Goal: Information Seeking & Learning: Learn about a topic

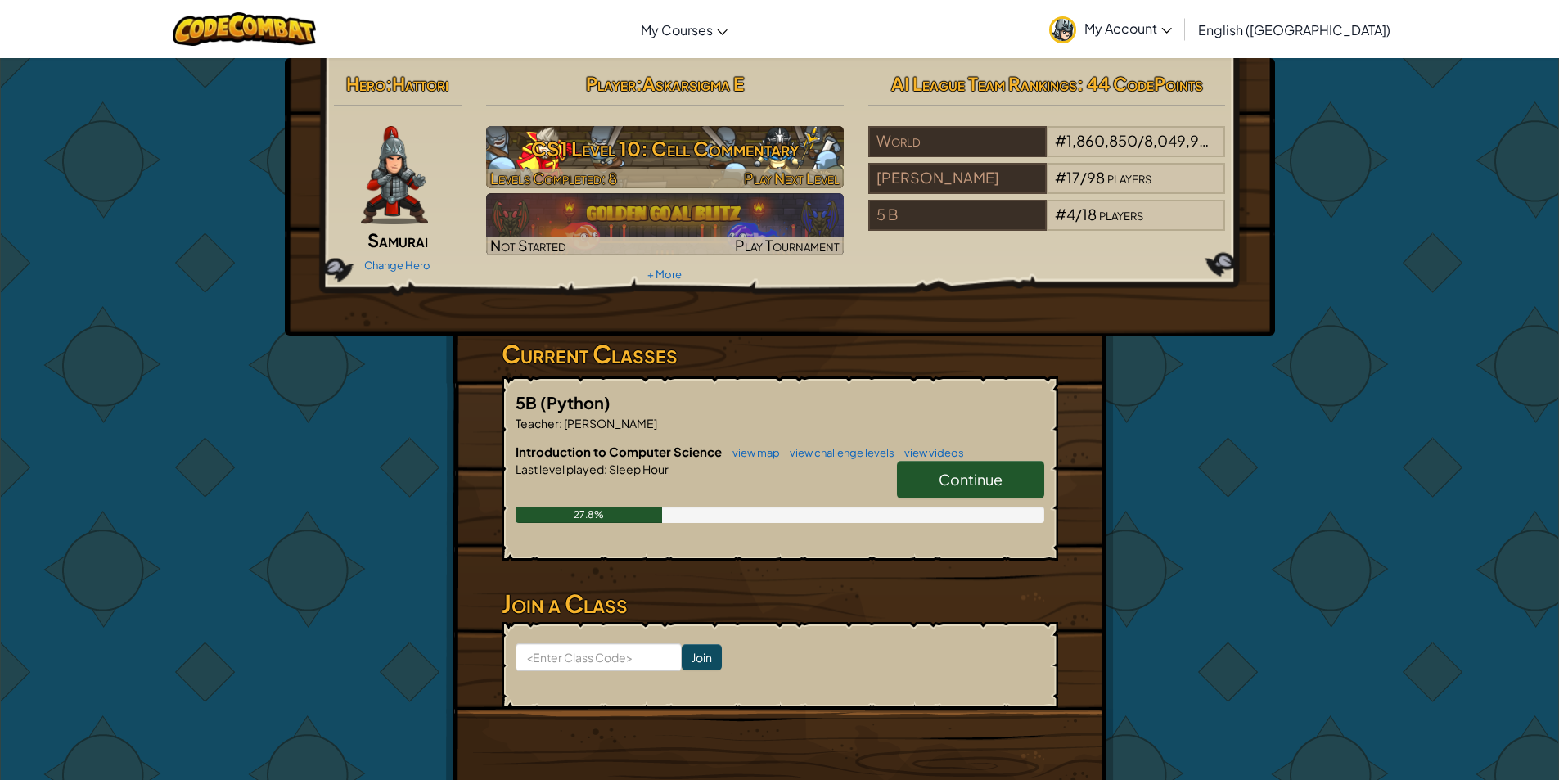
click at [701, 149] on h3 "CS1 Level 10: Cell Commentary" at bounding box center [665, 148] width 358 height 37
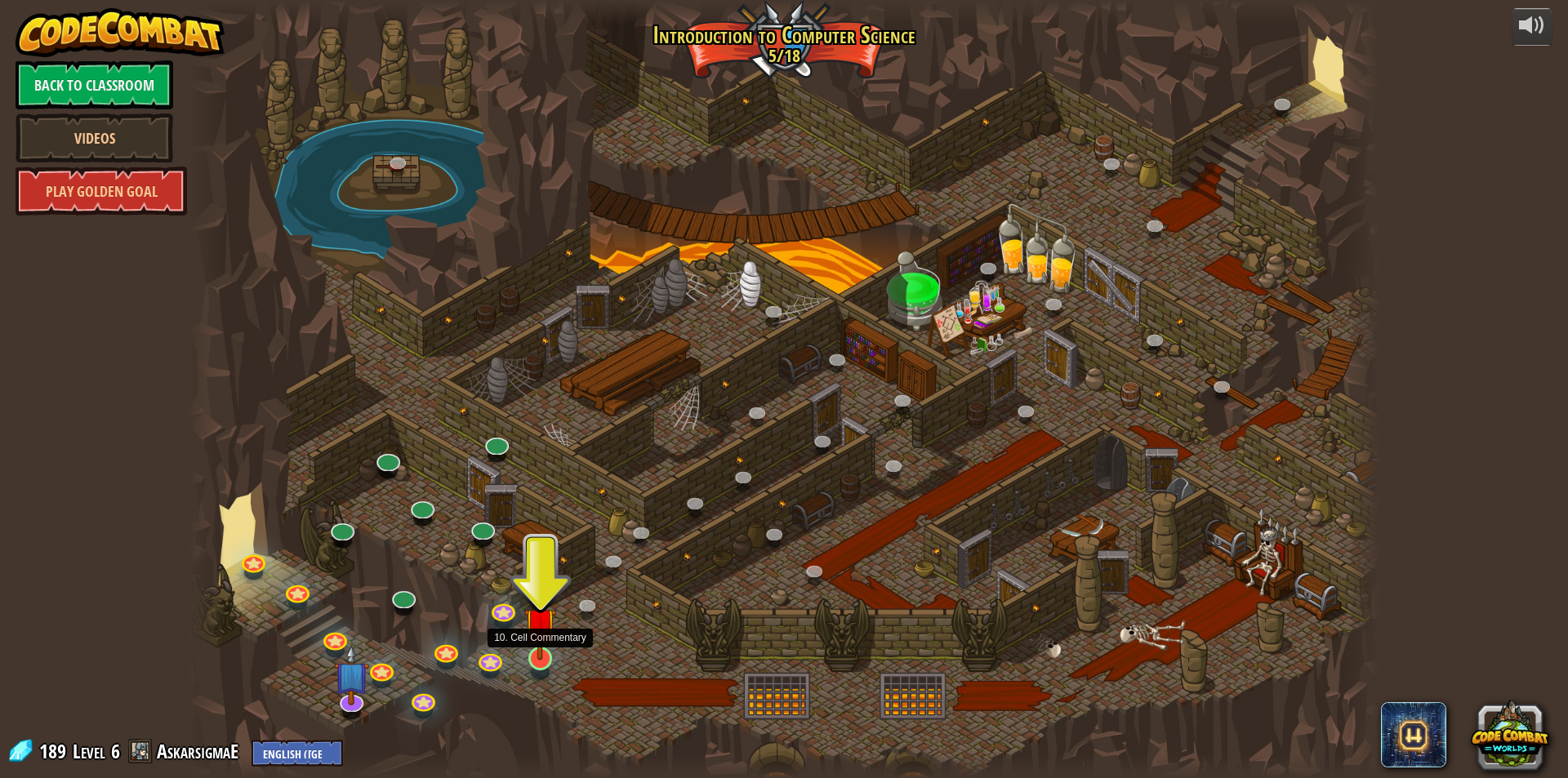
click at [526, 650] on img at bounding box center [541, 624] width 32 height 74
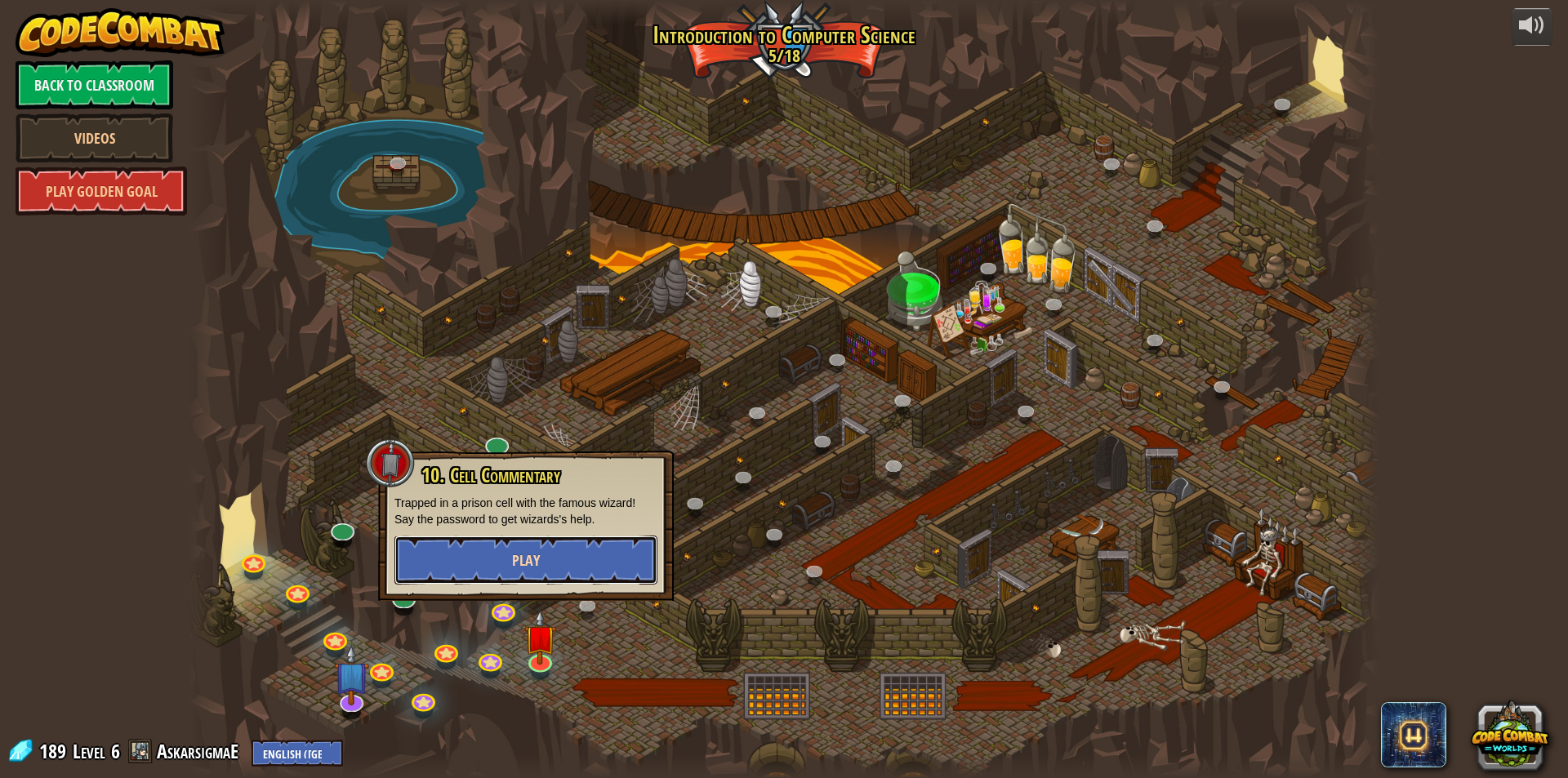
click at [514, 565] on span "Play" at bounding box center [526, 561] width 28 height 20
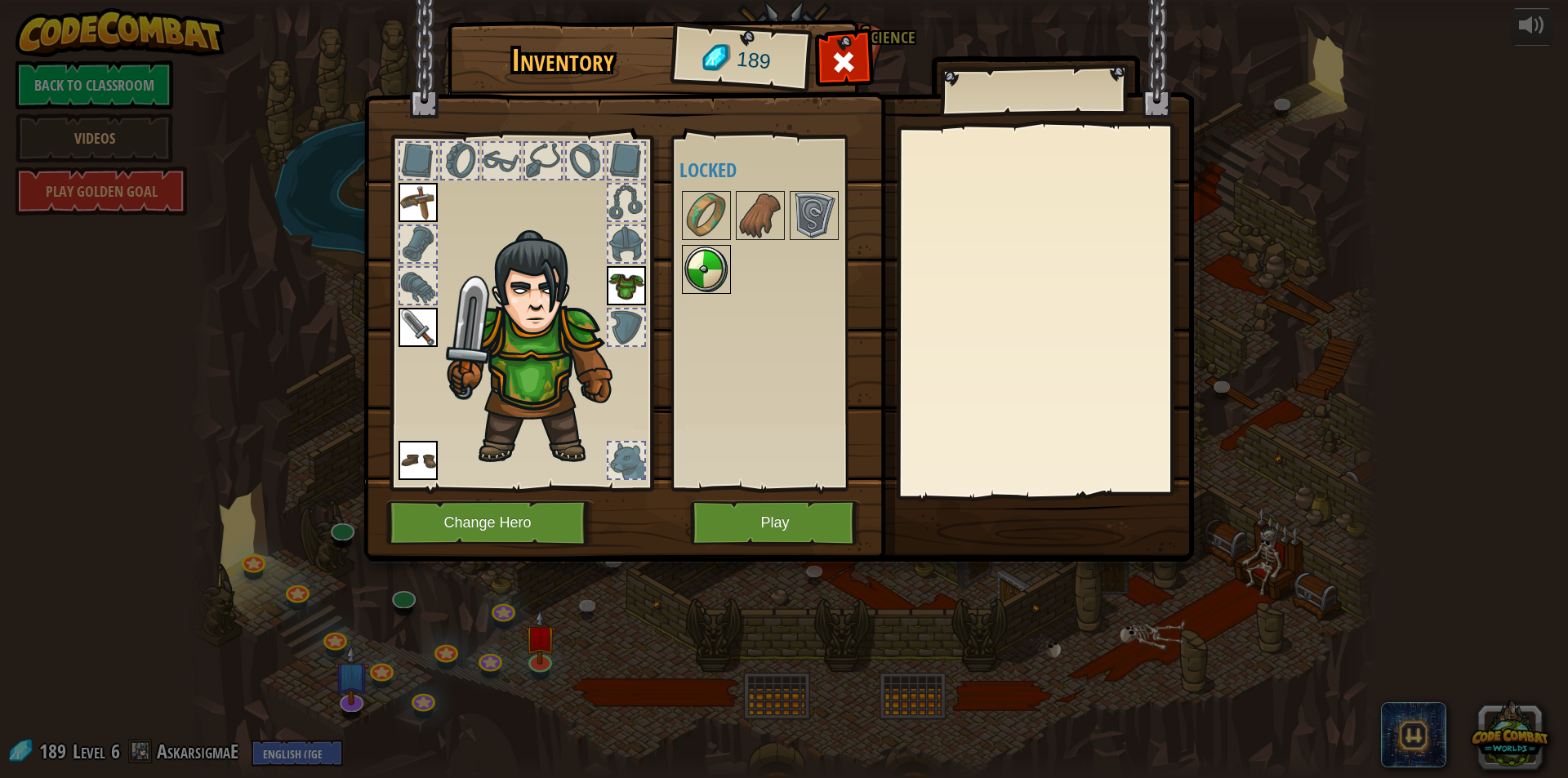
click at [699, 291] on img at bounding box center [706, 269] width 46 height 46
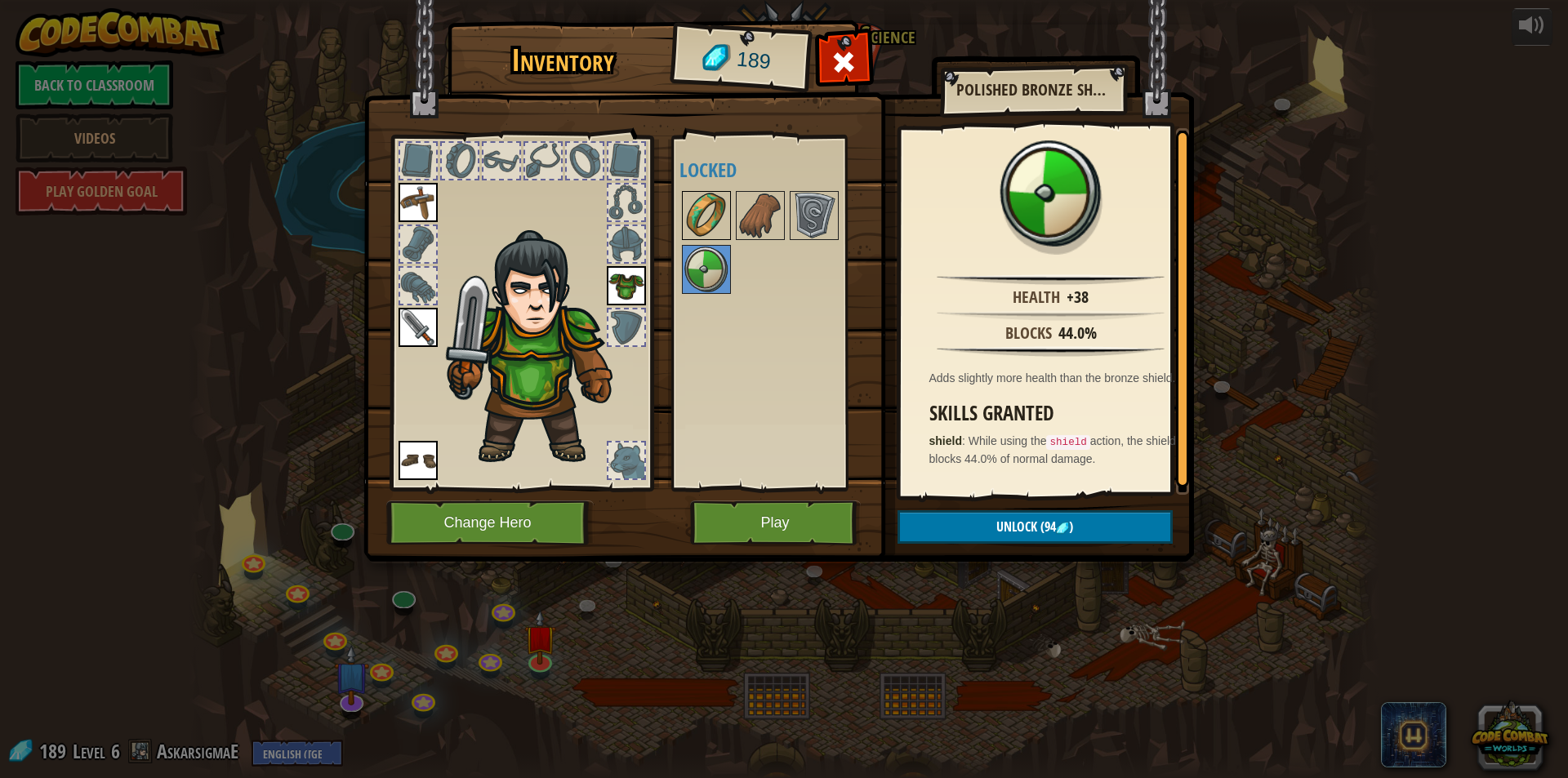
click at [709, 204] on img at bounding box center [706, 215] width 46 height 46
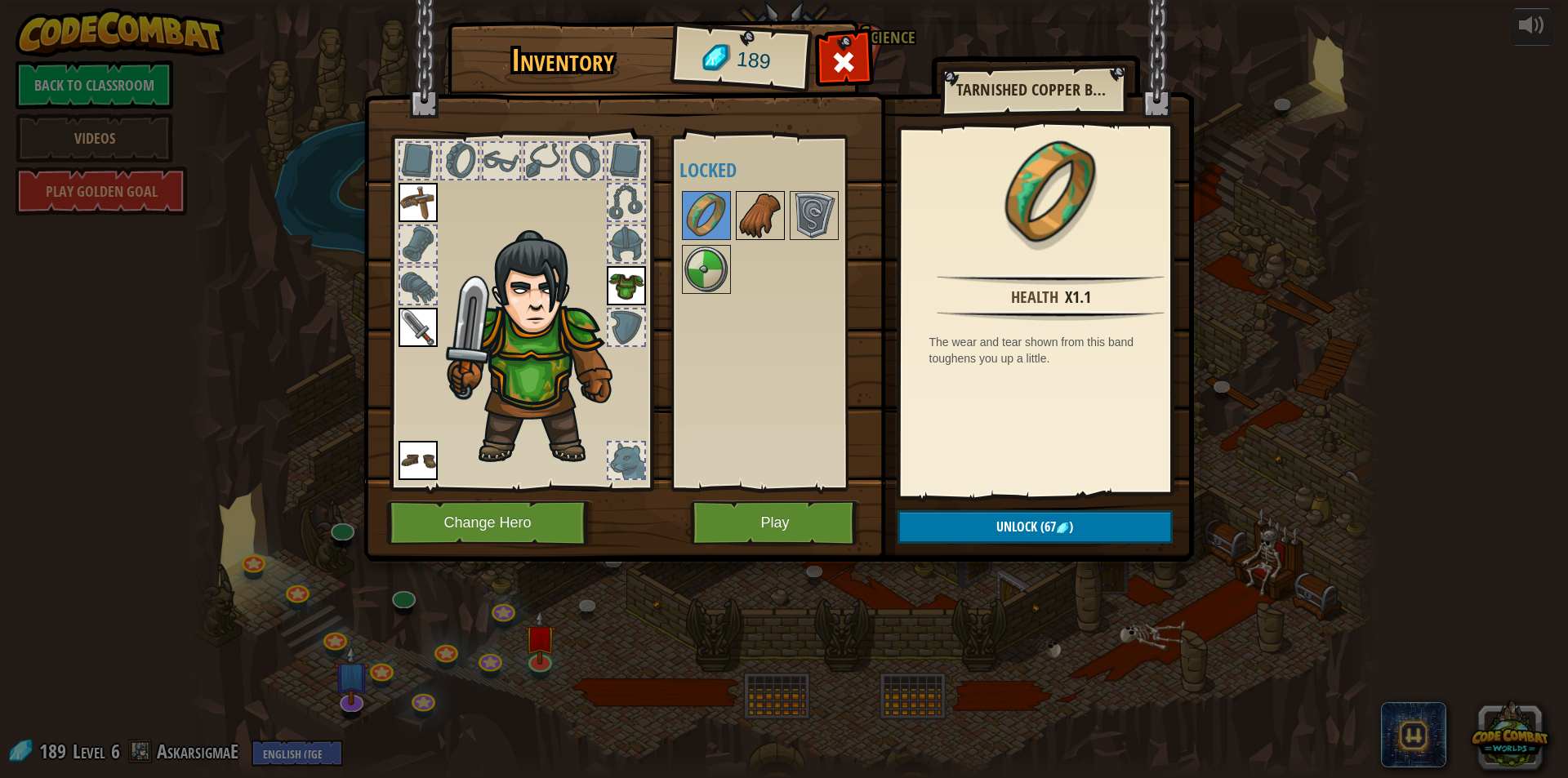
click at [745, 204] on img at bounding box center [760, 215] width 46 height 46
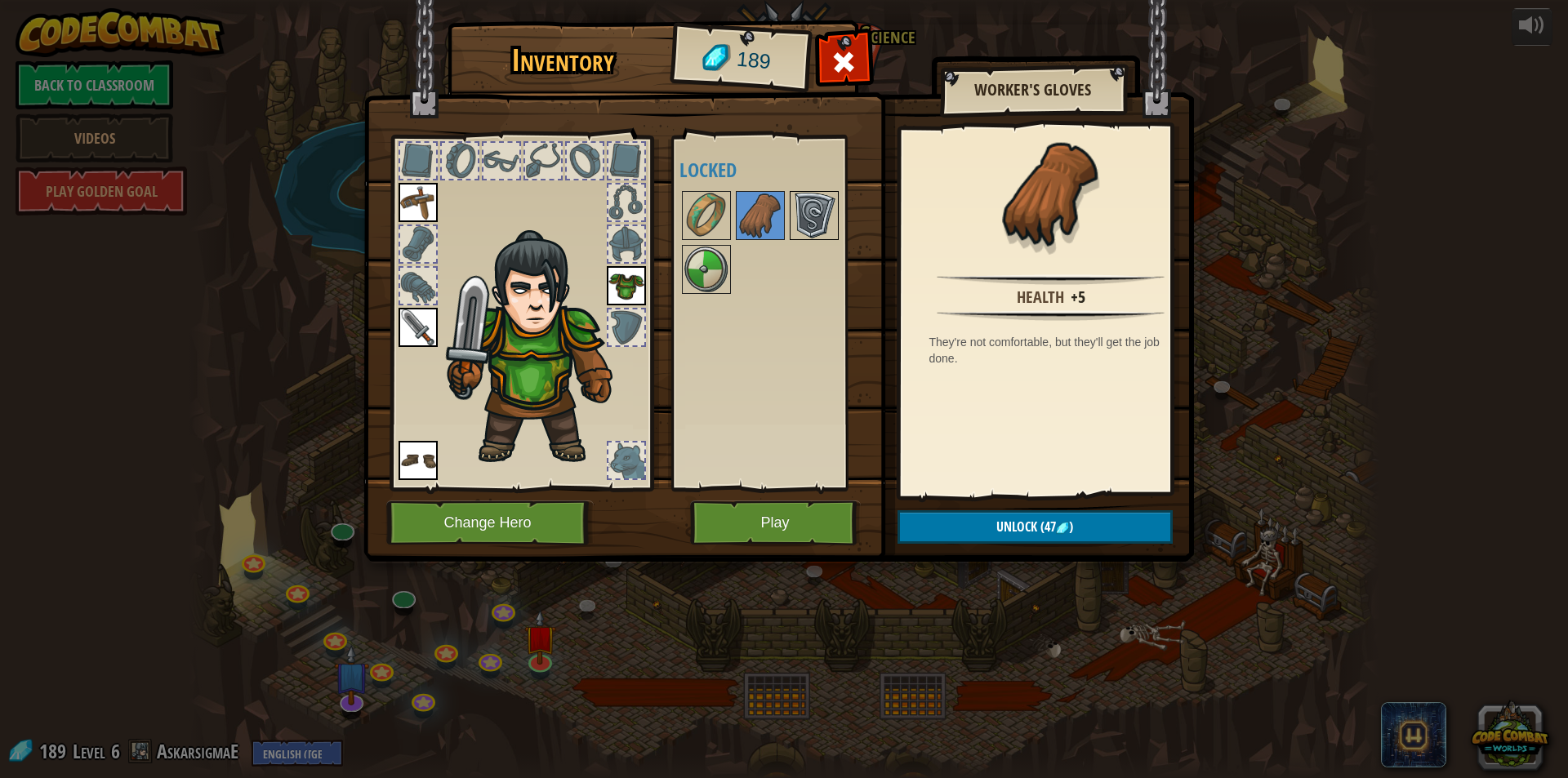
click at [795, 204] on img at bounding box center [814, 215] width 46 height 46
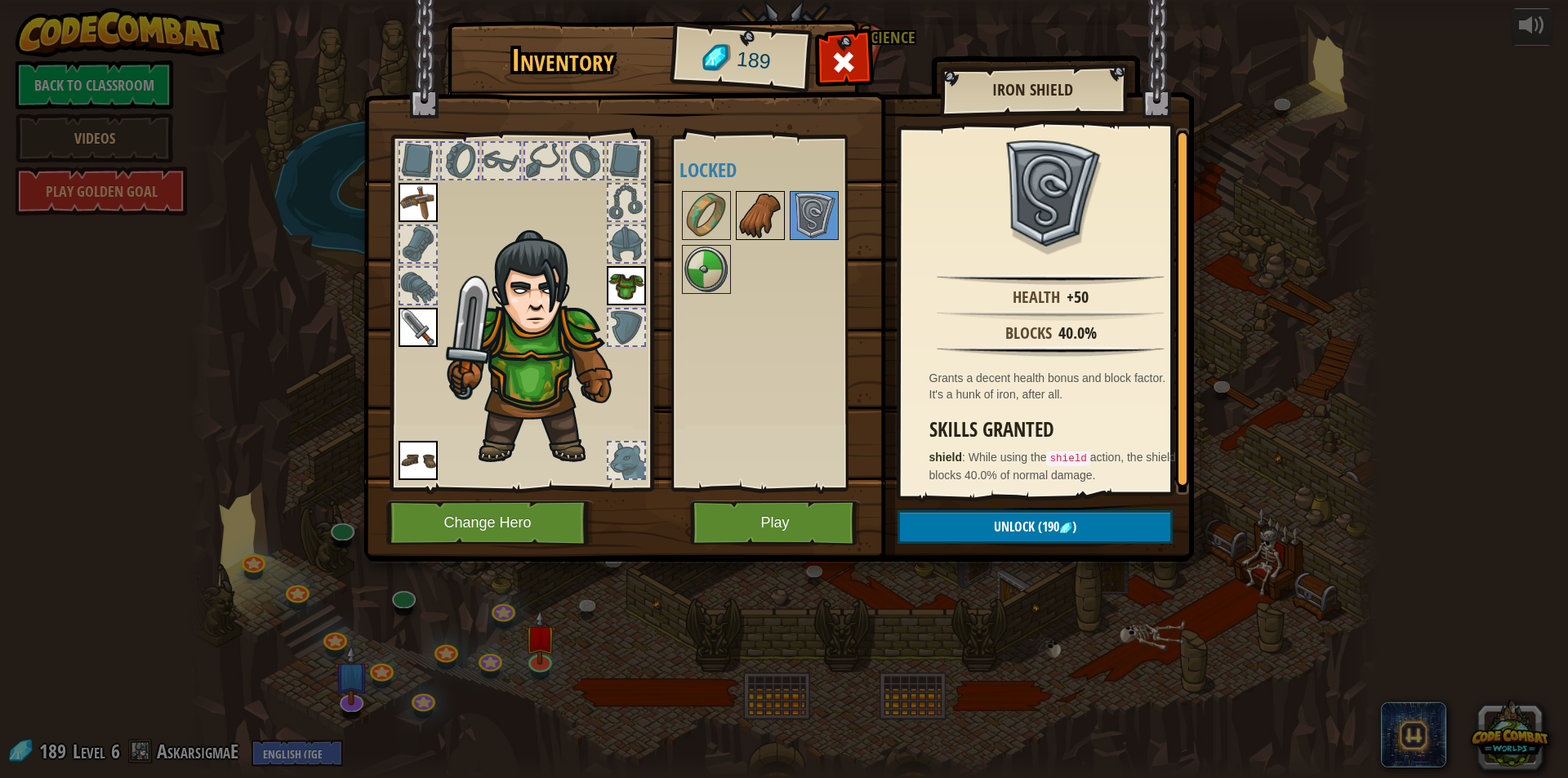
click at [770, 207] on img at bounding box center [760, 215] width 46 height 46
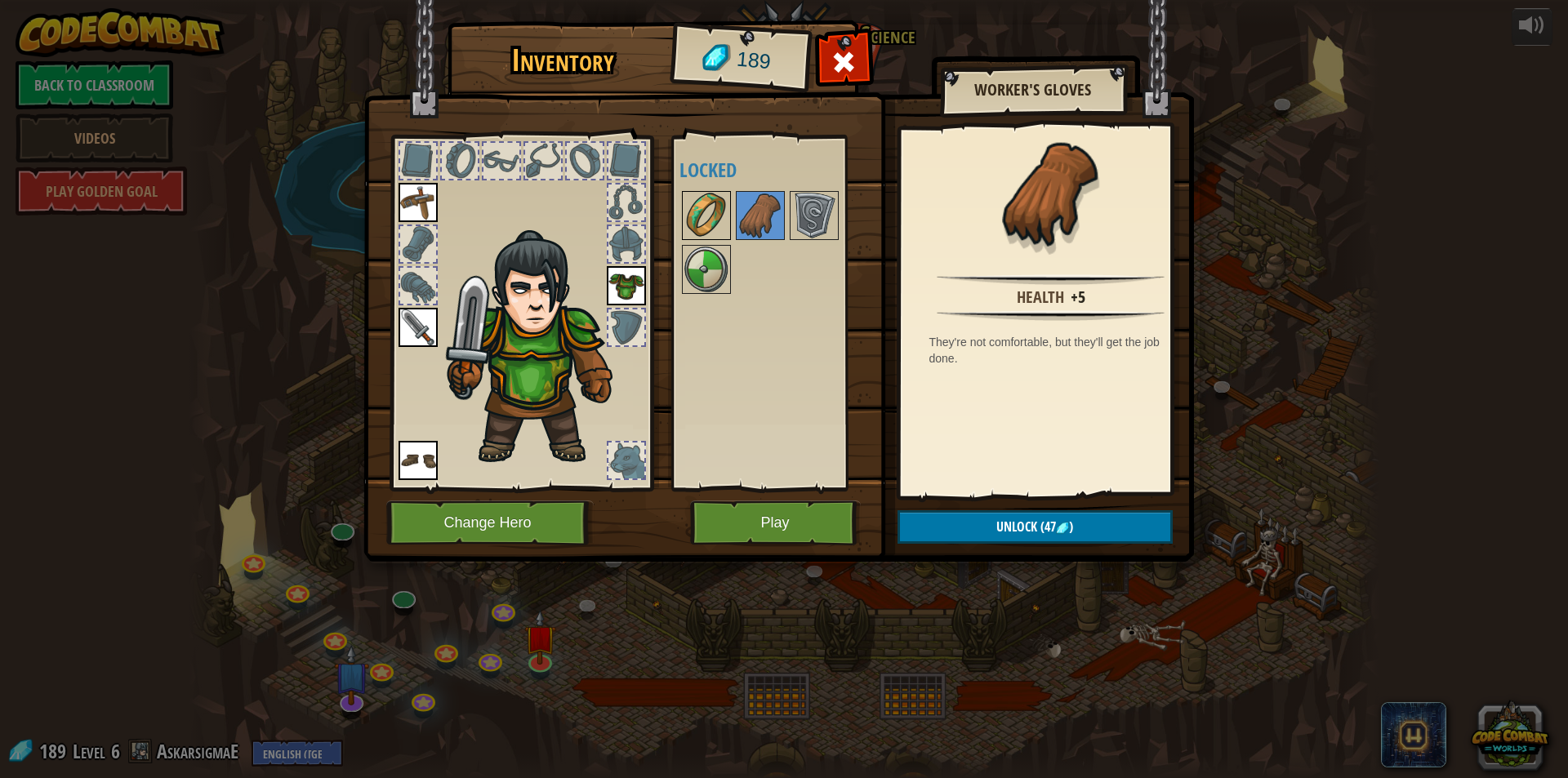
drag, startPoint x: 709, startPoint y: 218, endPoint x: 692, endPoint y: 232, distance: 22.0
click at [708, 218] on img at bounding box center [706, 215] width 46 height 46
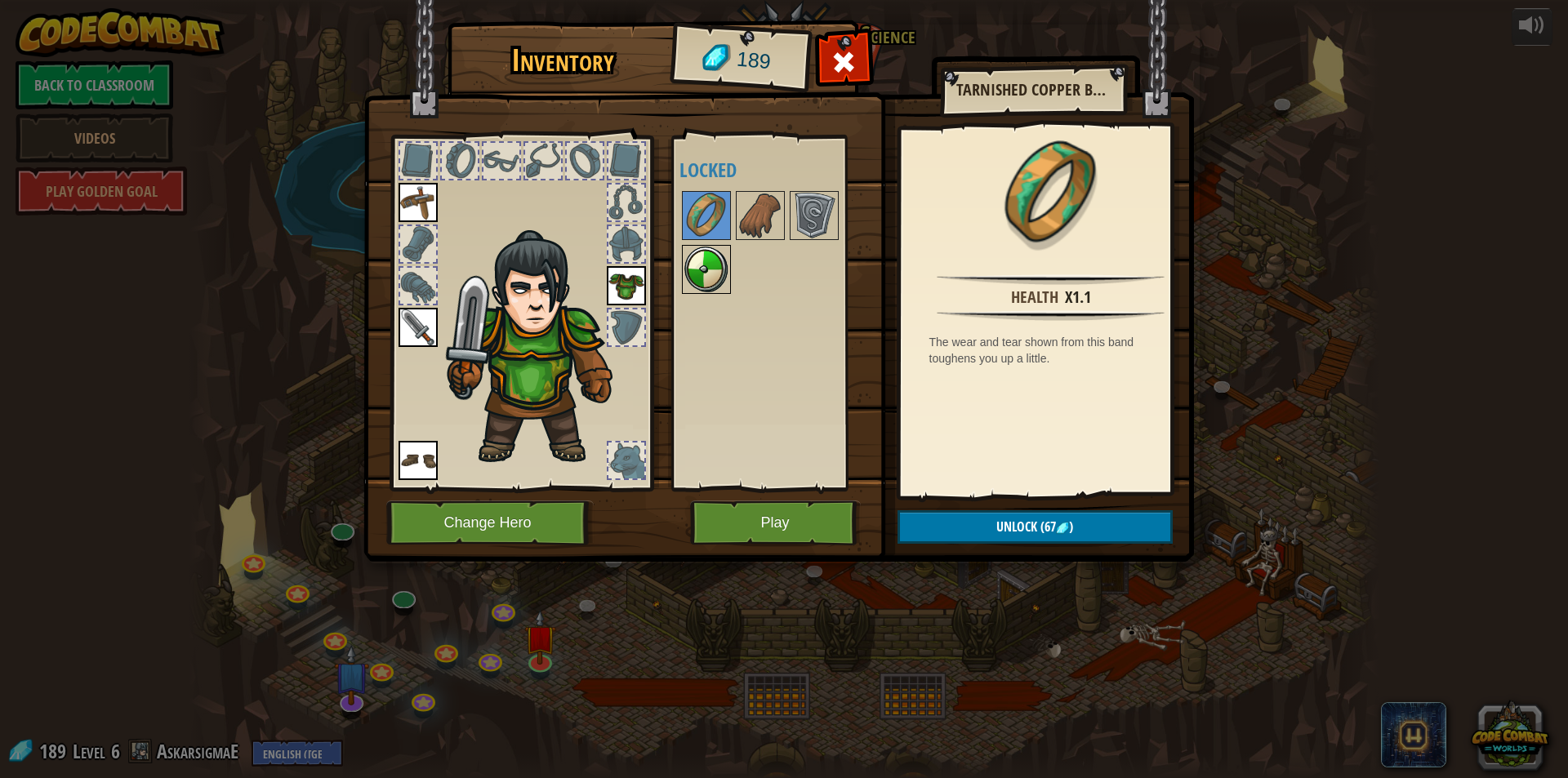
click at [695, 268] on img at bounding box center [706, 269] width 46 height 46
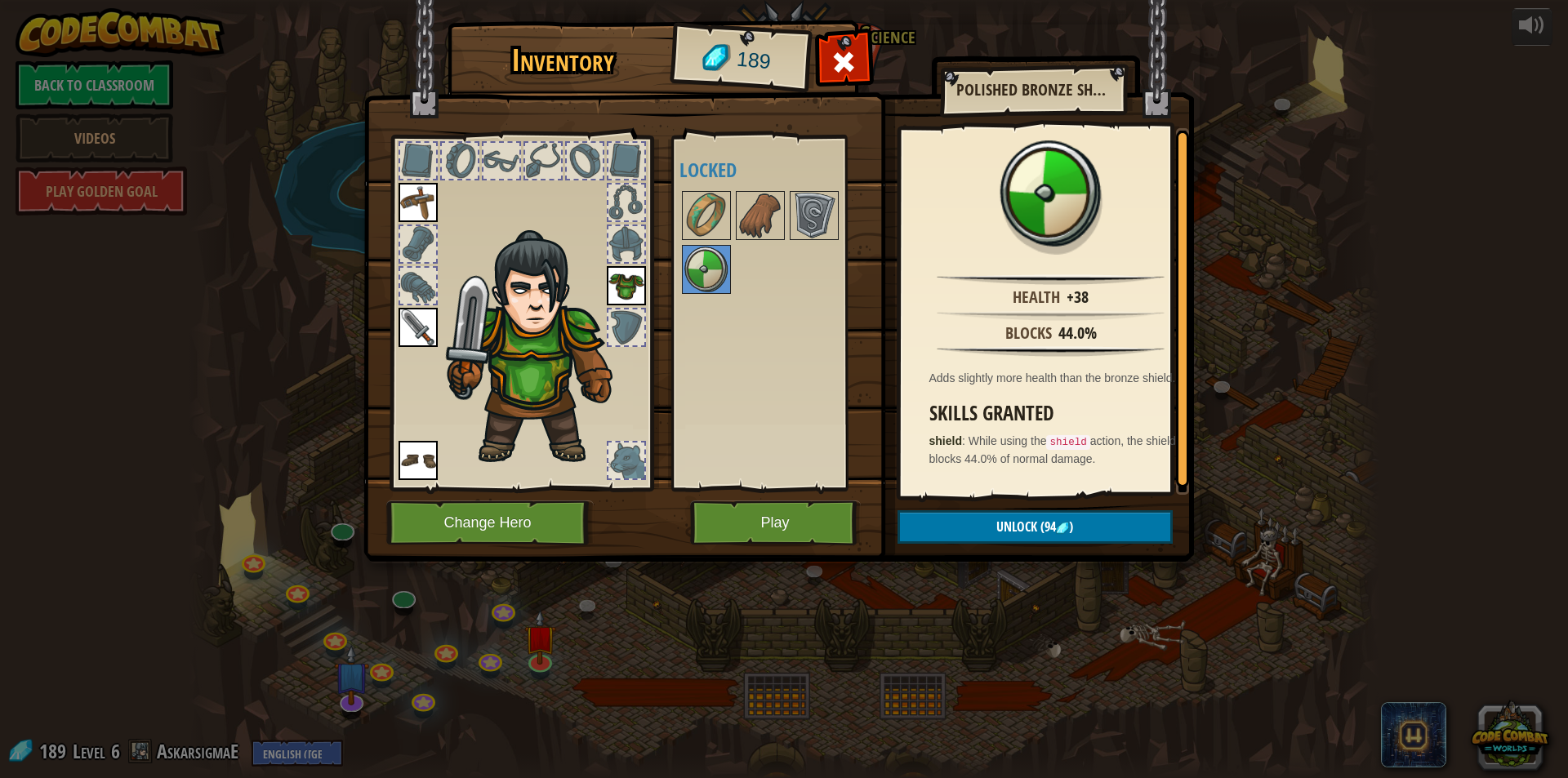
click at [994, 502] on img at bounding box center [778, 265] width 831 height 592
click at [980, 518] on button "Unlock (94 )" at bounding box center [1035, 528] width 275 height 34
click at [985, 521] on button "Confirm" at bounding box center [1035, 528] width 275 height 34
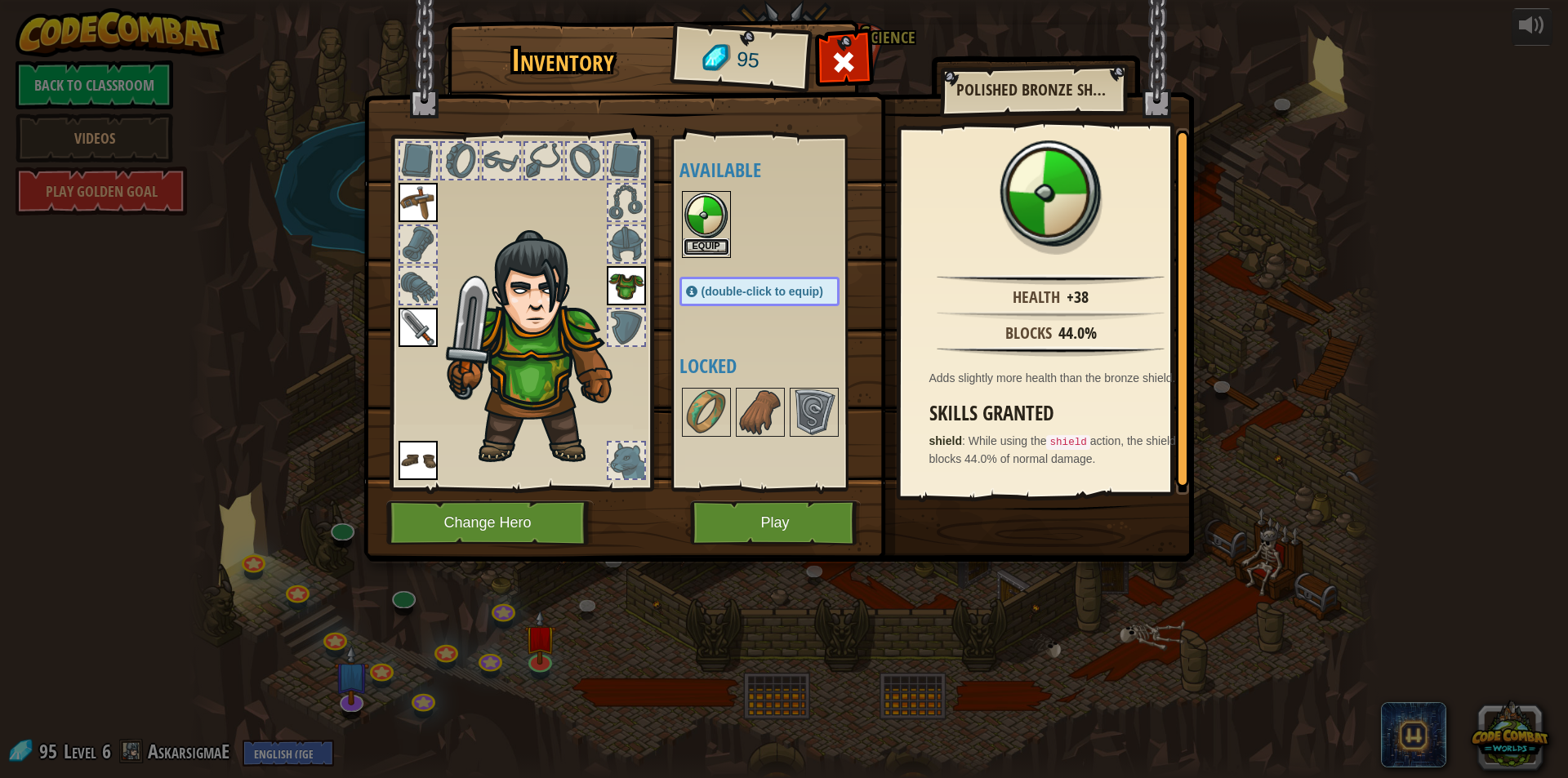
click at [702, 246] on button "Equip" at bounding box center [706, 246] width 46 height 17
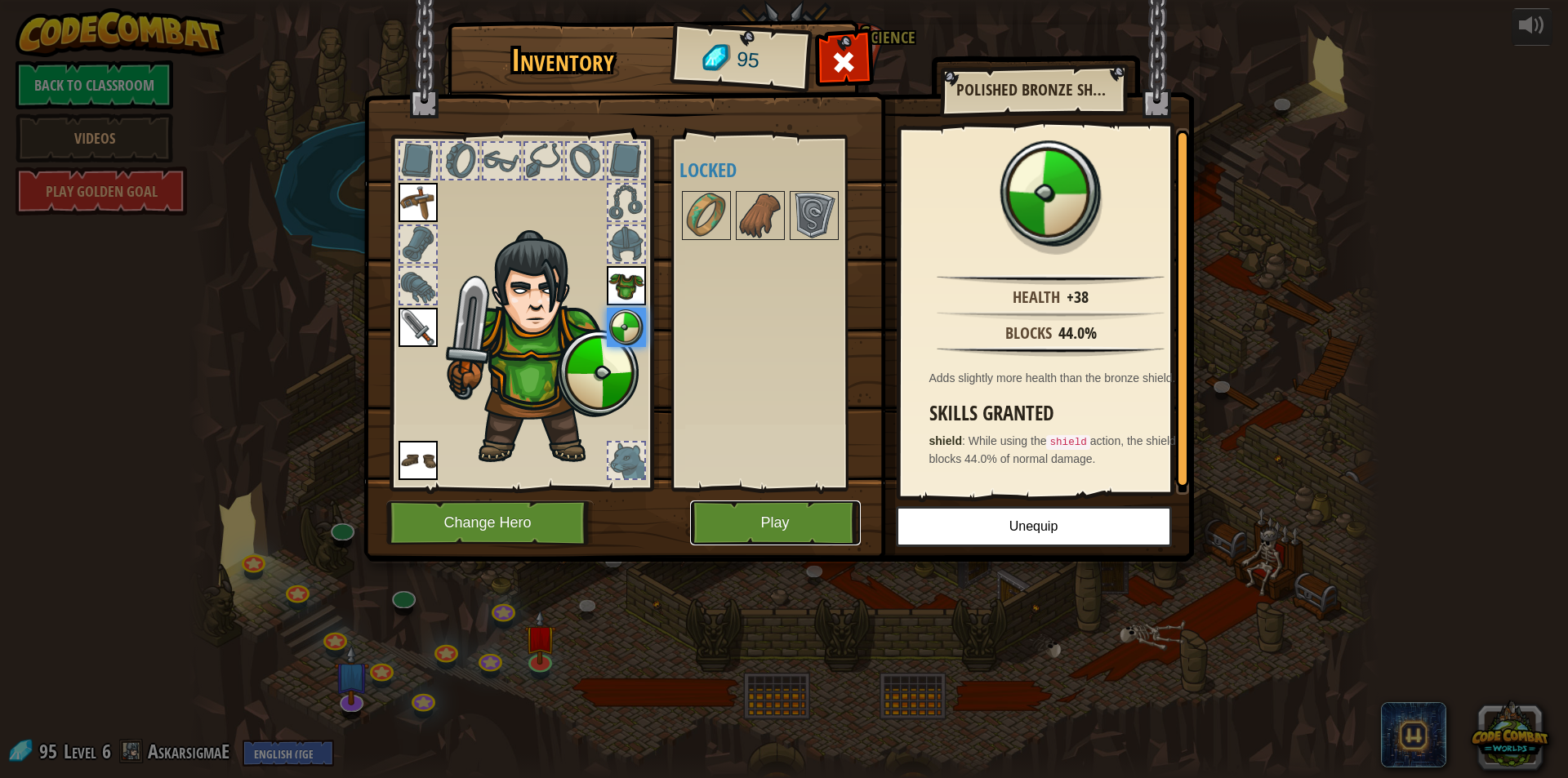
click at [783, 529] on button "Play" at bounding box center [775, 523] width 171 height 45
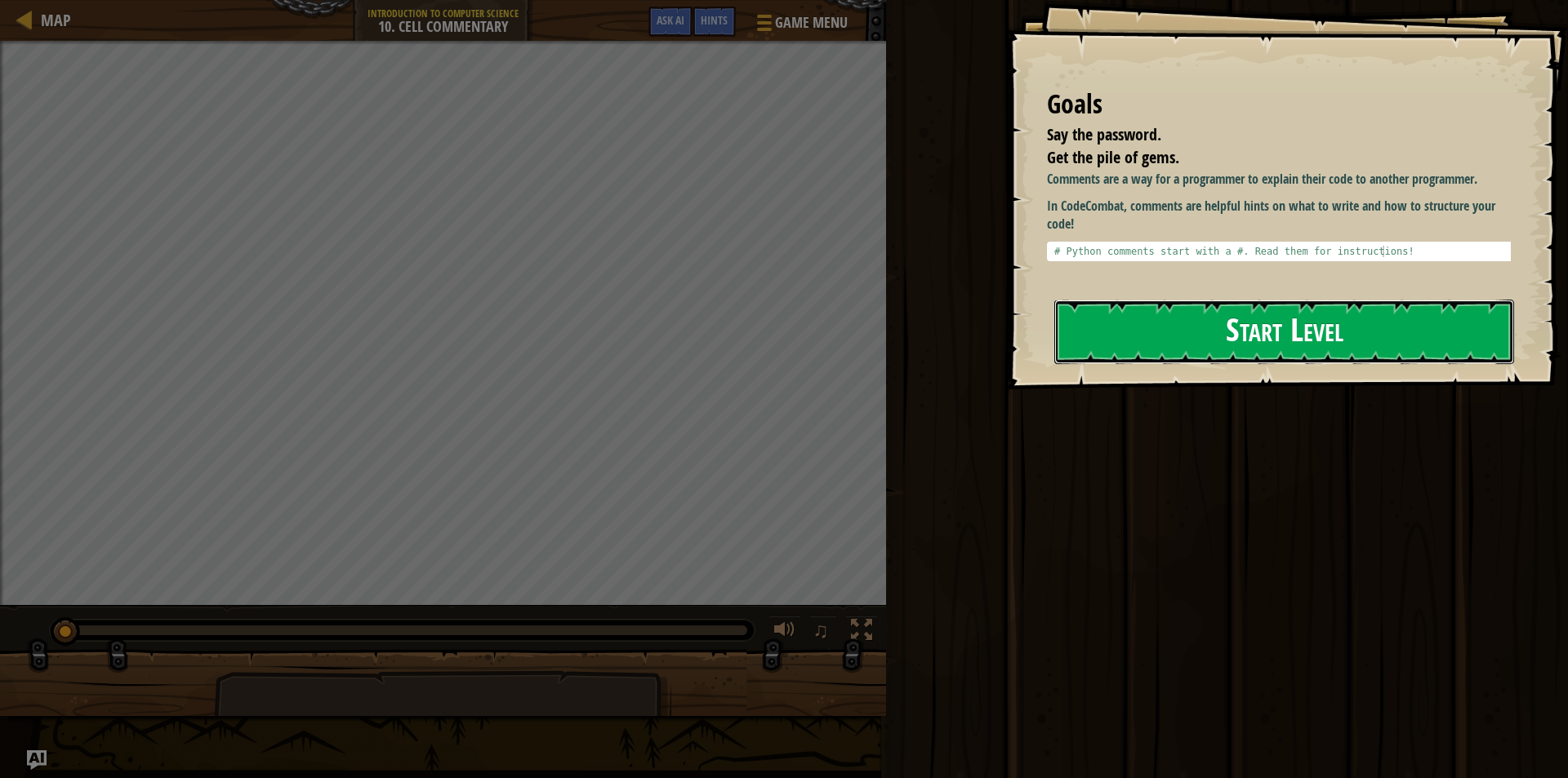
click at [1218, 348] on button "Start Level" at bounding box center [1284, 331] width 460 height 65
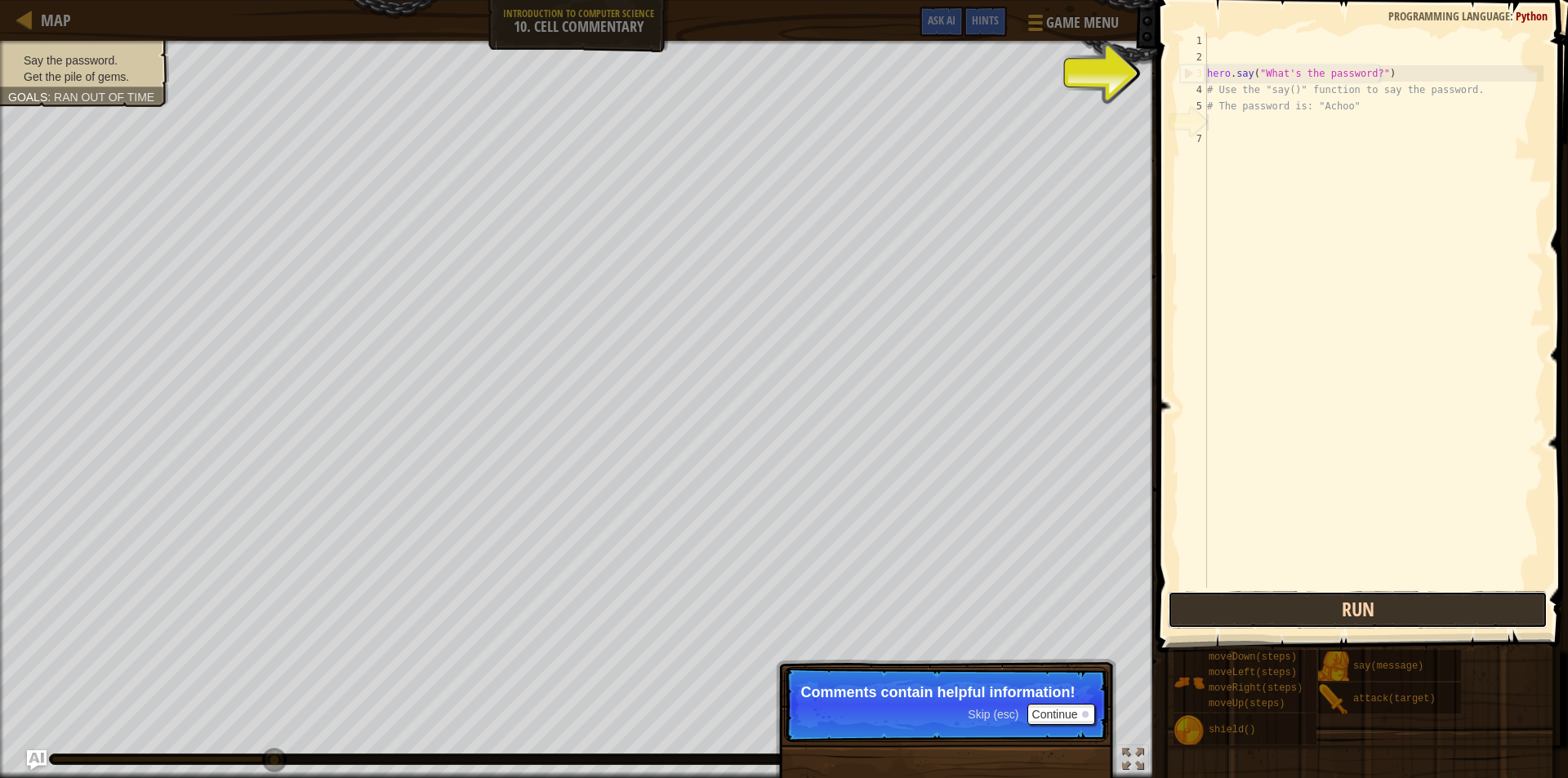
click at [1395, 620] on button "Run" at bounding box center [1358, 610] width 380 height 38
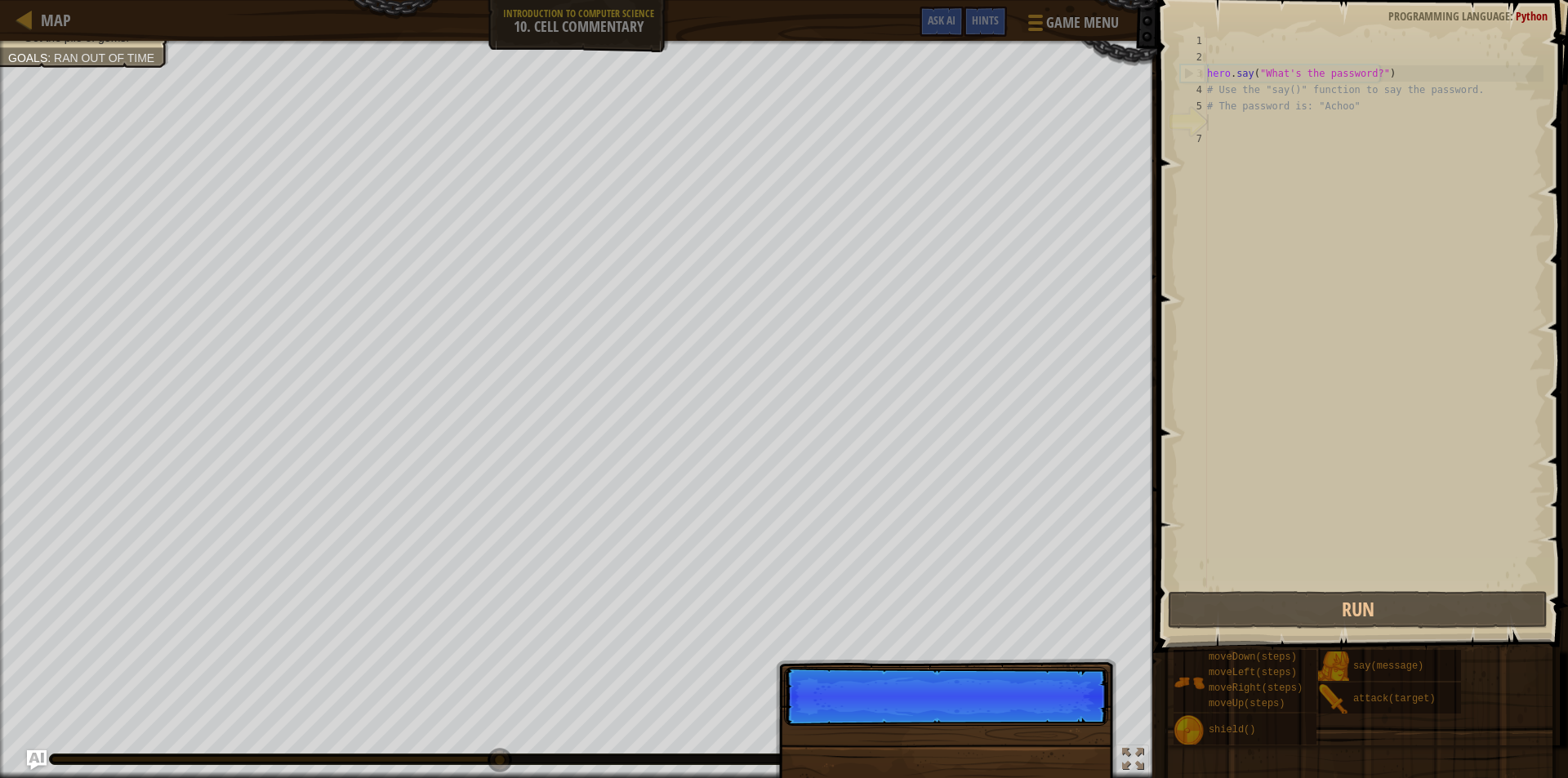
scroll to position [7, 0]
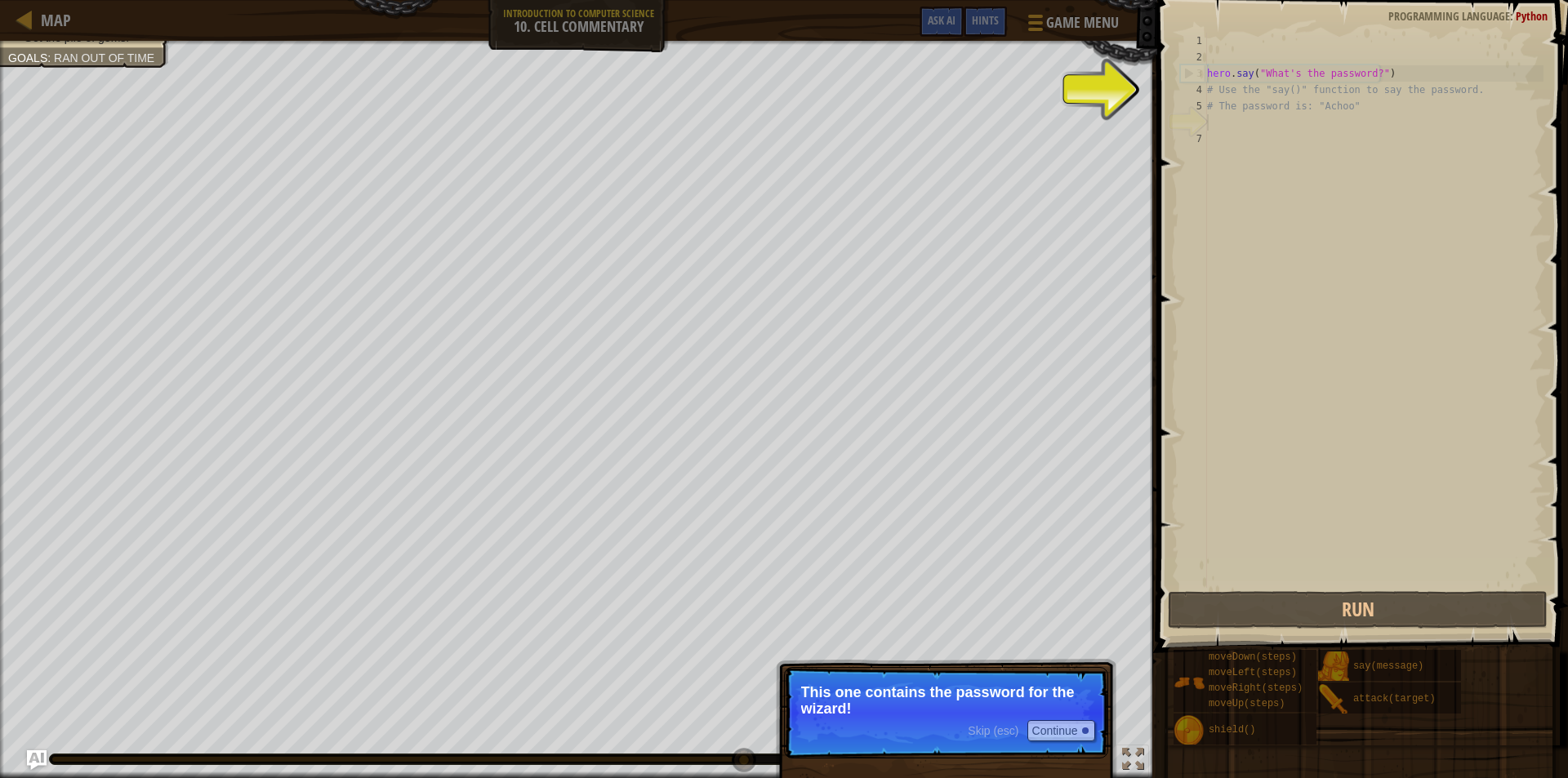
click at [1015, 699] on p "This one contains the password for the wizard!" at bounding box center [946, 700] width 290 height 33
click at [1193, 120] on div "6" at bounding box center [1193, 123] width 27 height 16
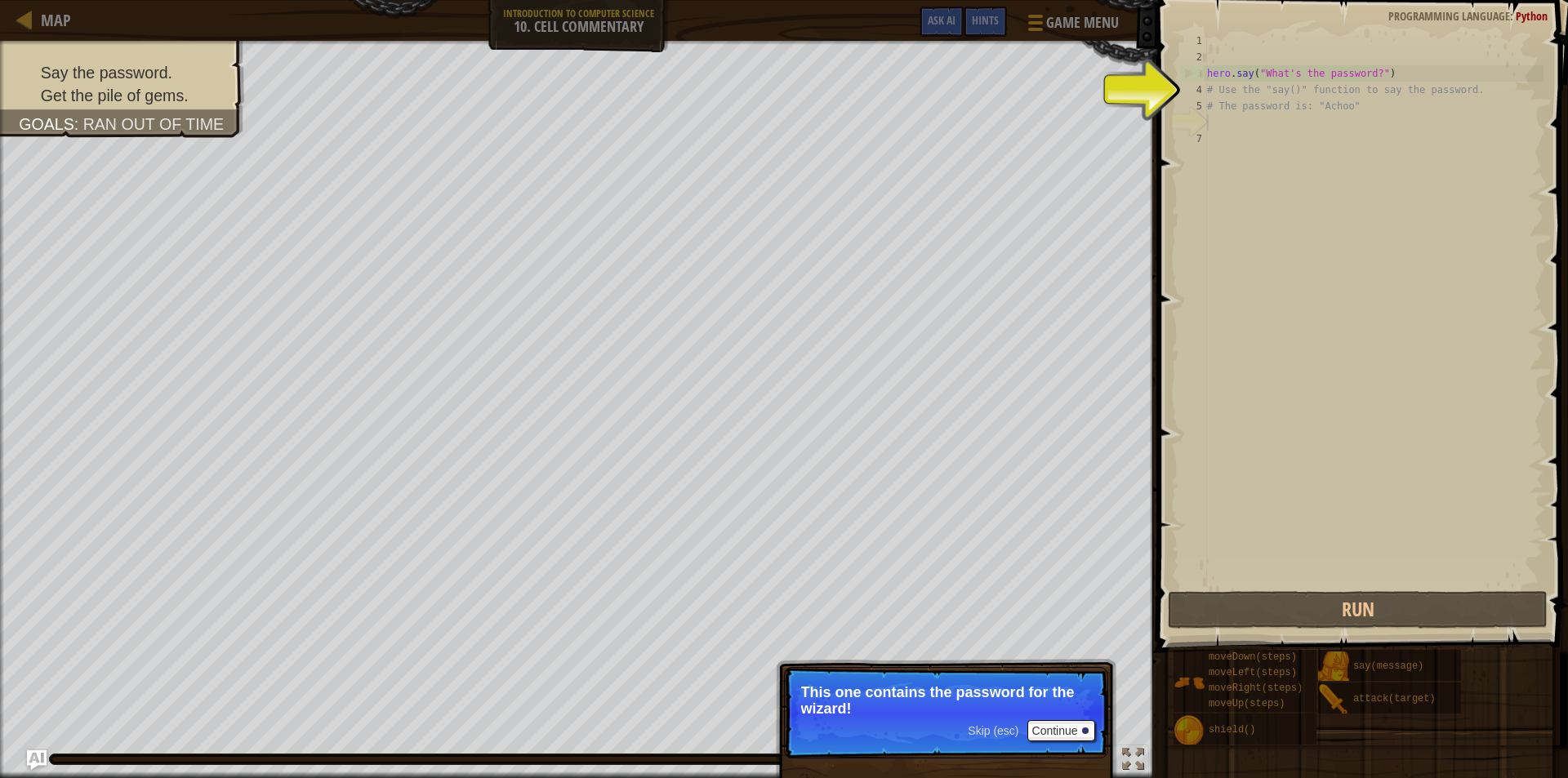
click at [1180, 89] on div "4" at bounding box center [1193, 90] width 27 height 16
type textarea "# Use the "say()" function to say the password."
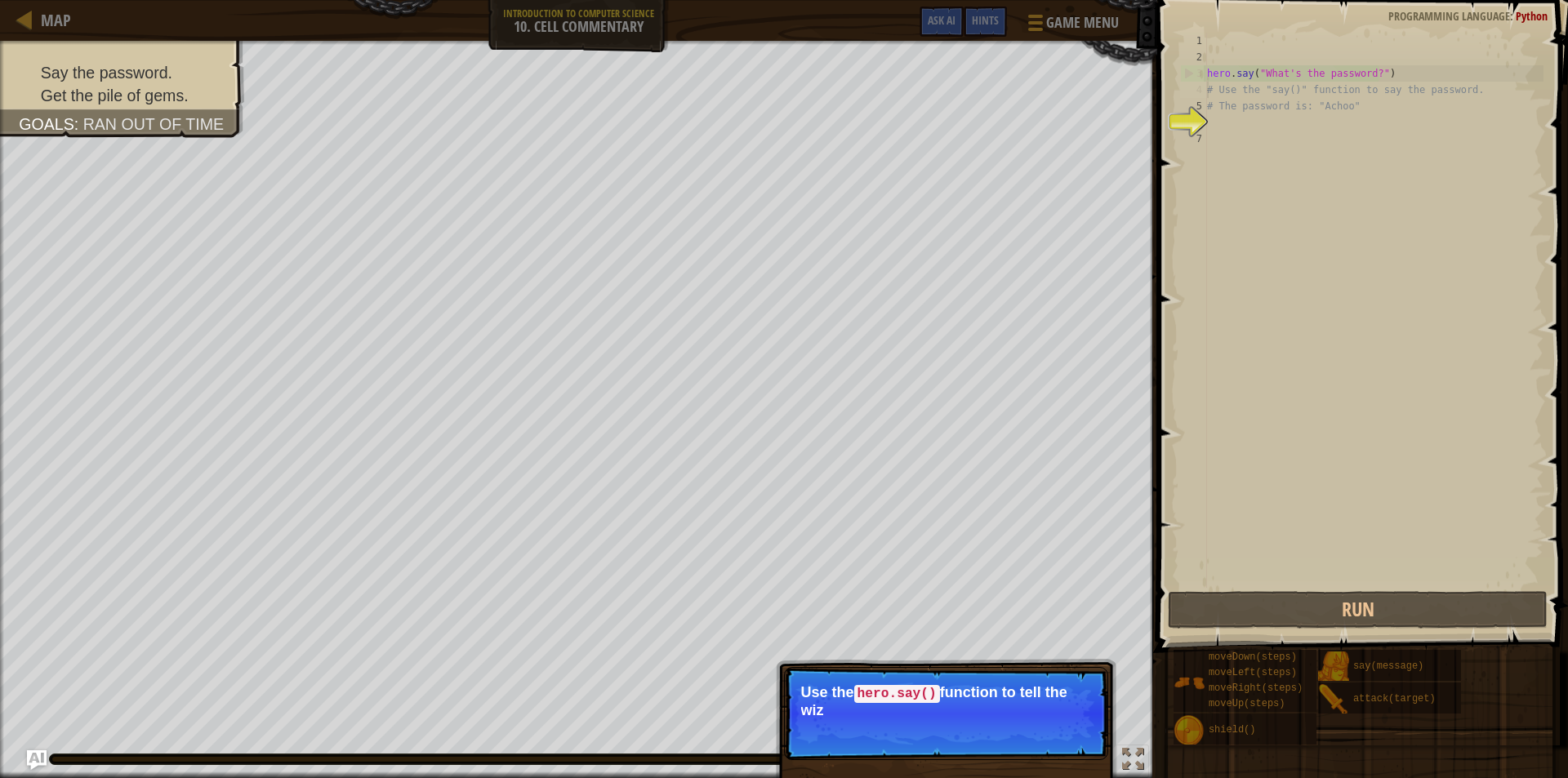
click at [1234, 138] on div "hero . say ( "What's the password?" ) # Use the "say()" function to say the pas…" at bounding box center [1373, 326] width 340 height 587
click at [1211, 119] on div "hero . say ( "What's the password?" ) # Use the "say()" function to say the pas…" at bounding box center [1373, 326] width 340 height 587
click at [1215, 126] on div "hero . say ( "What's the password?" ) # Use the "say()" function to say the pas…" at bounding box center [1373, 326] width 340 height 587
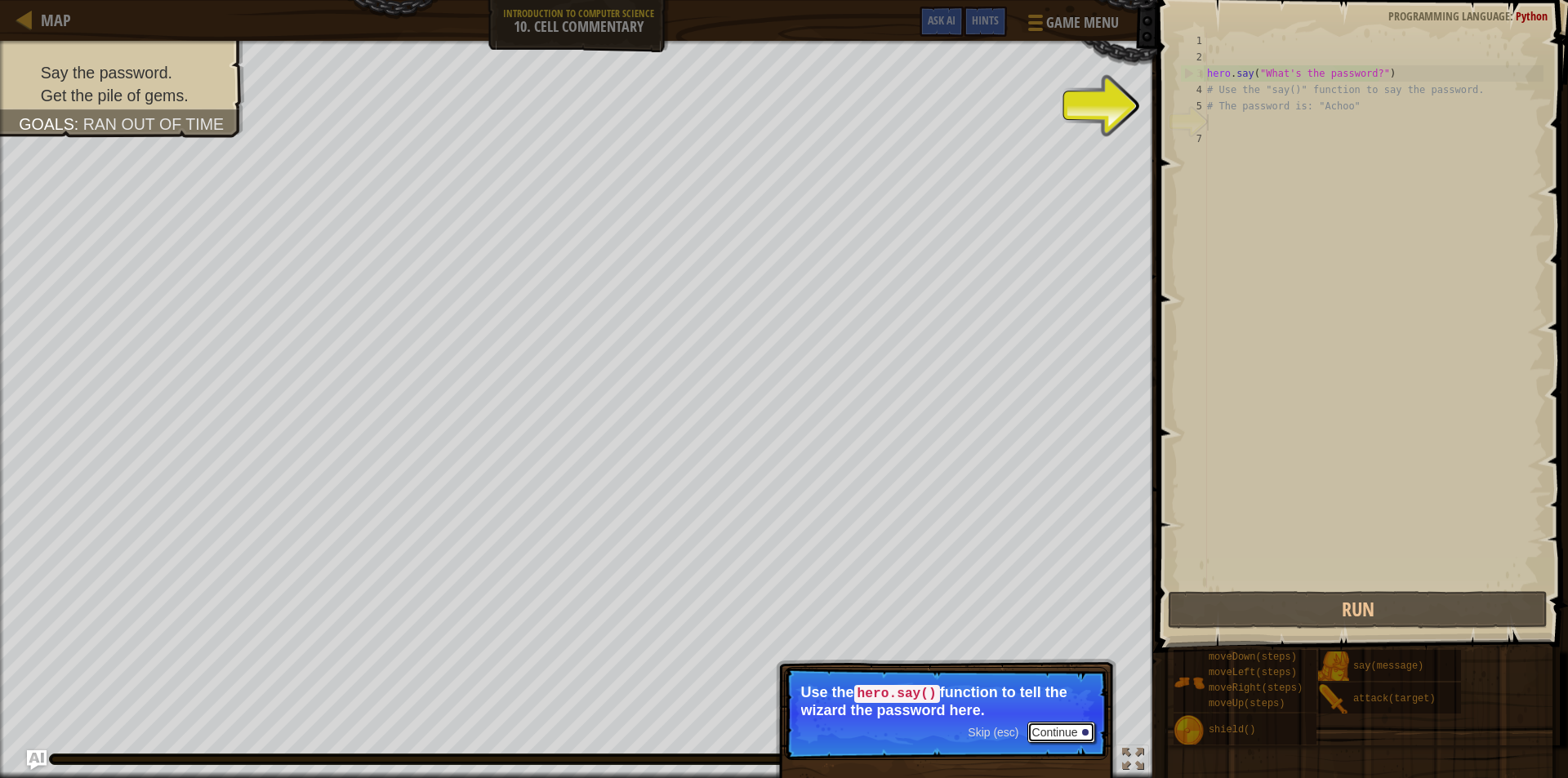
click at [1046, 724] on button "Continue" at bounding box center [1061, 732] width 68 height 21
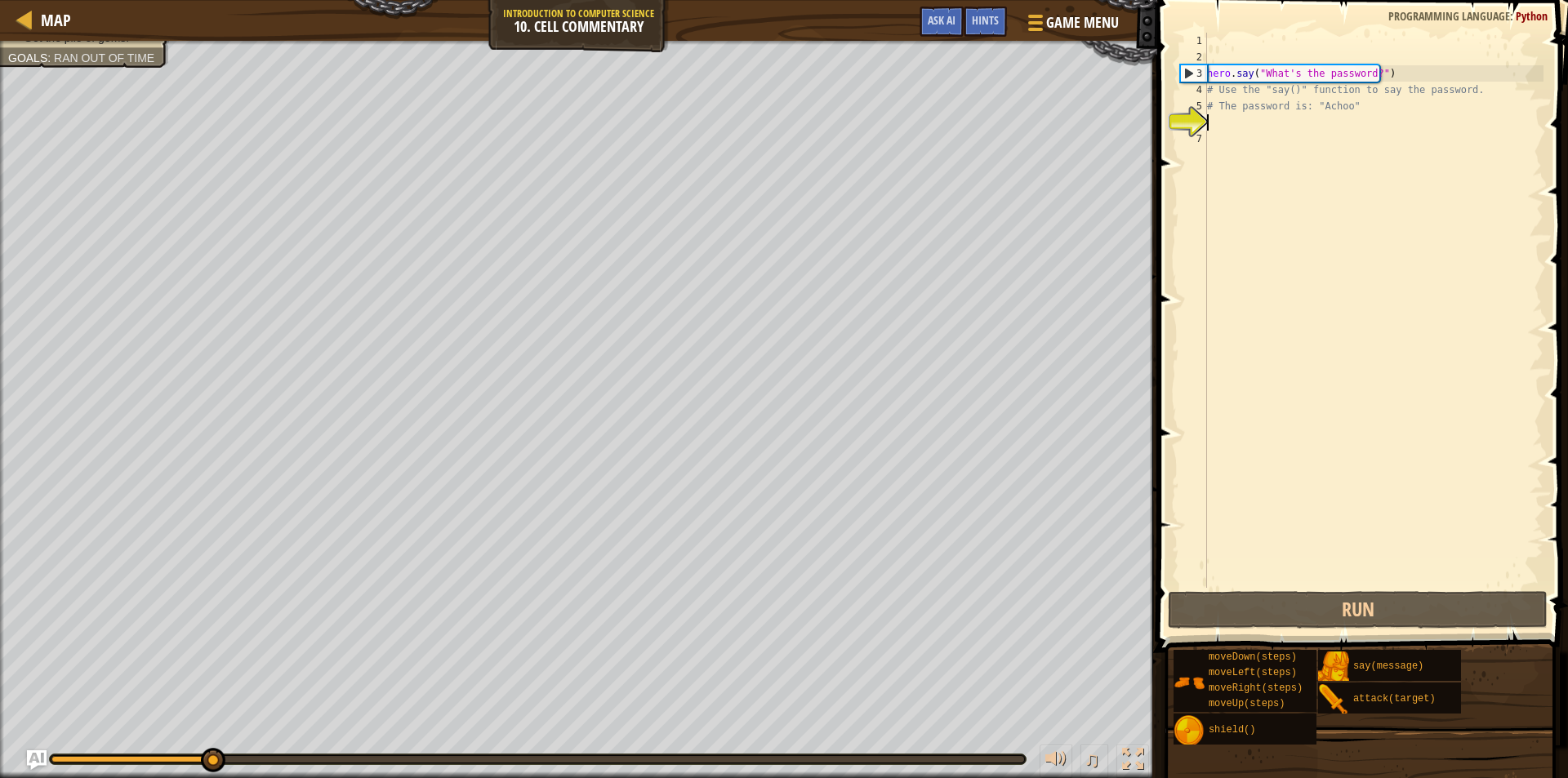
type textarea "h"
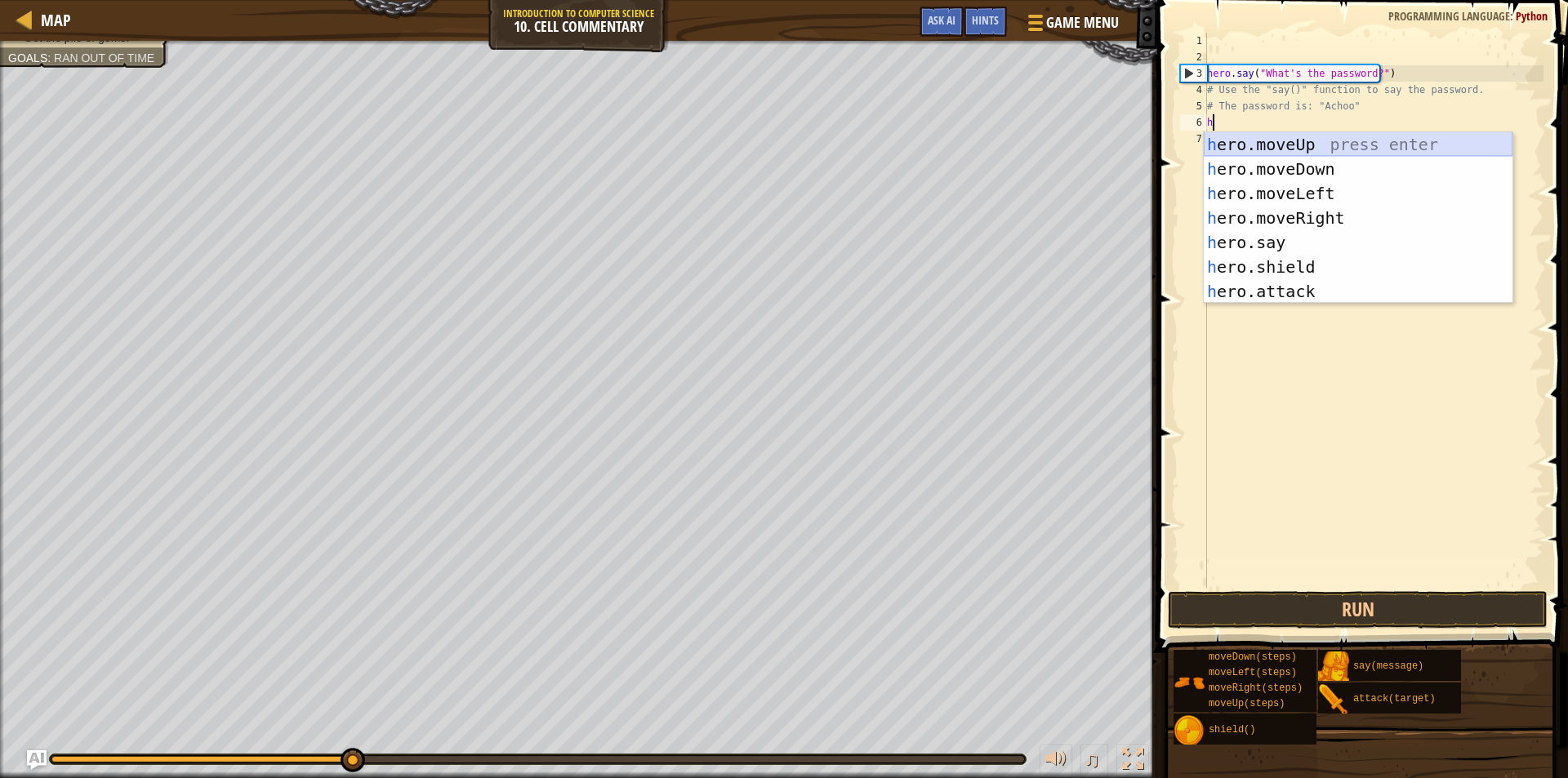
click at [1279, 143] on div "h ero.moveUp press enter h ero.moveDown press enter h ero.moveLeft press enter …" at bounding box center [1358, 242] width 308 height 220
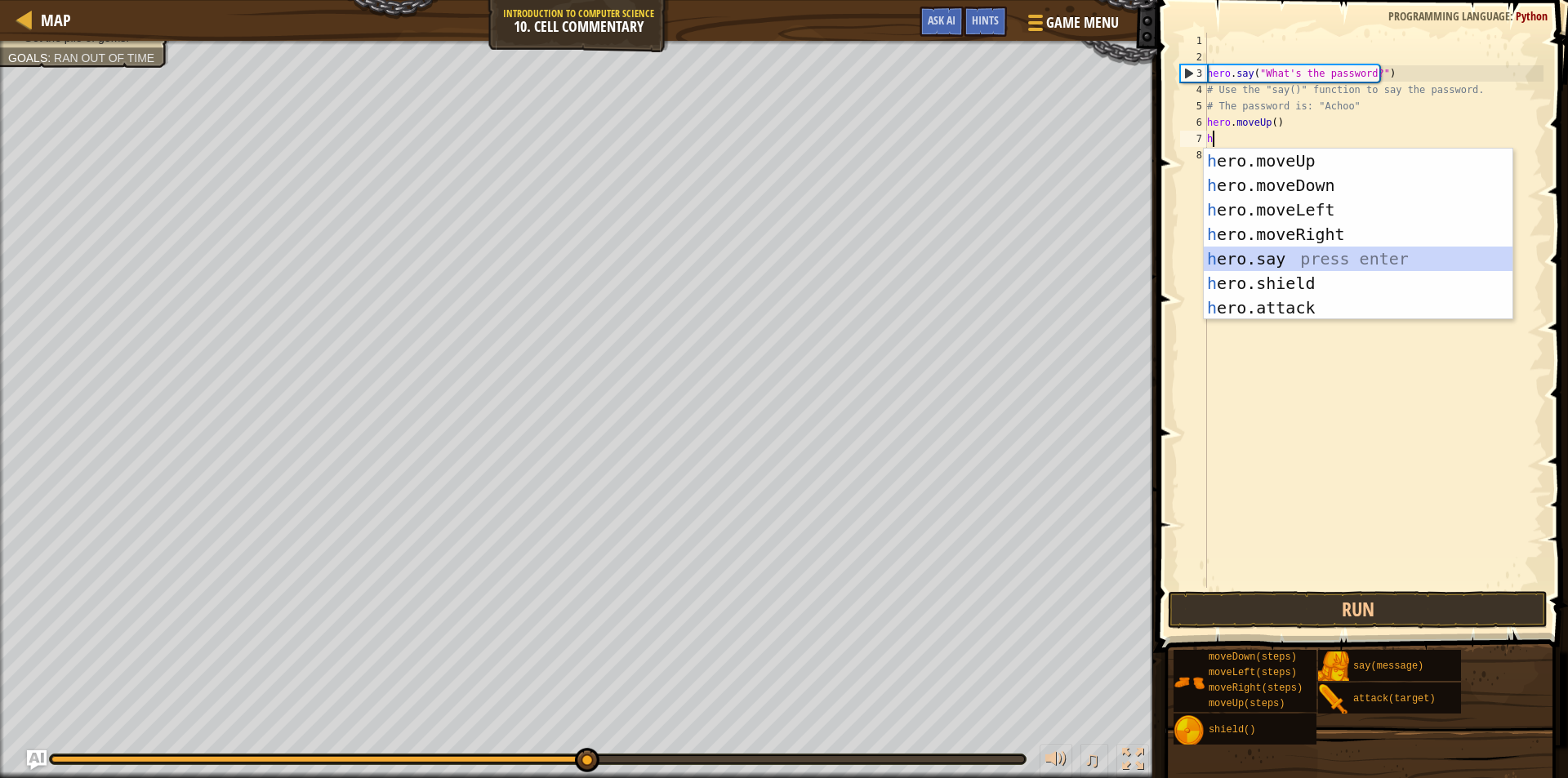
click at [1283, 259] on div "h ero.moveUp press enter h ero.moveDown press enter h ero.moveLeft press enter …" at bounding box center [1358, 258] width 308 height 220
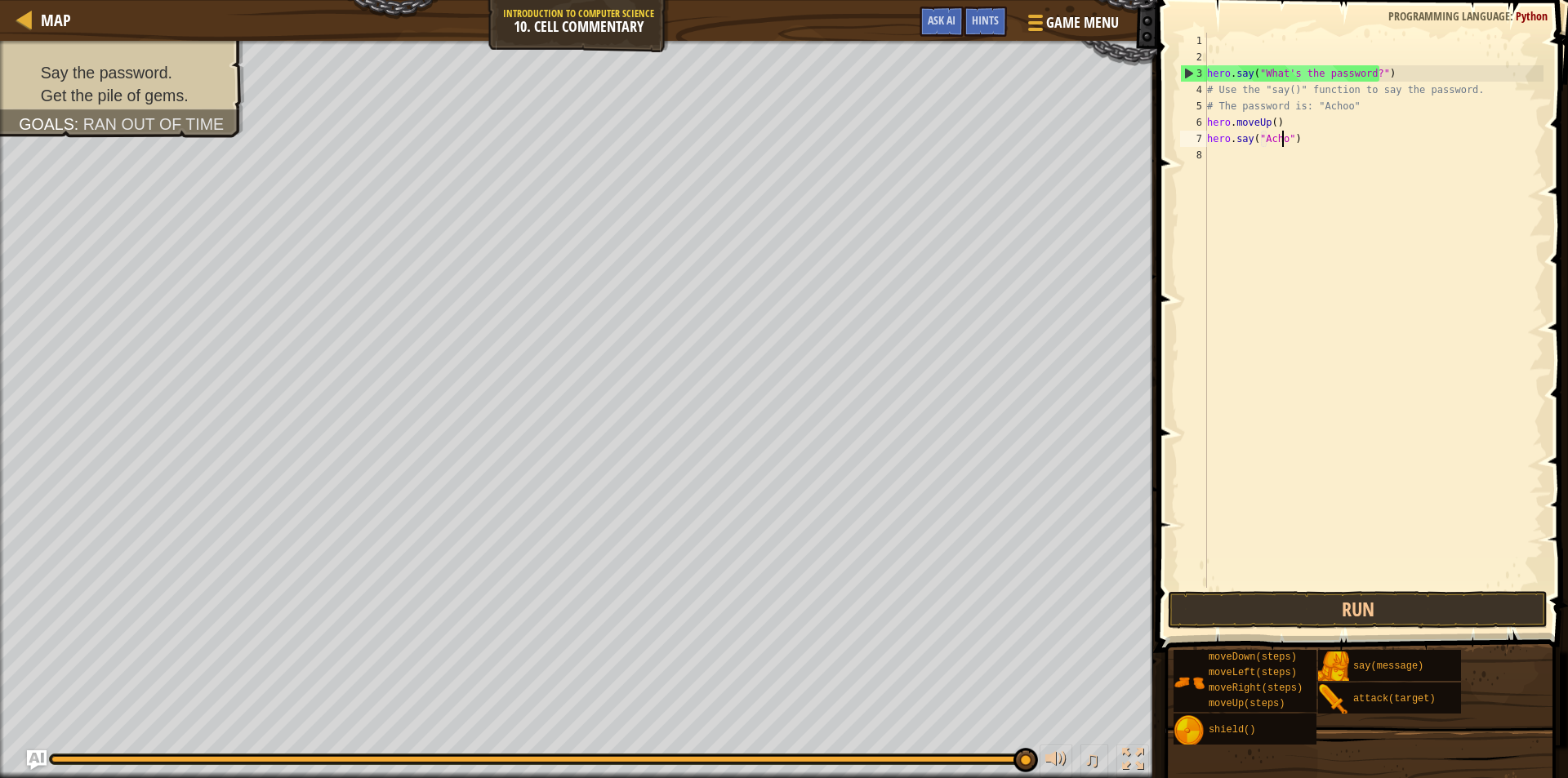
scroll to position [7, 7]
type textarea "hero.say("Achoo")"
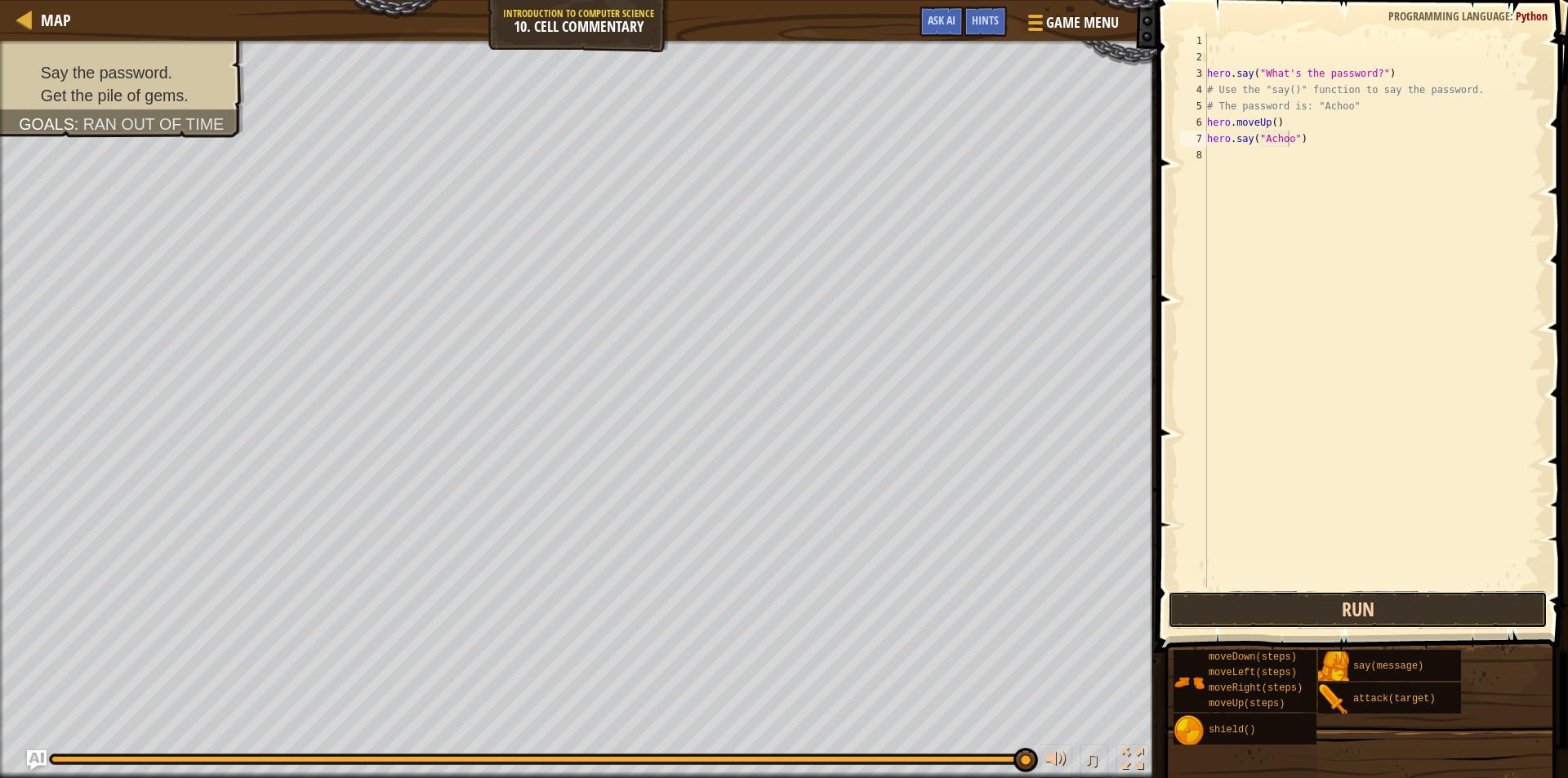
click at [1461, 596] on button "Run" at bounding box center [1358, 610] width 380 height 38
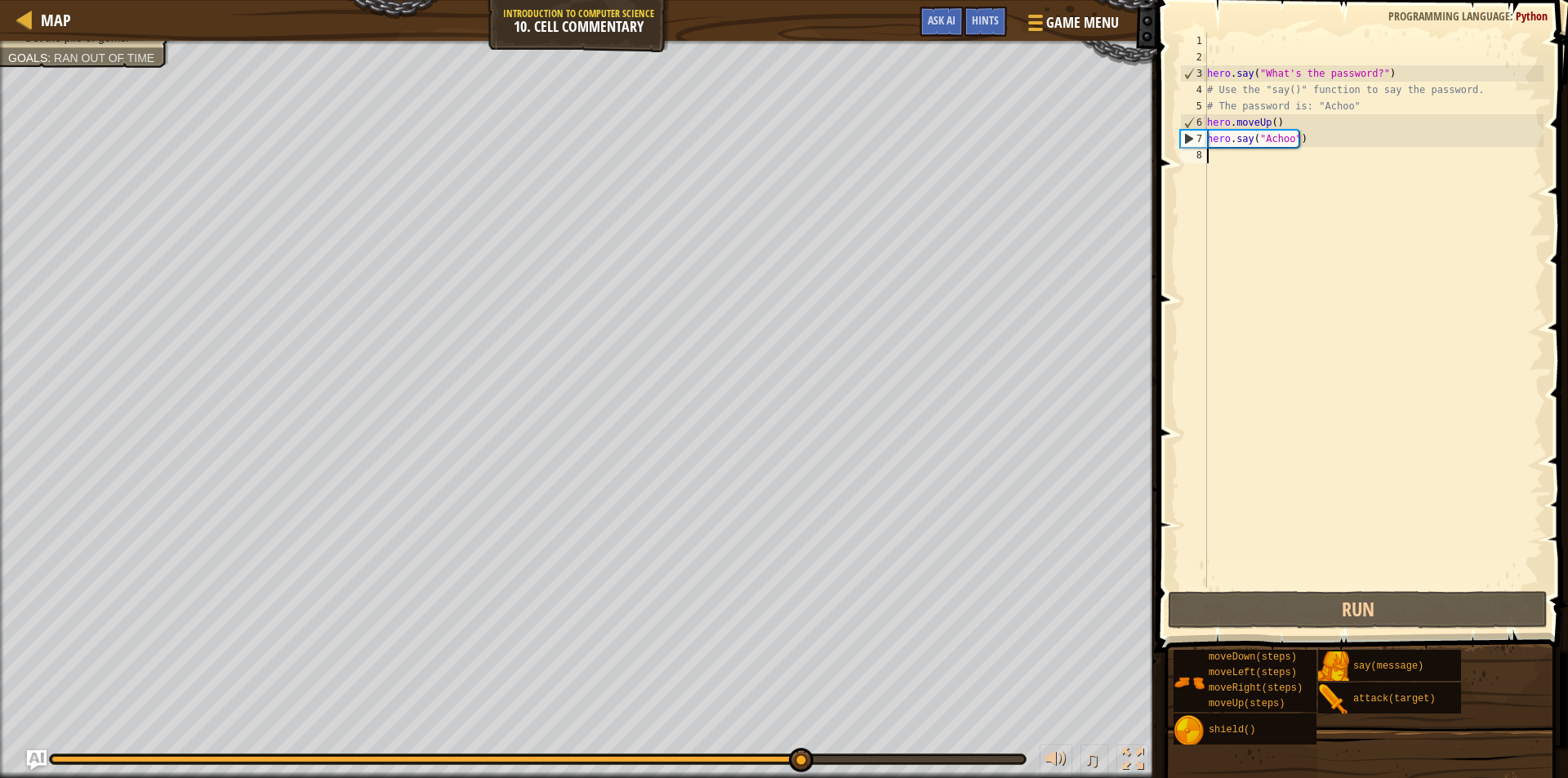
click at [1222, 159] on div "hero . say ( "What's the password?" ) # Use the "say()" function to say the pas…" at bounding box center [1373, 326] width 340 height 587
type textarea "h"
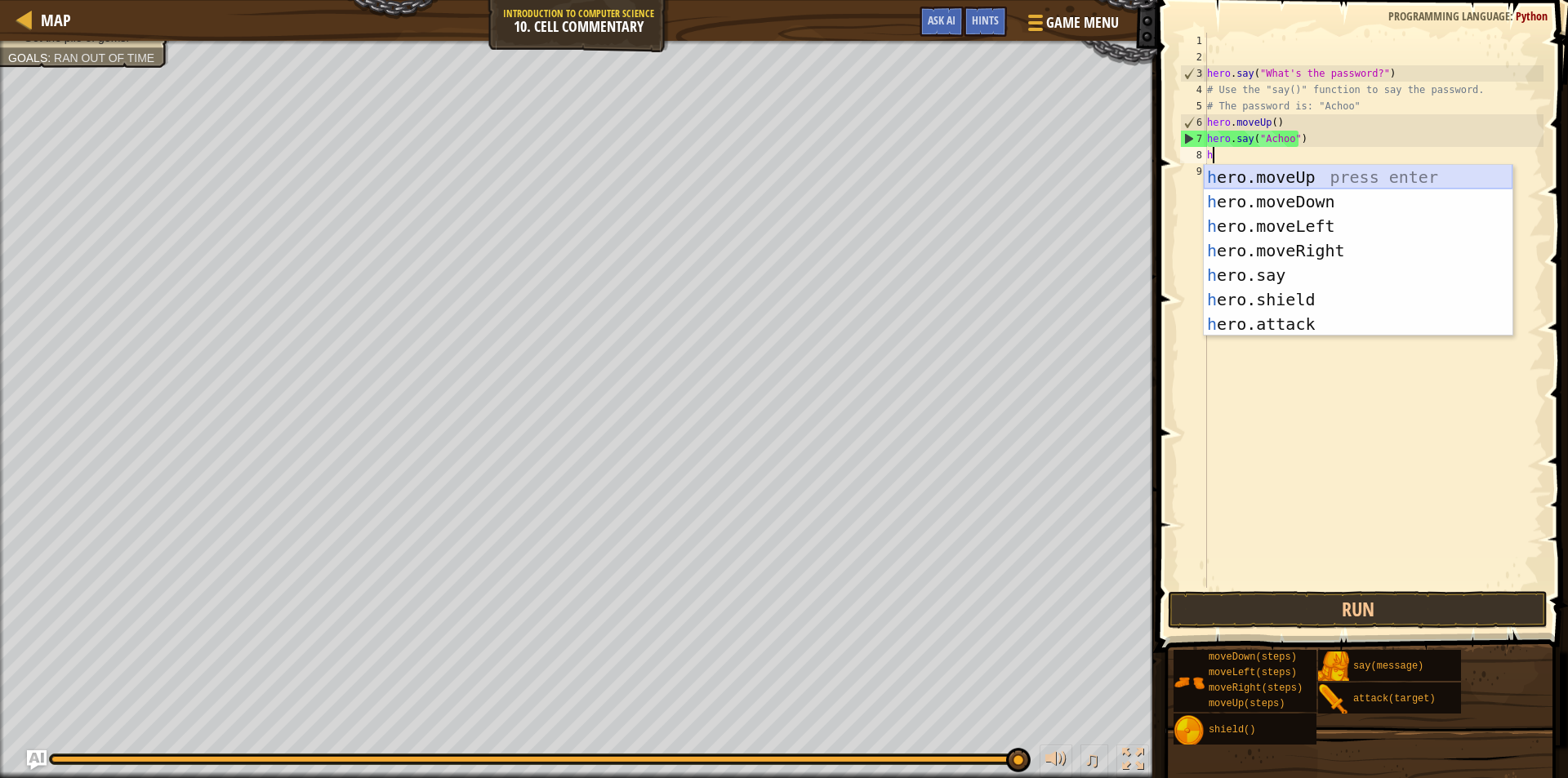
click at [1261, 180] on div "h ero.moveUp press enter h ero.moveDown press enter h ero.moveLeft press enter …" at bounding box center [1358, 274] width 308 height 220
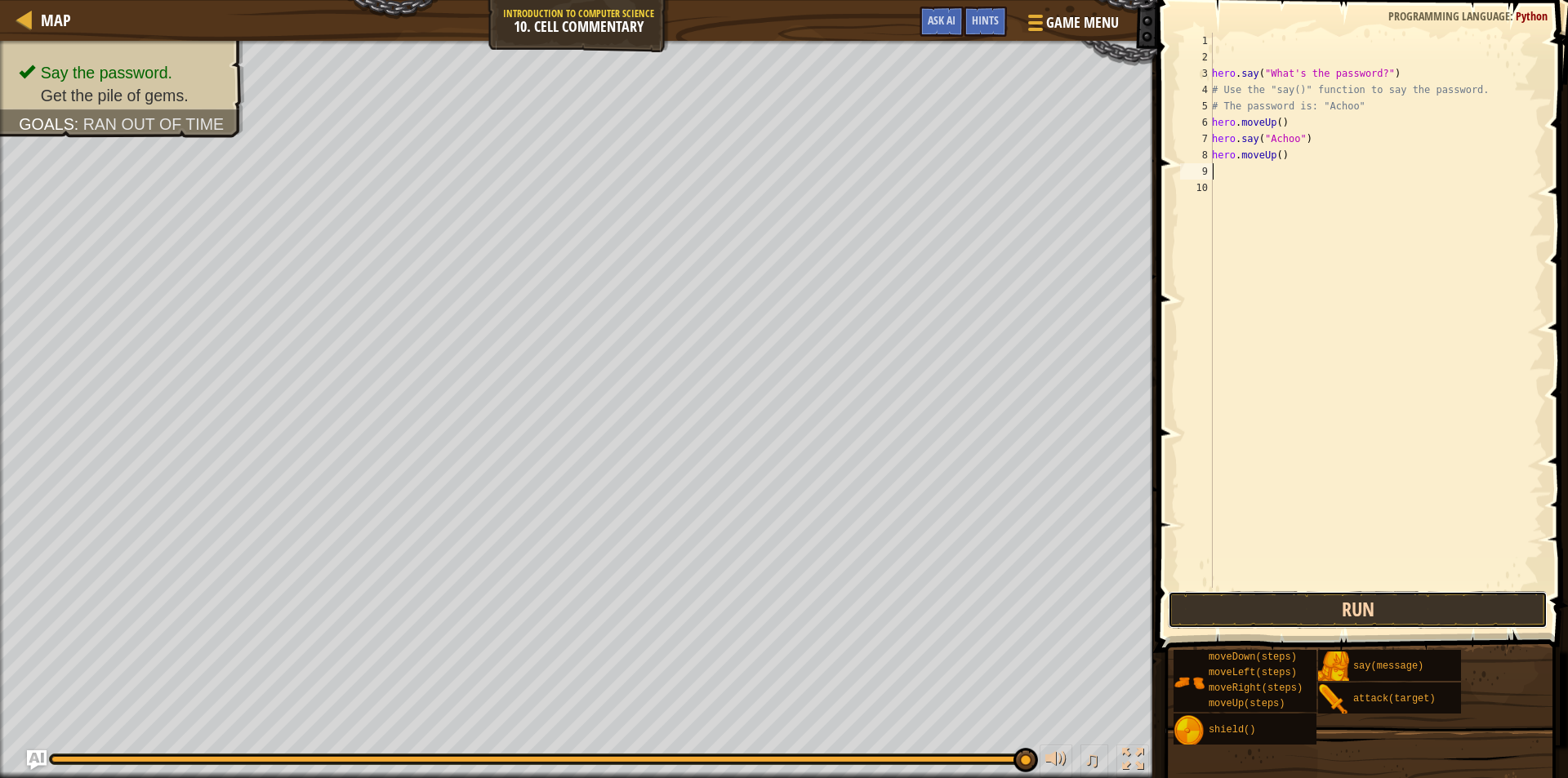
click at [1397, 614] on button "Run" at bounding box center [1358, 610] width 380 height 38
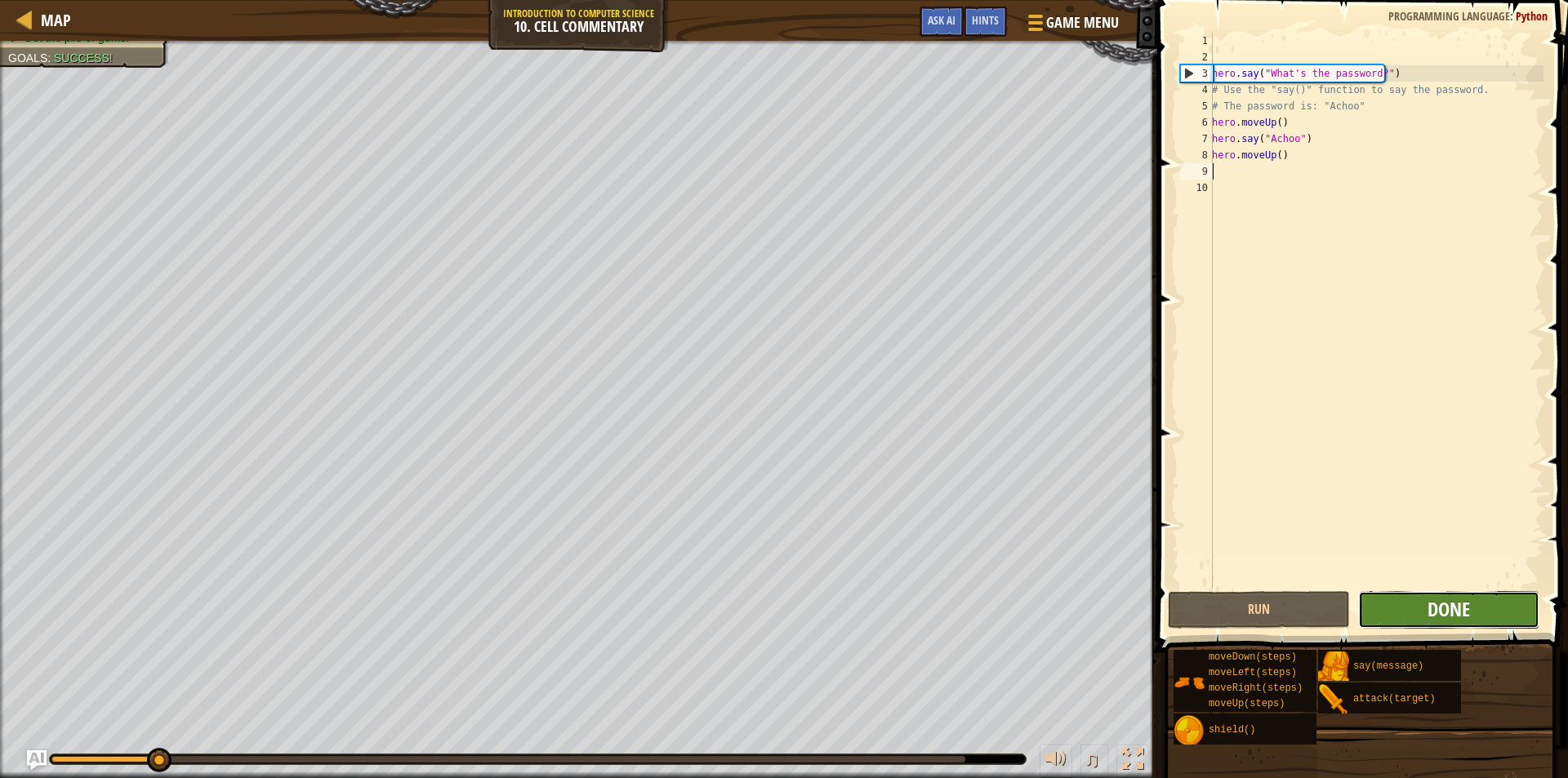
click at [1431, 607] on span "Done" at bounding box center [1448, 609] width 43 height 26
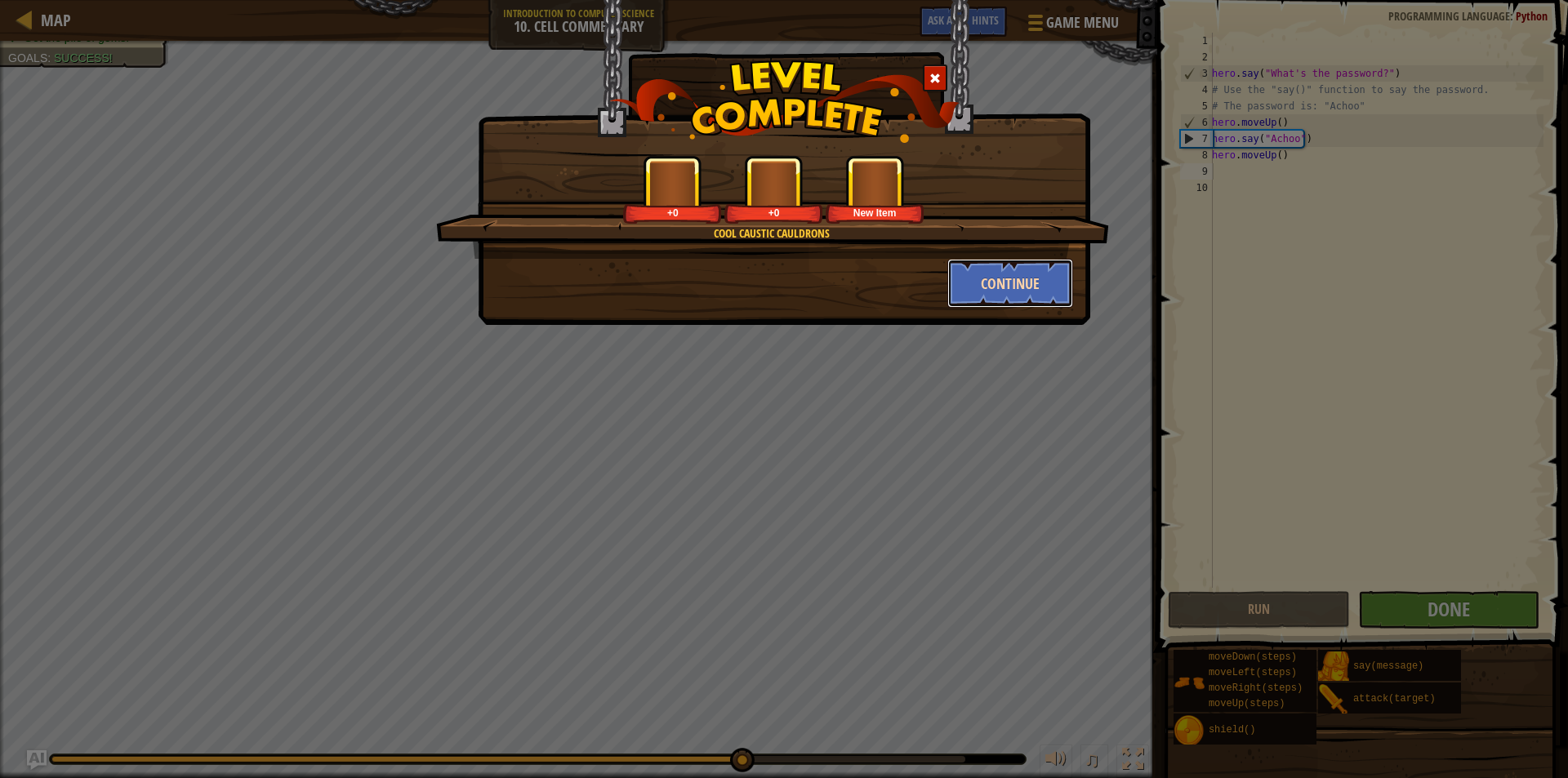
click at [961, 284] on button "Continue" at bounding box center [1010, 283] width 127 height 49
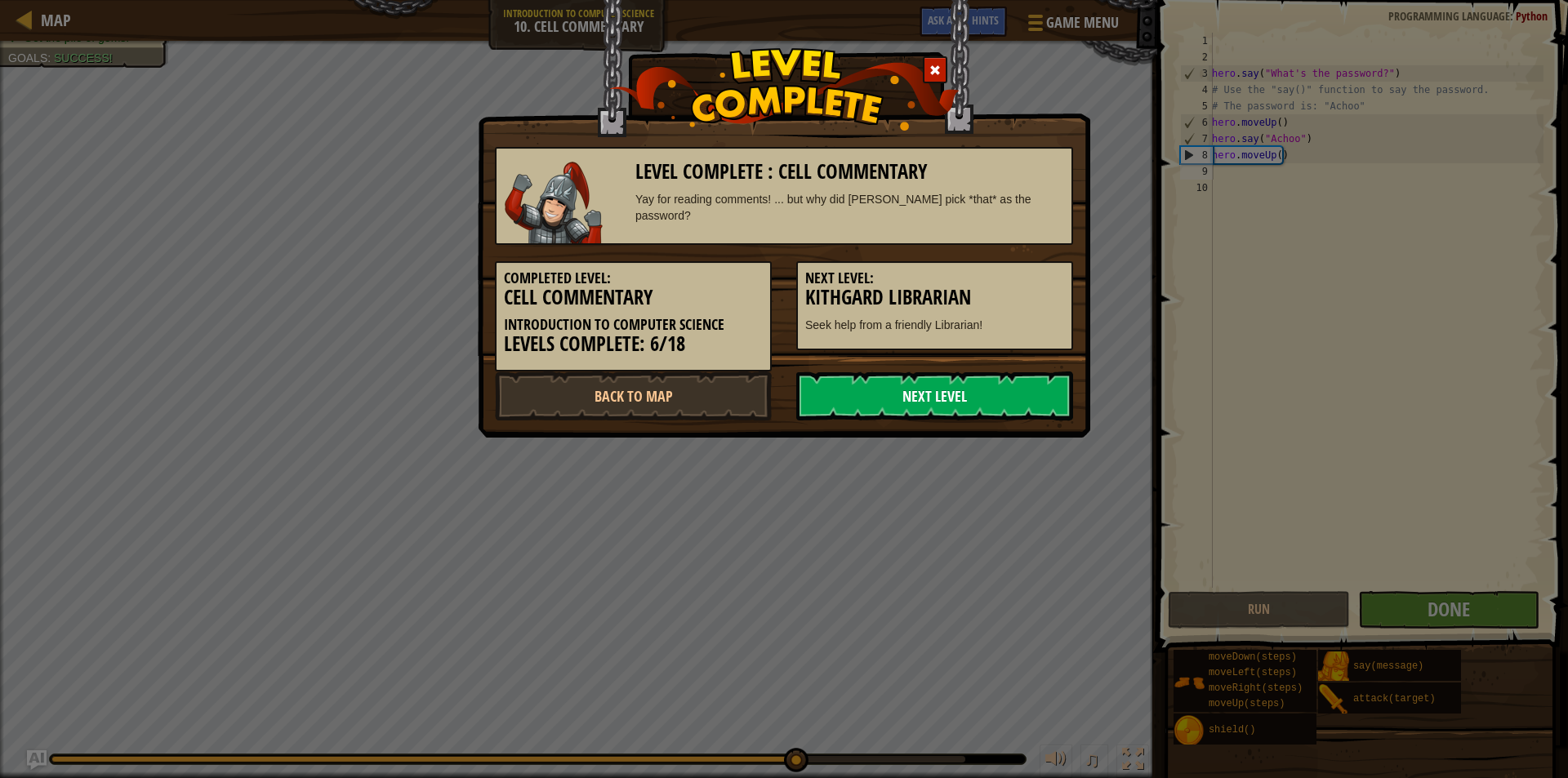
drag, startPoint x: 1013, startPoint y: 282, endPoint x: 1042, endPoint y: 414, distance: 135.1
click at [1015, 285] on h5 "Next Level:" at bounding box center [935, 278] width 259 height 16
click at [1037, 406] on link "Next Level" at bounding box center [935, 395] width 277 height 49
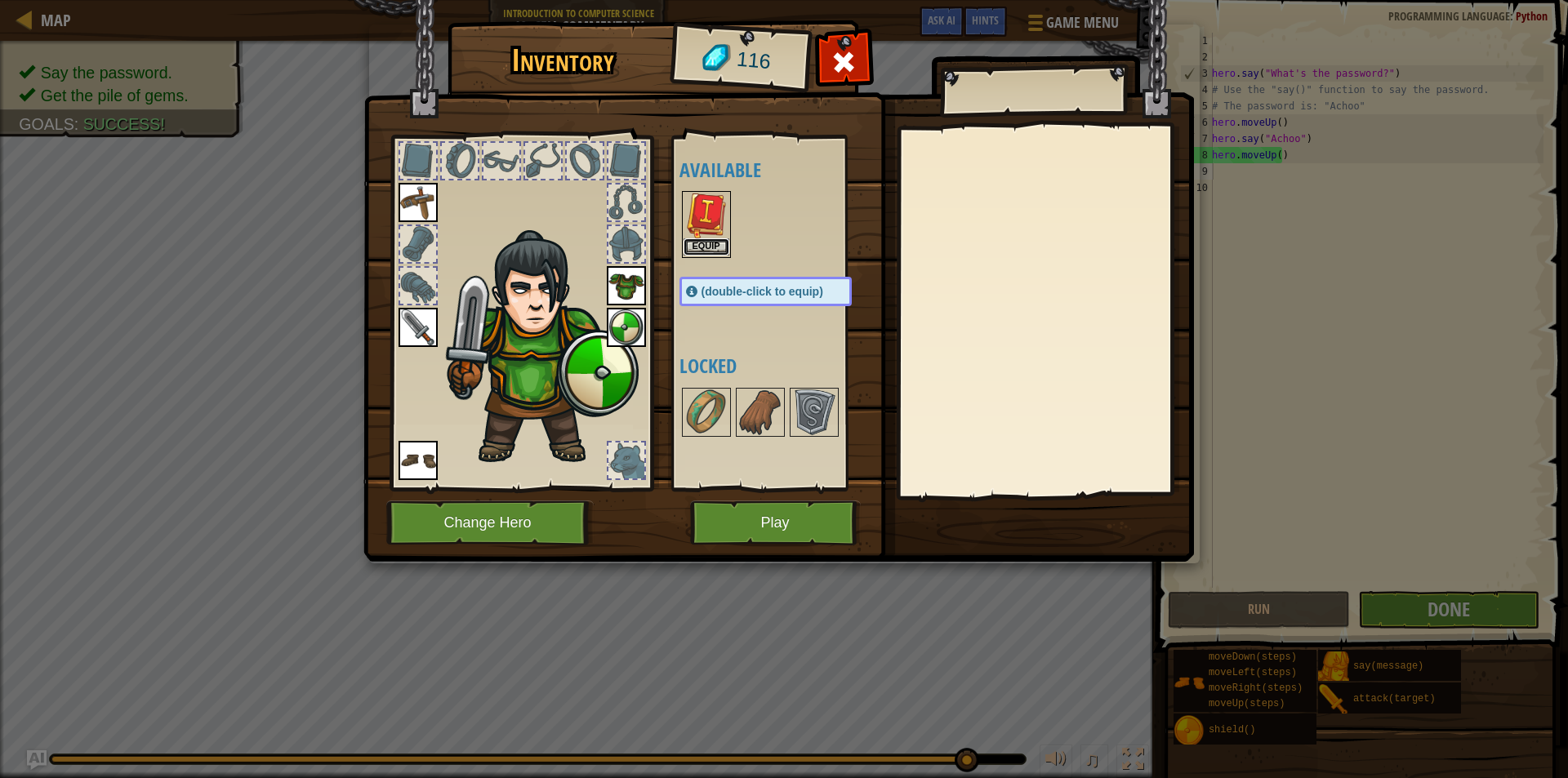
click at [706, 245] on button "Equip" at bounding box center [706, 246] width 46 height 17
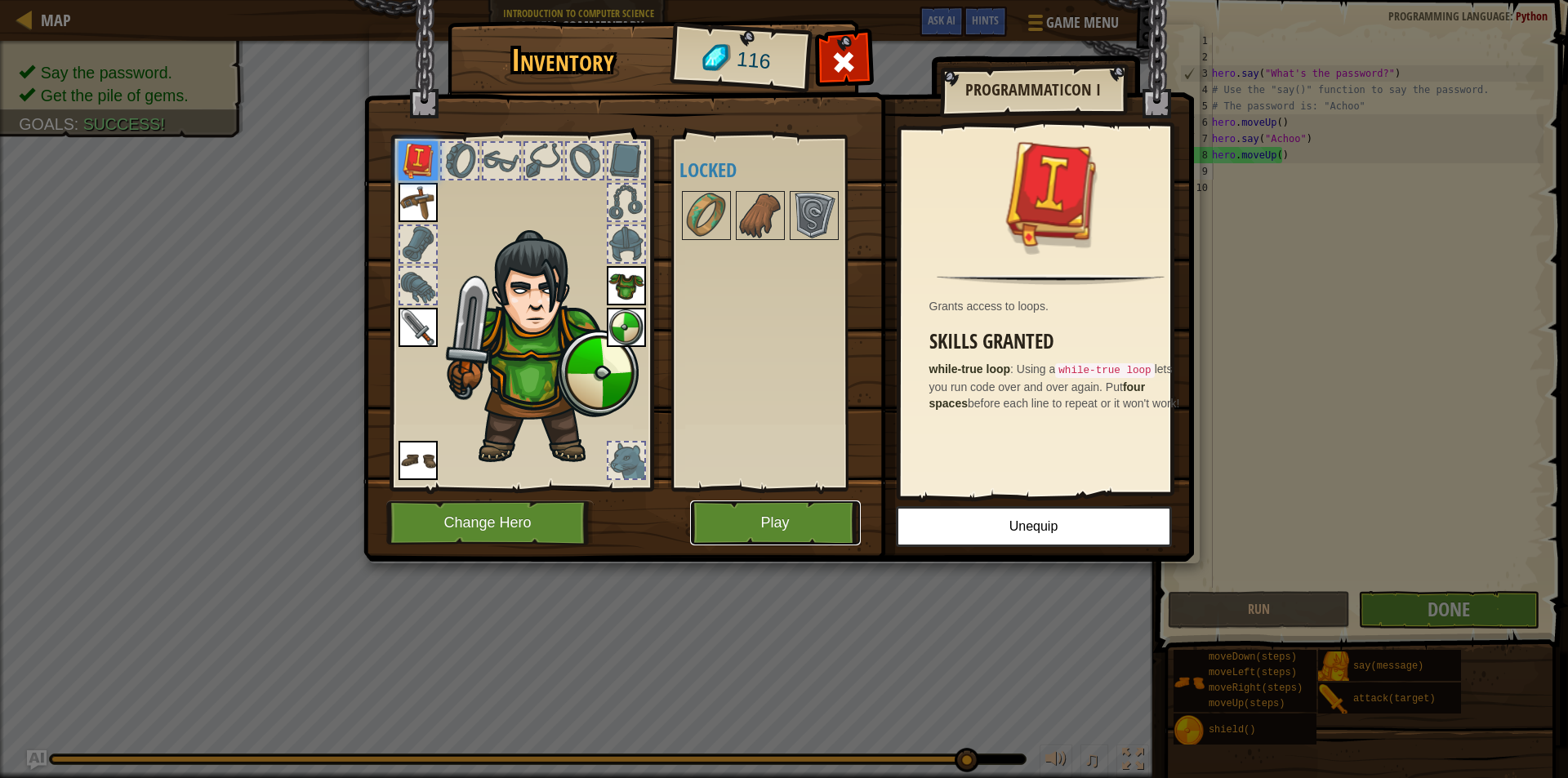
click at [774, 502] on button "Play" at bounding box center [775, 523] width 171 height 45
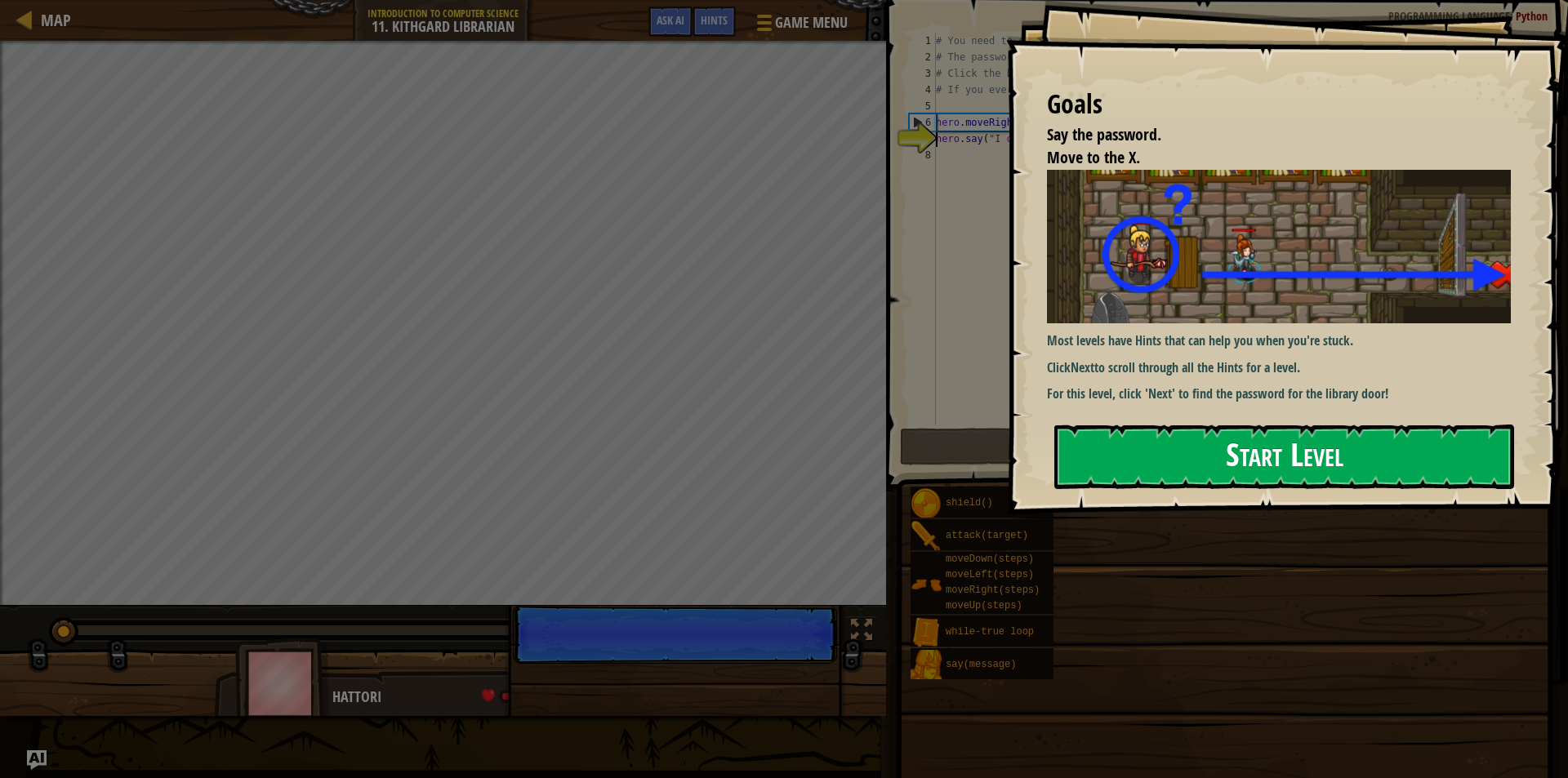
click at [1183, 434] on button "Start Level" at bounding box center [1284, 457] width 460 height 65
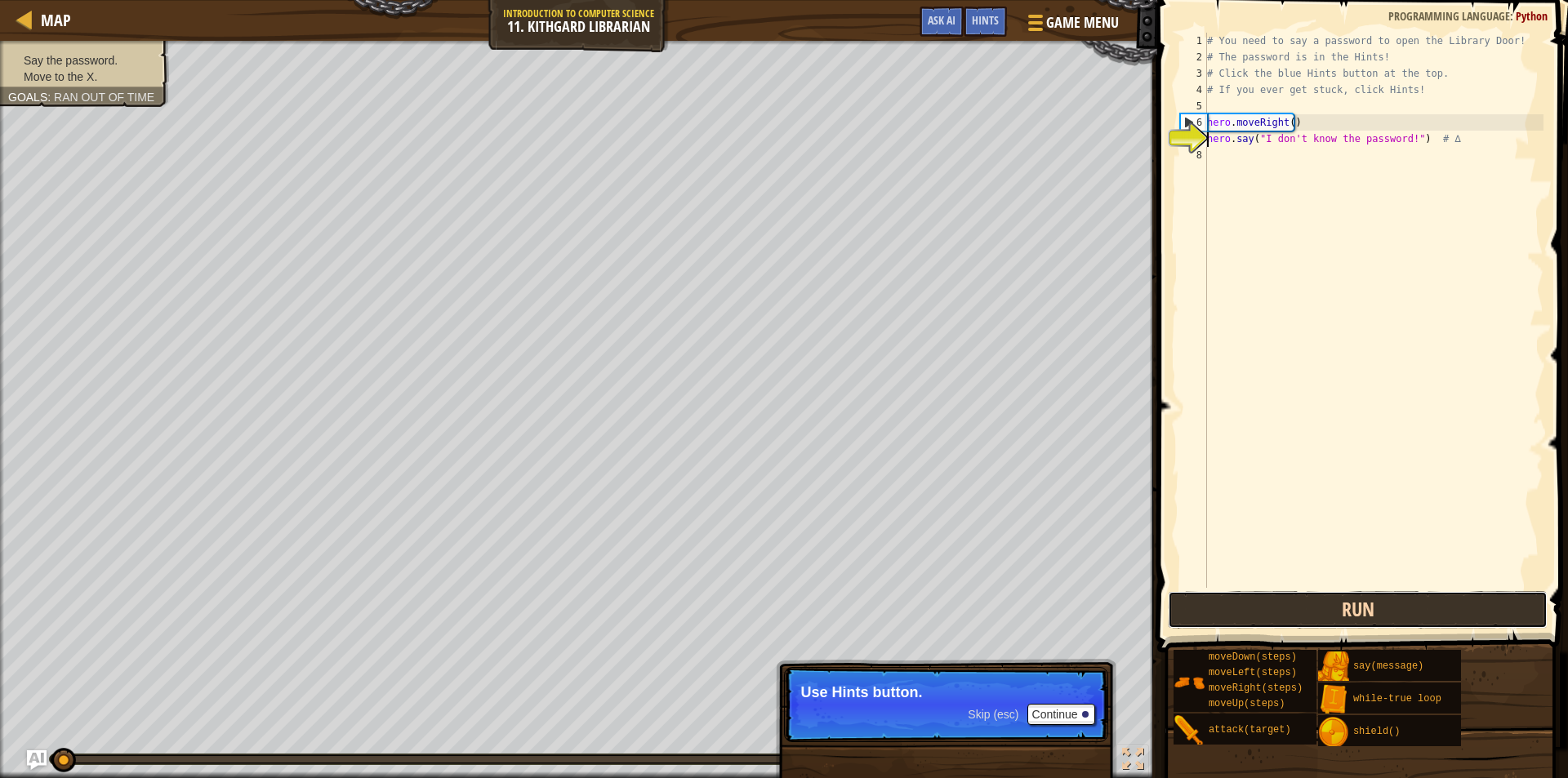
click at [1249, 600] on button "Run" at bounding box center [1358, 610] width 380 height 38
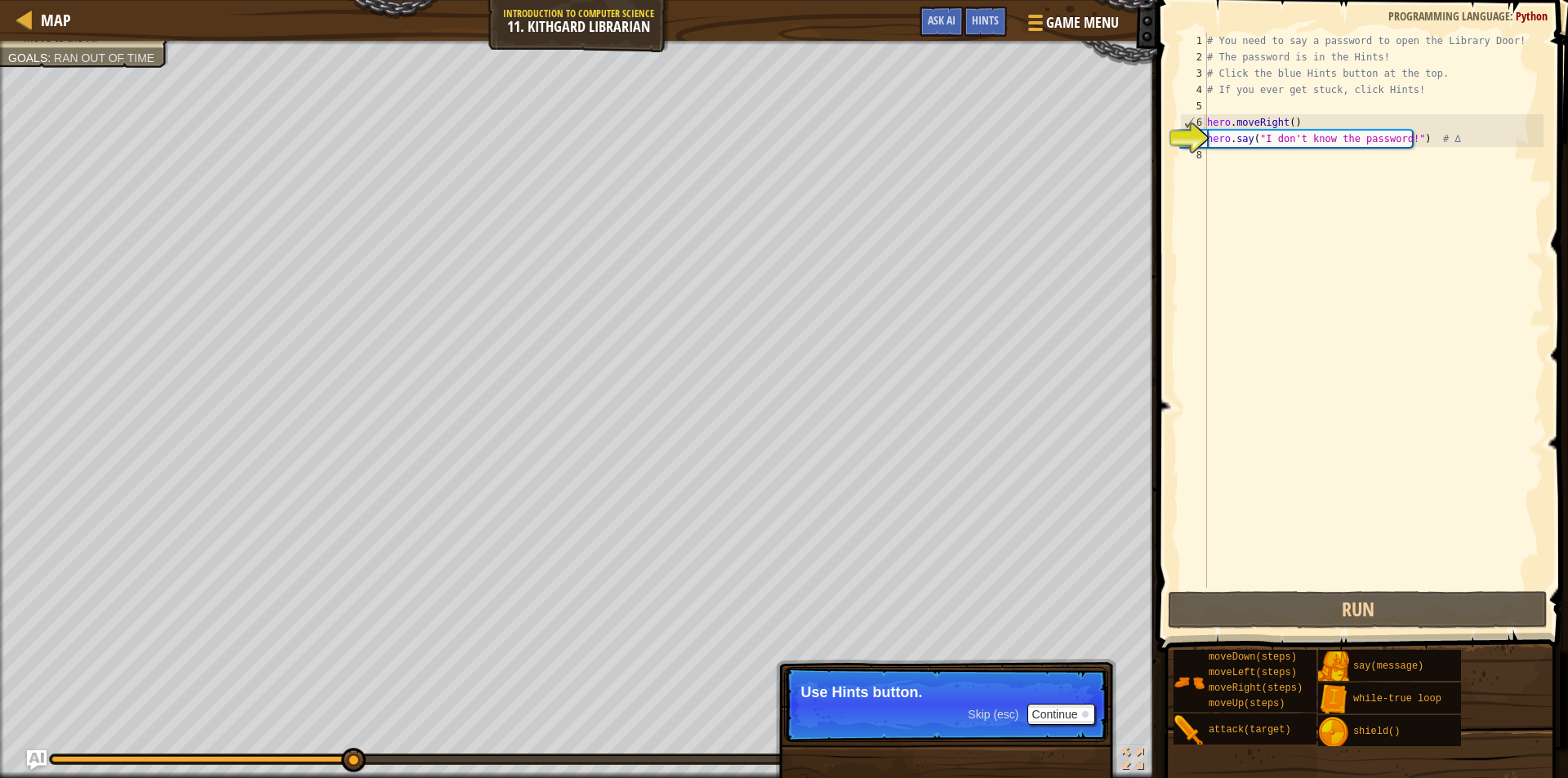
click at [1060, 695] on p "Use Hints button." at bounding box center [946, 692] width 290 height 16
drag, startPoint x: 1060, startPoint y: 695, endPoint x: 1061, endPoint y: 716, distance: 21.0
click at [1061, 714] on p "Skip (esc) Continue Use Hints button." at bounding box center [946, 704] width 324 height 75
click at [1061, 716] on button "Continue" at bounding box center [1061, 714] width 68 height 21
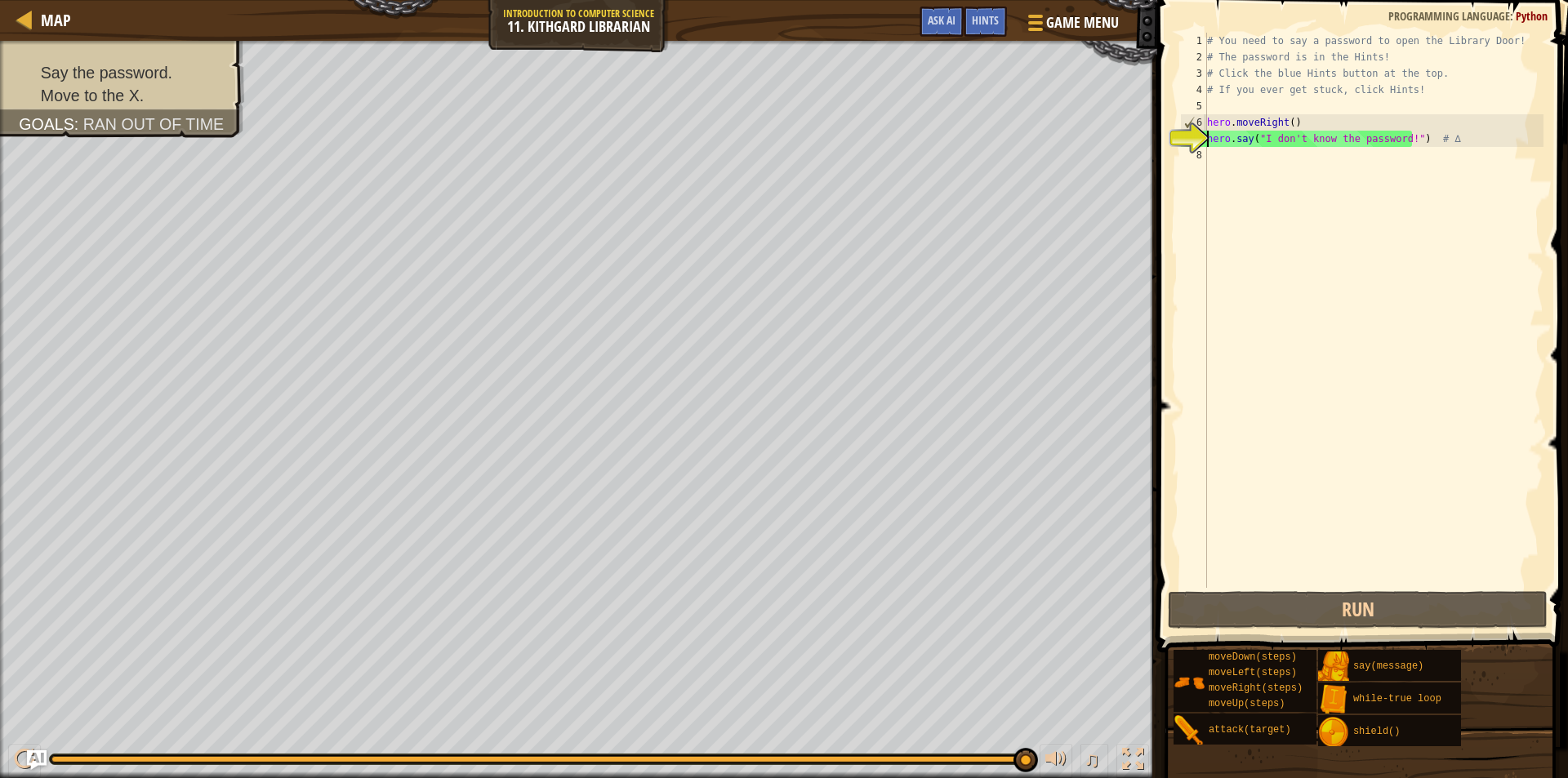
click at [1268, 156] on div "# You need to say a password to open the Library Door! # The password is in the…" at bounding box center [1373, 326] width 340 height 587
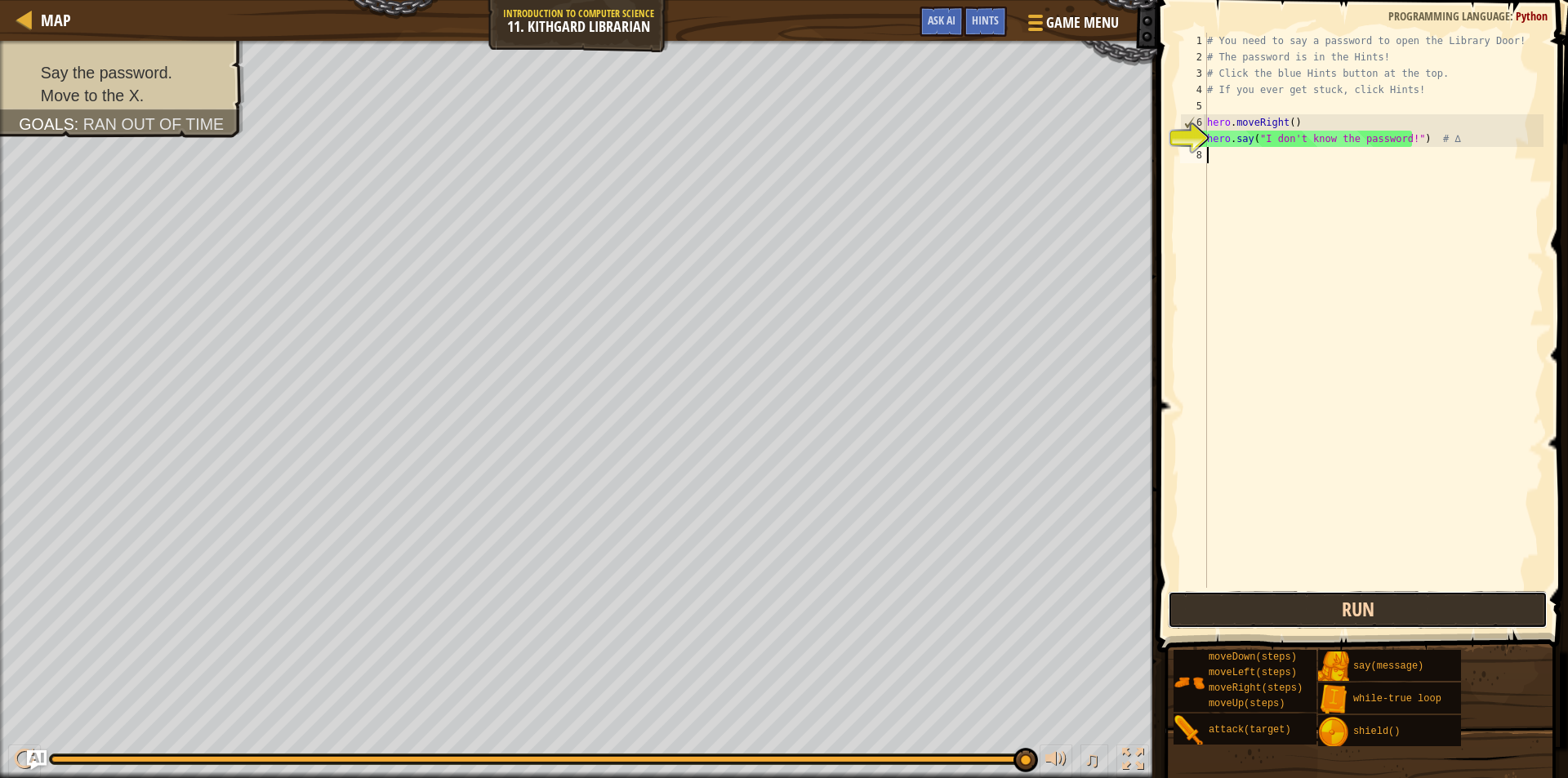
click at [1240, 611] on button "Run" at bounding box center [1358, 610] width 380 height 38
click at [1277, 593] on button "Run" at bounding box center [1358, 610] width 380 height 38
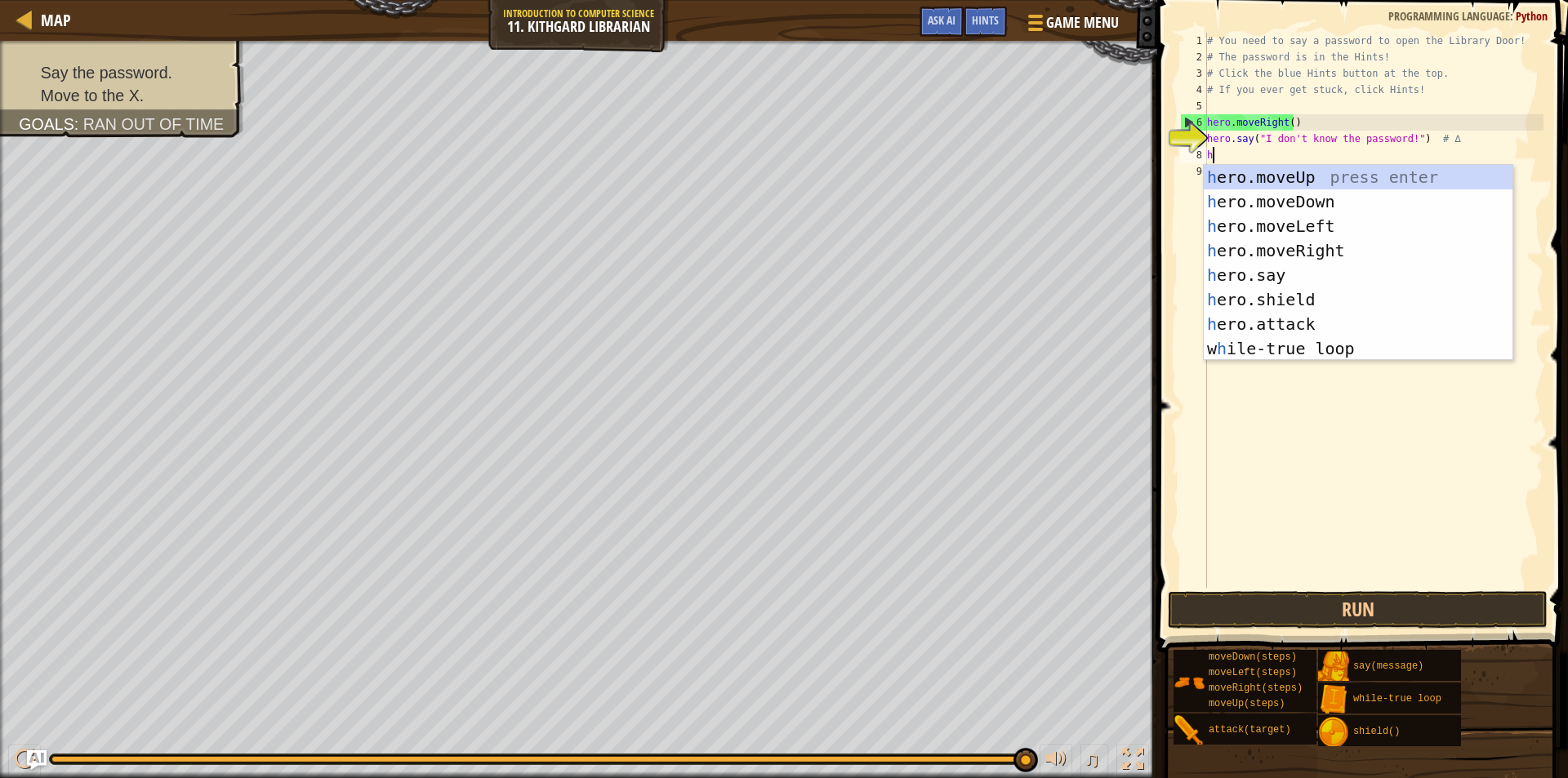
scroll to position [7, 0]
click at [1330, 327] on div "h ero.moveUp press enter h ero.moveDown press enter h ero.moveLeft press enter …" at bounding box center [1358, 287] width 308 height 245
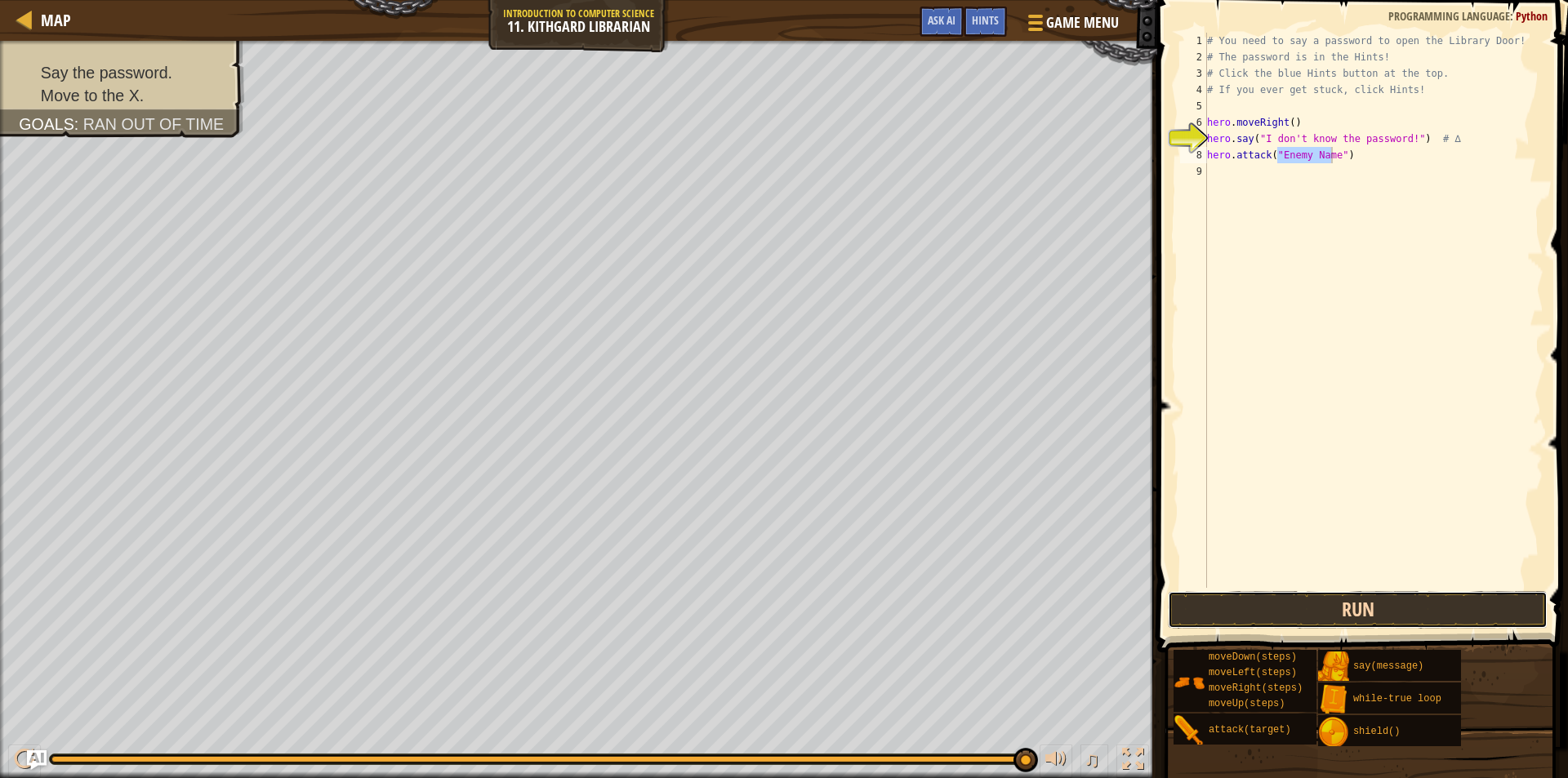
click at [1385, 609] on button "Run" at bounding box center [1358, 610] width 380 height 38
click at [1379, 601] on button "Run" at bounding box center [1358, 610] width 380 height 38
click at [1394, 601] on button "Run" at bounding box center [1358, 610] width 380 height 38
click at [1243, 156] on div "# You need to say a password to open the Library Door! # The password is in the…" at bounding box center [1373, 326] width 340 height 587
type textarea """
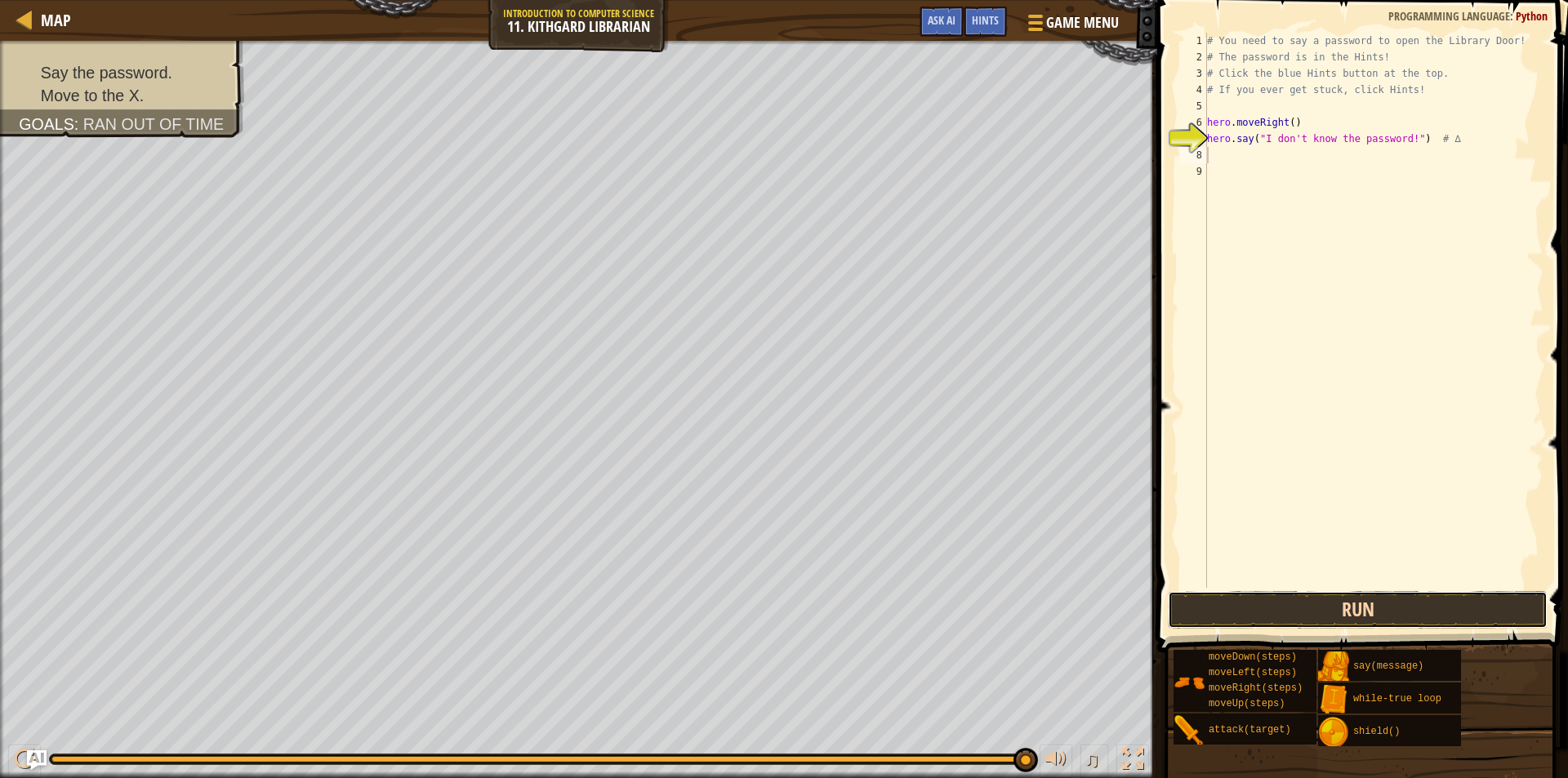
click at [1405, 614] on button "Run" at bounding box center [1358, 610] width 380 height 38
drag, startPoint x: 1272, startPoint y: 622, endPoint x: 1271, endPoint y: 612, distance: 10.0
click at [1271, 612] on div "Hints Videos 1 2 3 4 5 6 7 8 9 # You need to say a password to open the Library…" at bounding box center [1360, 385] width 416 height 770
click at [1268, 612] on button "Run" at bounding box center [1358, 610] width 380 height 38
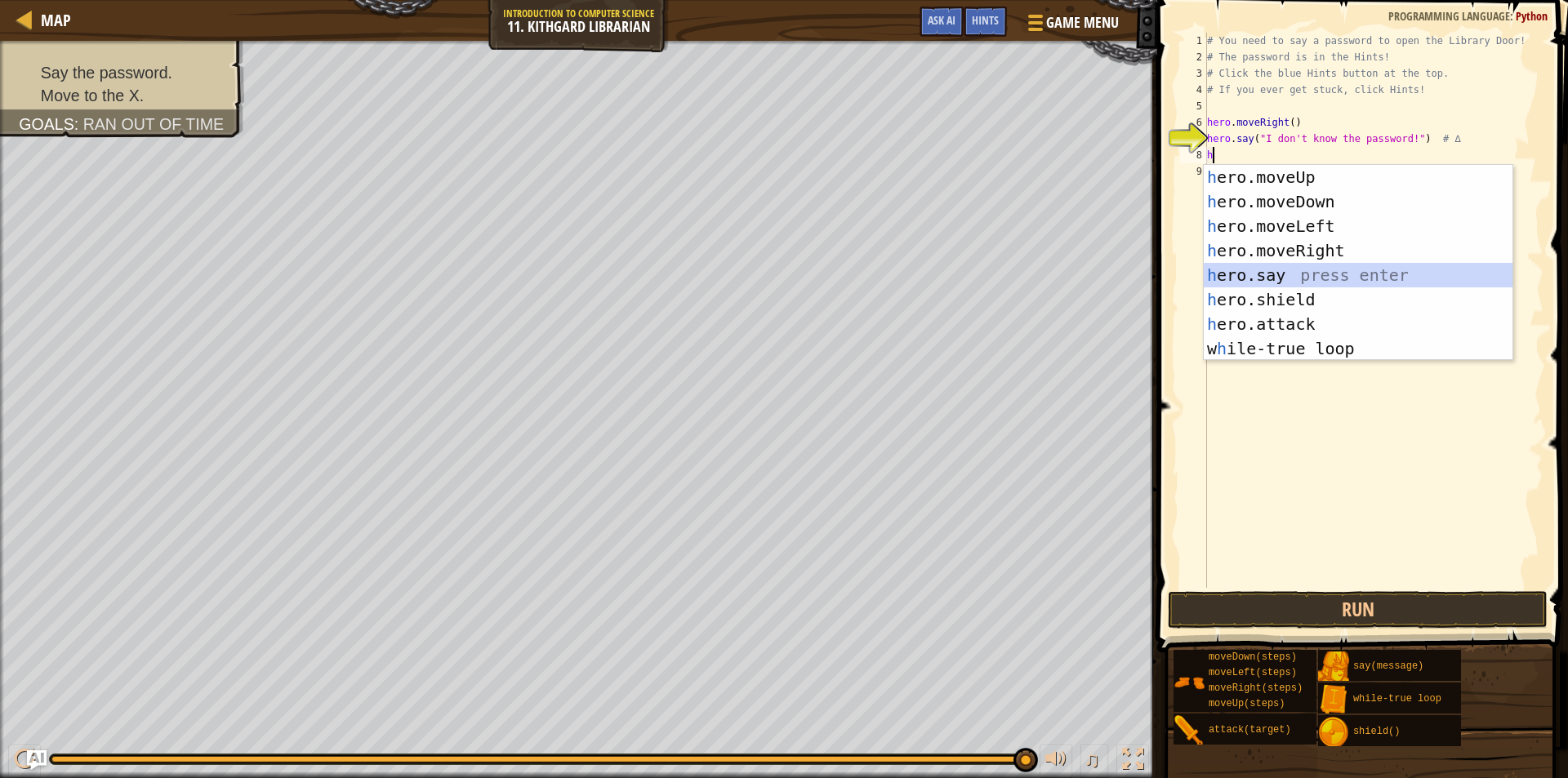
click at [1358, 271] on div "h ero.moveUp press enter h ero.moveDown press enter h ero.moveLeft press enter …" at bounding box center [1358, 287] width 308 height 245
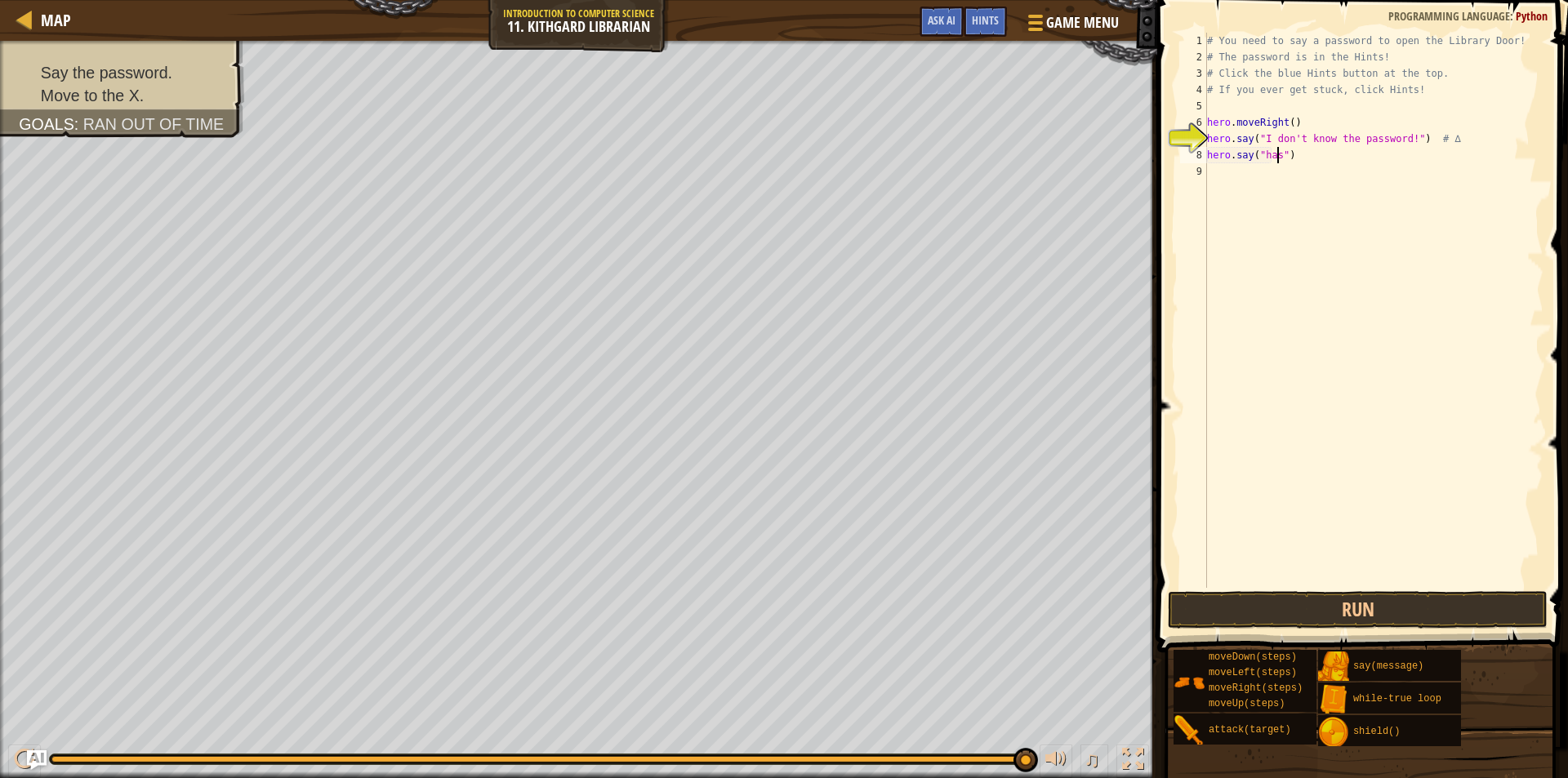
scroll to position [7, 6]
click at [1231, 614] on button "Run" at bounding box center [1358, 610] width 380 height 38
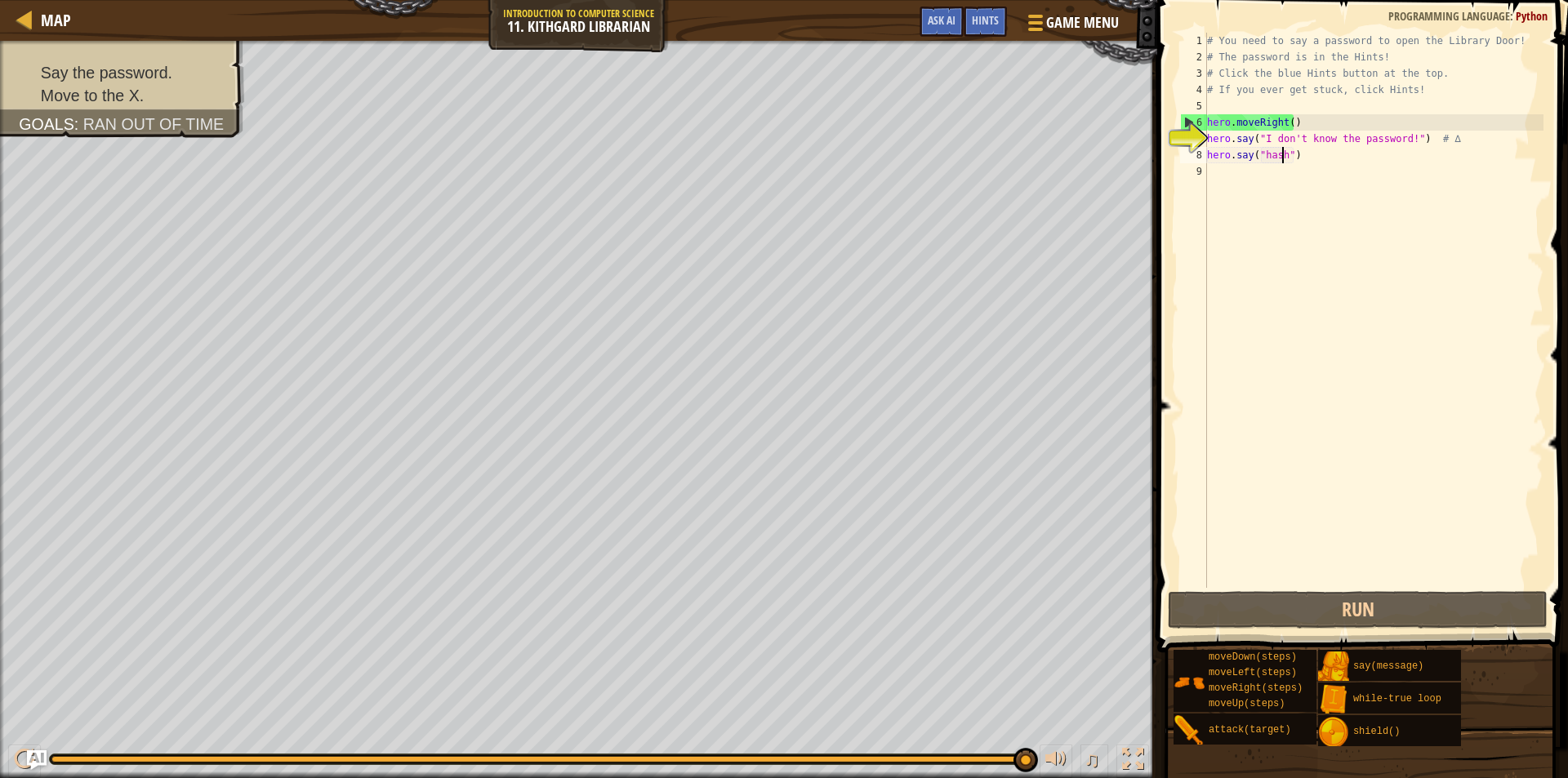
click at [1264, 156] on div "# You need to say a password to open the Library Door! # The password is in the…" at bounding box center [1373, 326] width 340 height 587
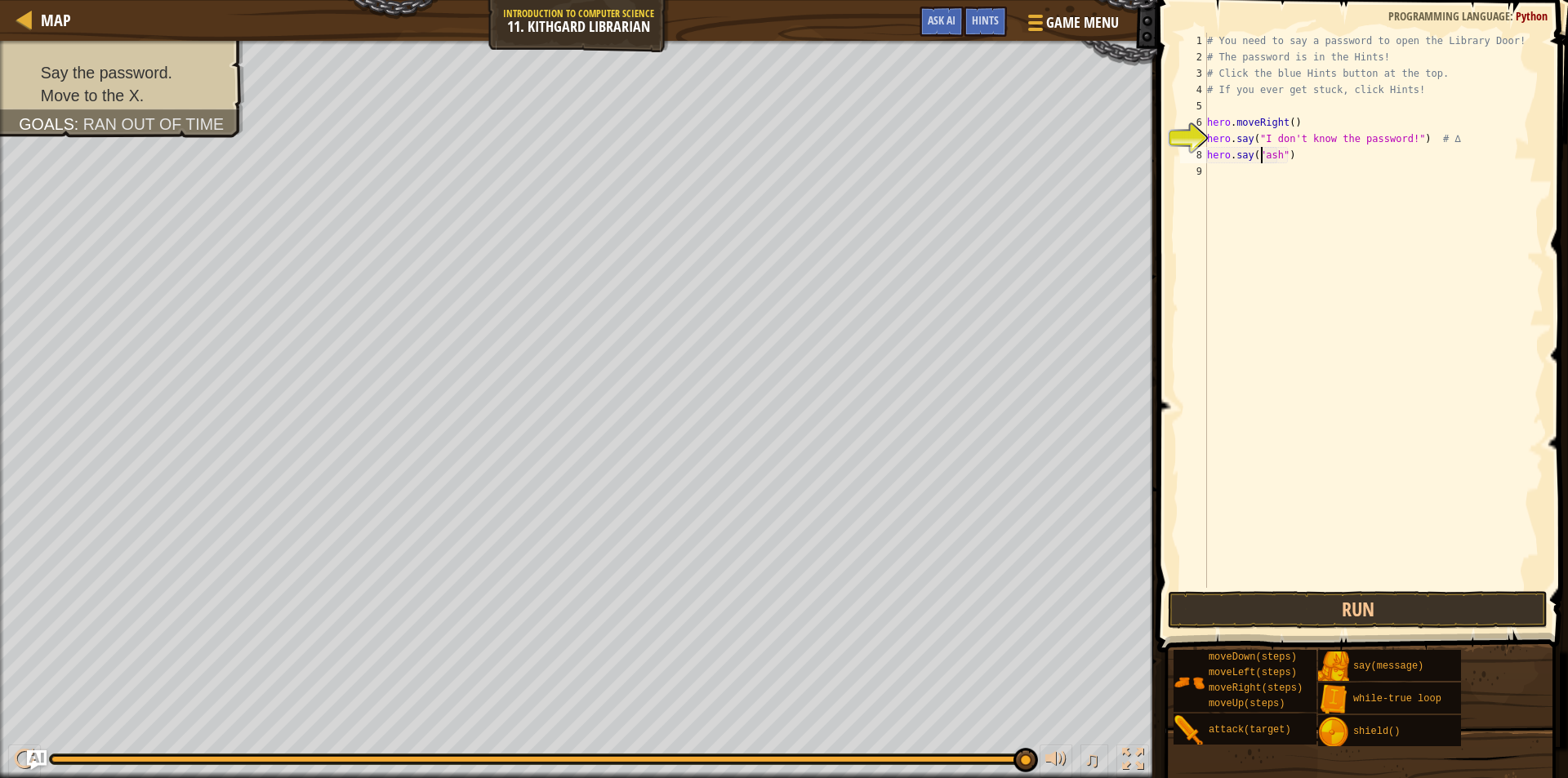
scroll to position [7, 5]
type textarea "hero.say("Hash")"
click at [1388, 599] on button "Run" at bounding box center [1358, 610] width 380 height 38
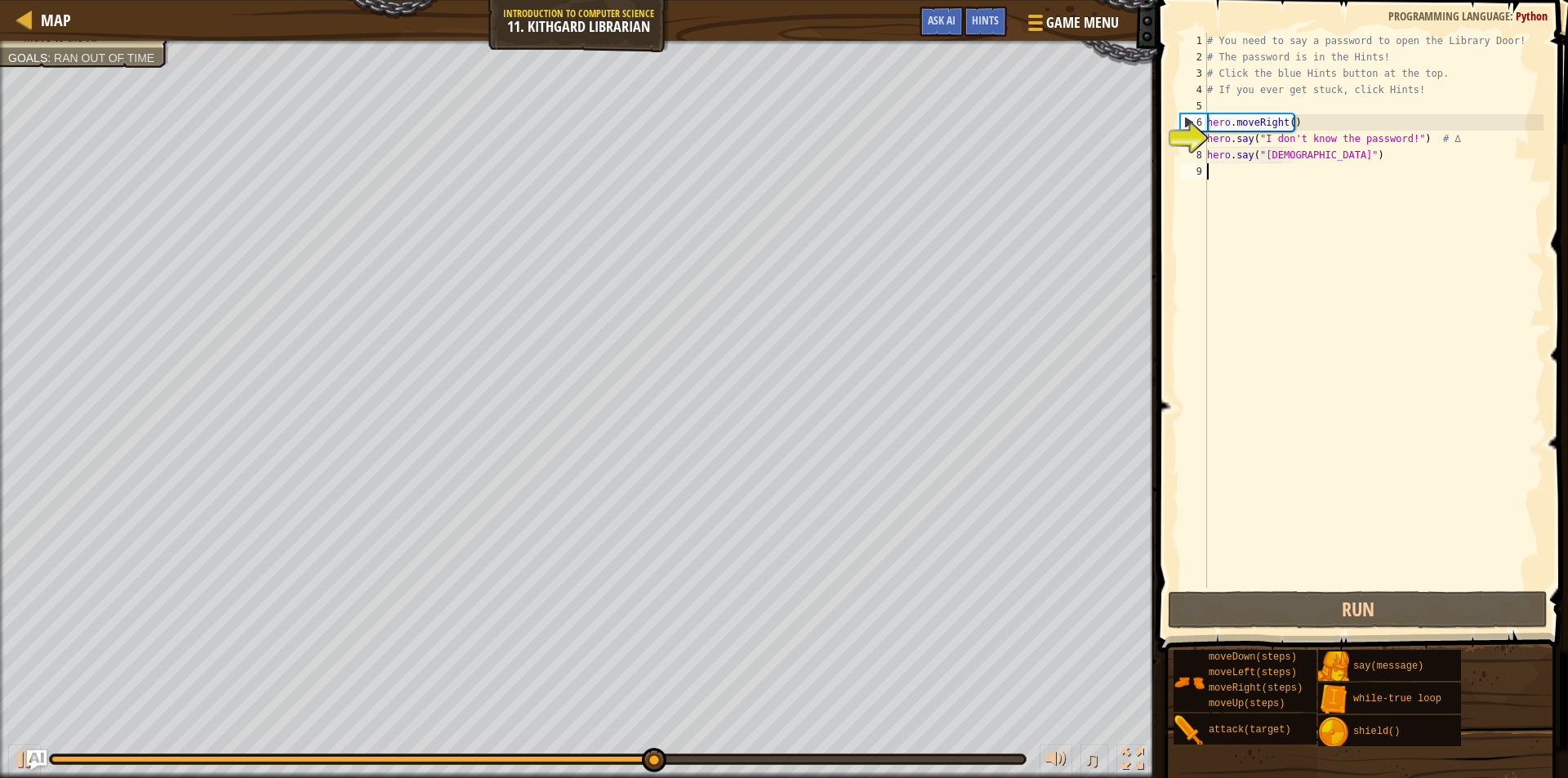
click at [1216, 171] on div "# You need to say a password to open the Library Door! # The password is in the…" at bounding box center [1373, 326] width 340 height 587
type textarea "h"
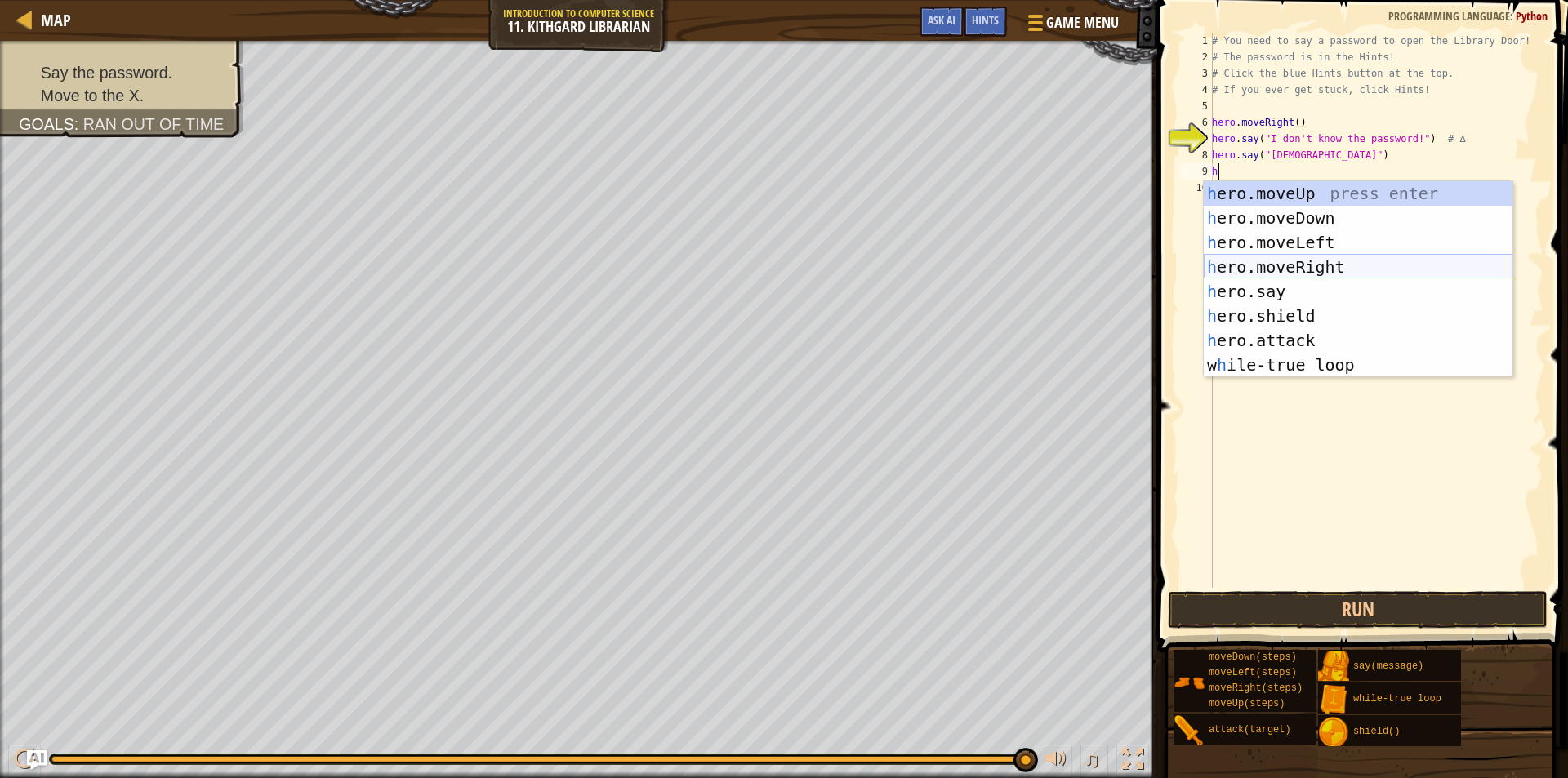
click at [1317, 271] on div "h ero.moveUp press enter h ero.moveDown press enter h ero.moveLeft press enter …" at bounding box center [1358, 304] width 308 height 245
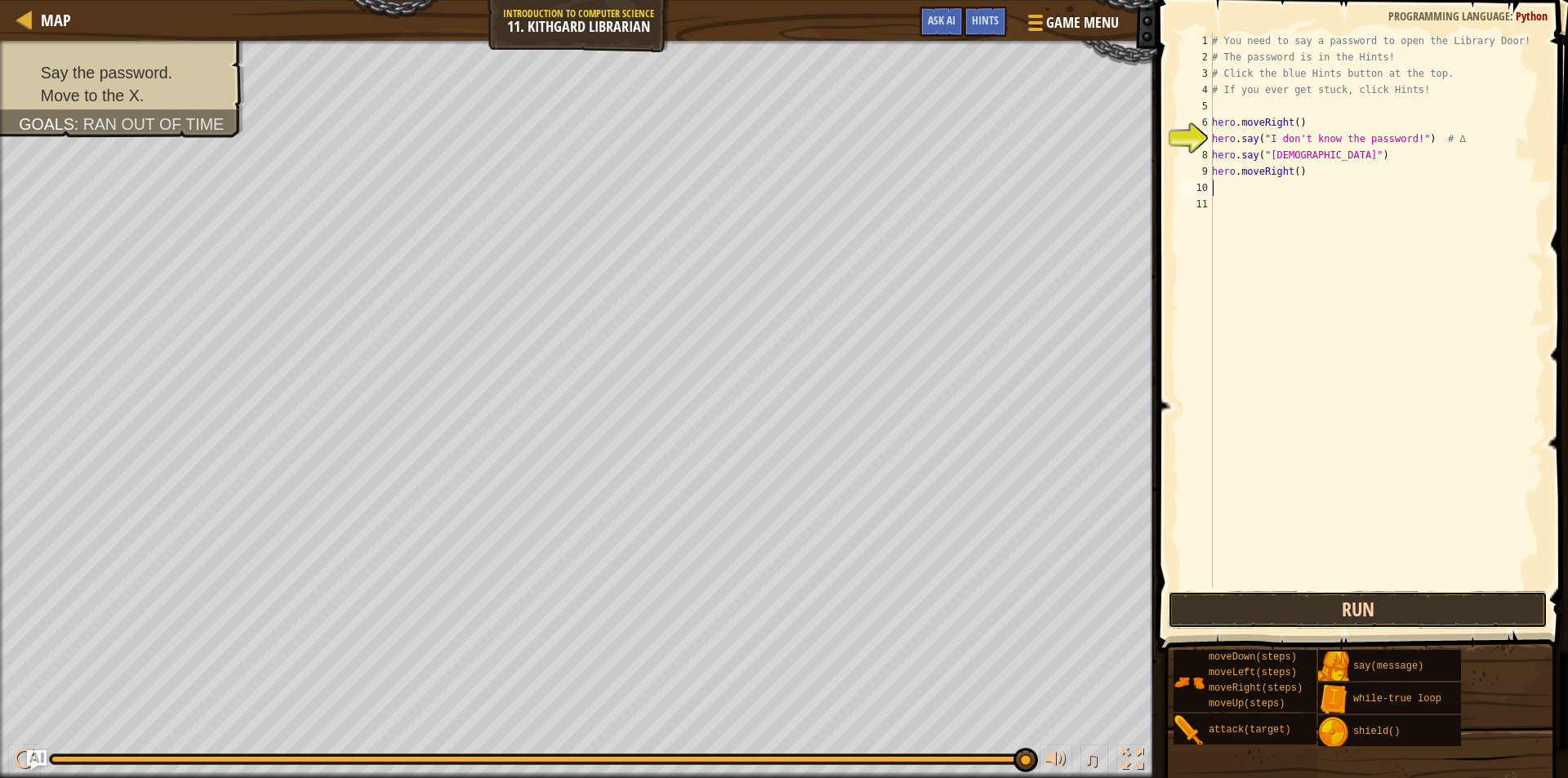
click at [1239, 596] on button "Run" at bounding box center [1358, 610] width 380 height 38
click at [1374, 604] on button "Run" at bounding box center [1358, 610] width 380 height 38
click at [1267, 611] on button "Run" at bounding box center [1358, 610] width 380 height 38
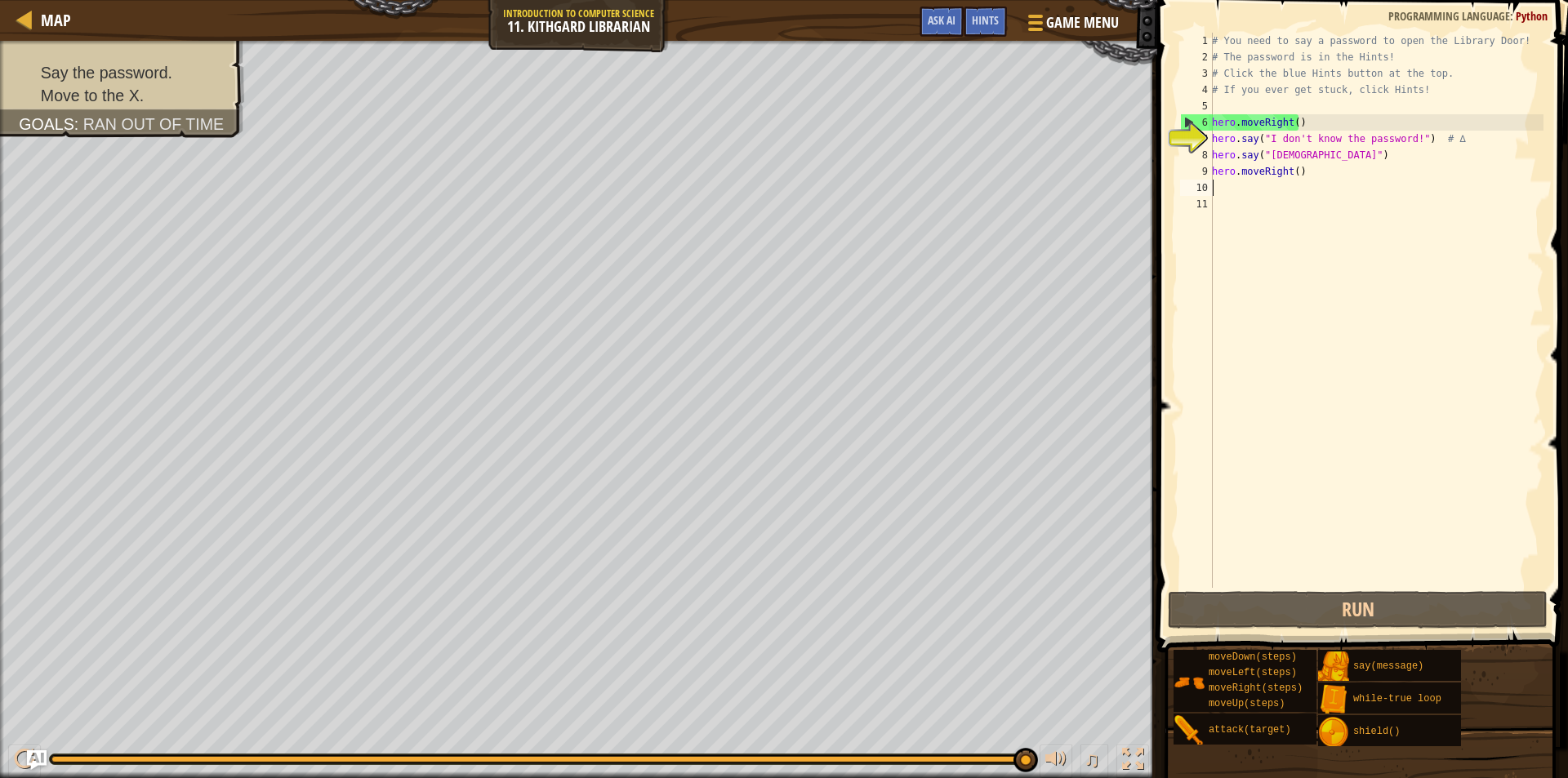
click at [1325, 170] on div "# You need to say a password to open the Library Door! # The password is in the…" at bounding box center [1376, 326] width 335 height 587
click at [1326, 158] on div "# You need to say a password to open the Library Door! # The password is in the…" at bounding box center [1376, 326] width 335 height 587
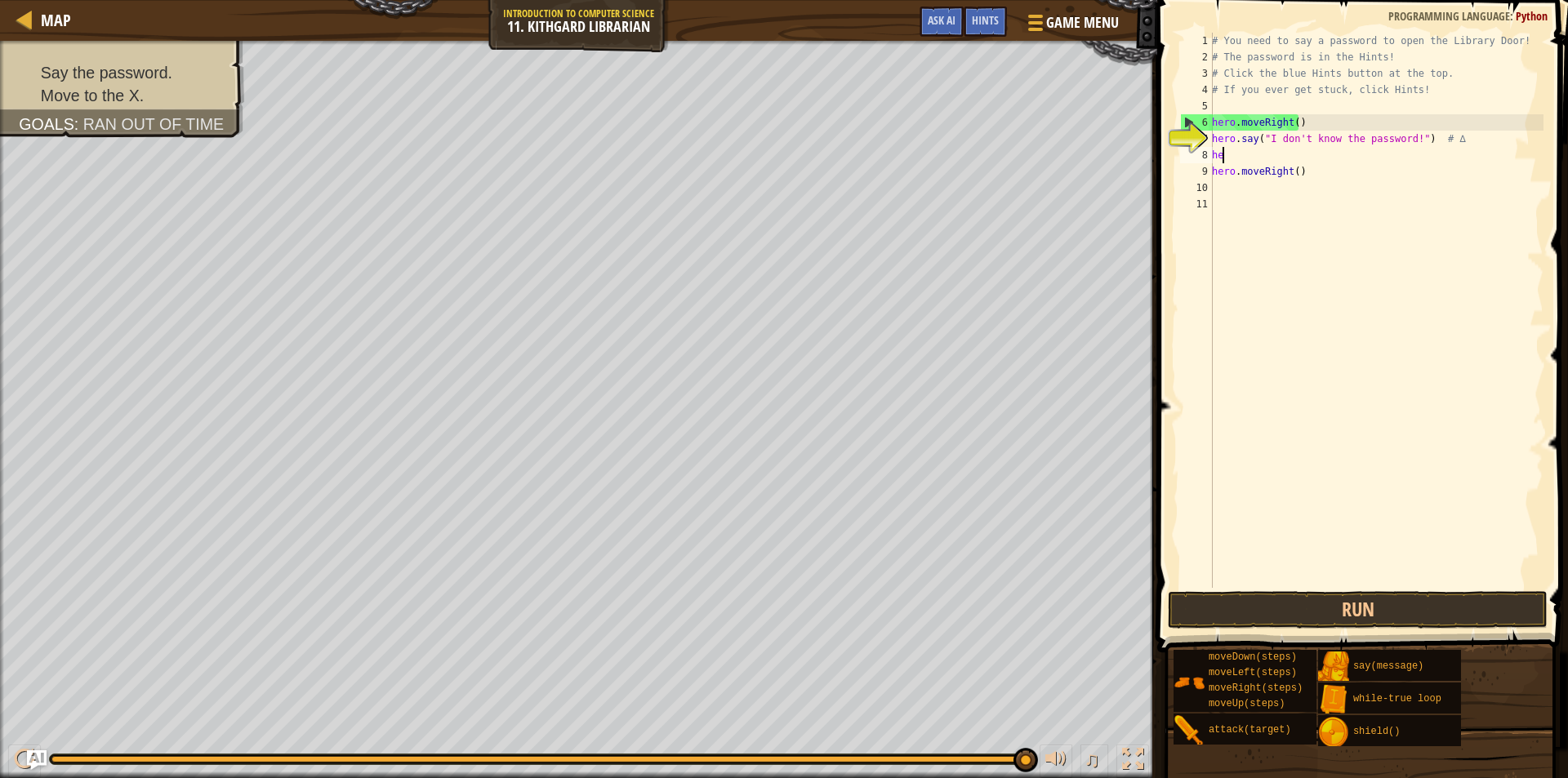
type textarea "h"
click at [1323, 177] on div "# You need to say a password to open the Library Door! # The password is in the…" at bounding box center [1376, 326] width 335 height 587
type textarea "h"
click at [1402, 144] on div "# You need to say a password to open the Library Door! # The password is in the…" at bounding box center [1376, 326] width 335 height 587
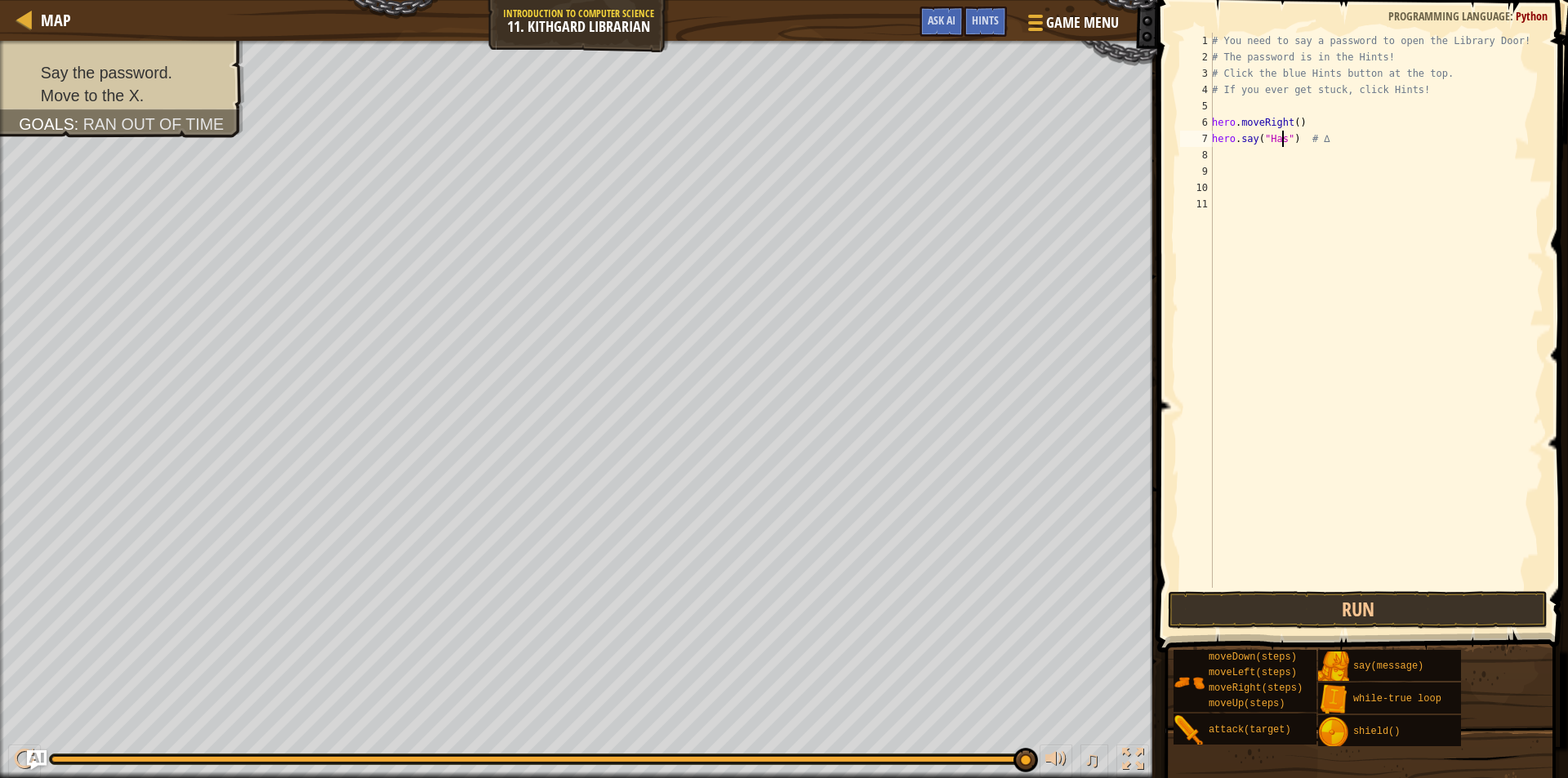
scroll to position [7, 6]
type textarea "hero.say("Hash") # ∆"
click at [1286, 604] on button "Run" at bounding box center [1358, 610] width 380 height 38
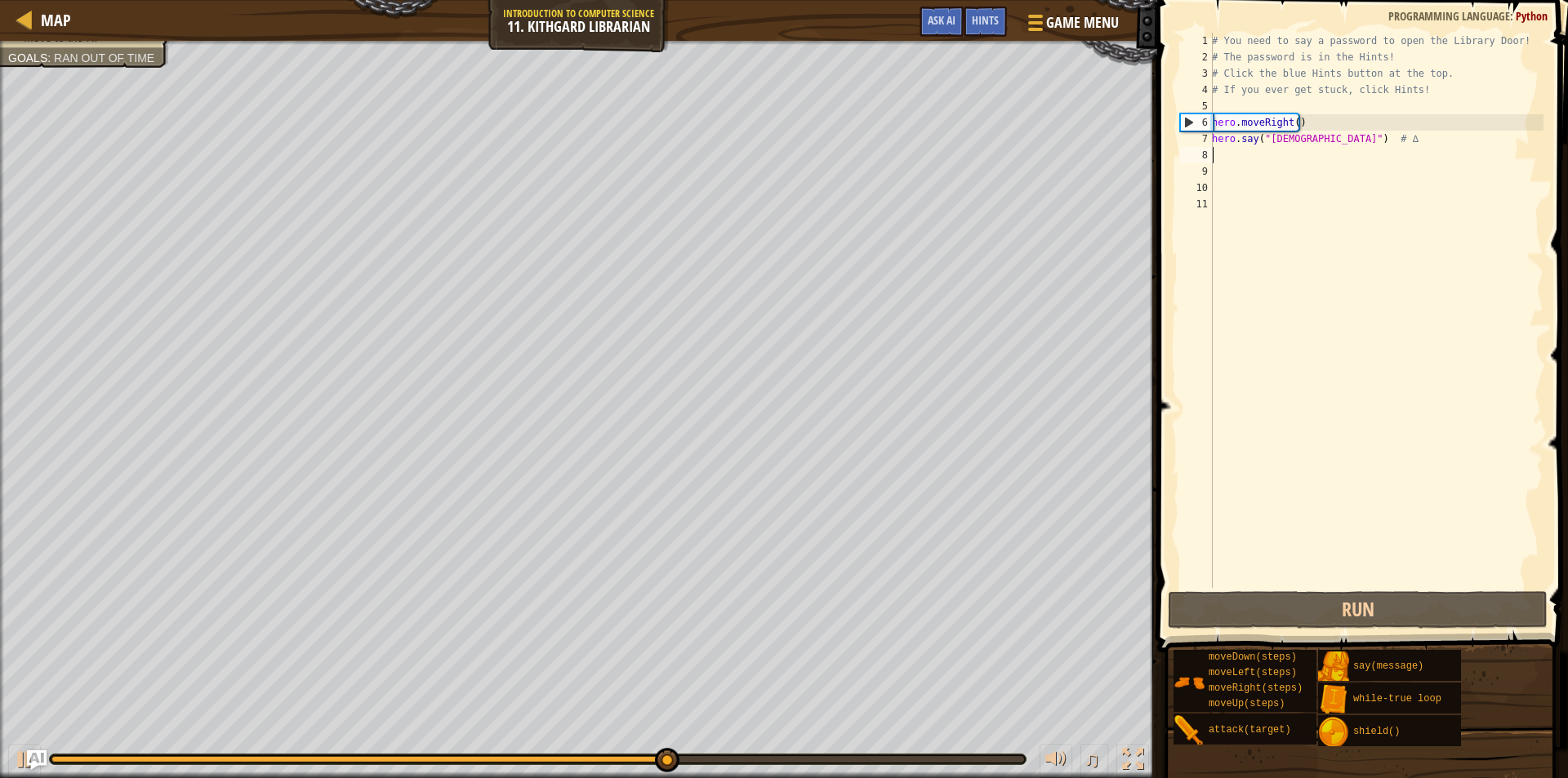
click at [1236, 155] on div "# You need to say a password to open the Library Door! # The password is in the…" at bounding box center [1376, 326] width 335 height 587
type textarea "h"
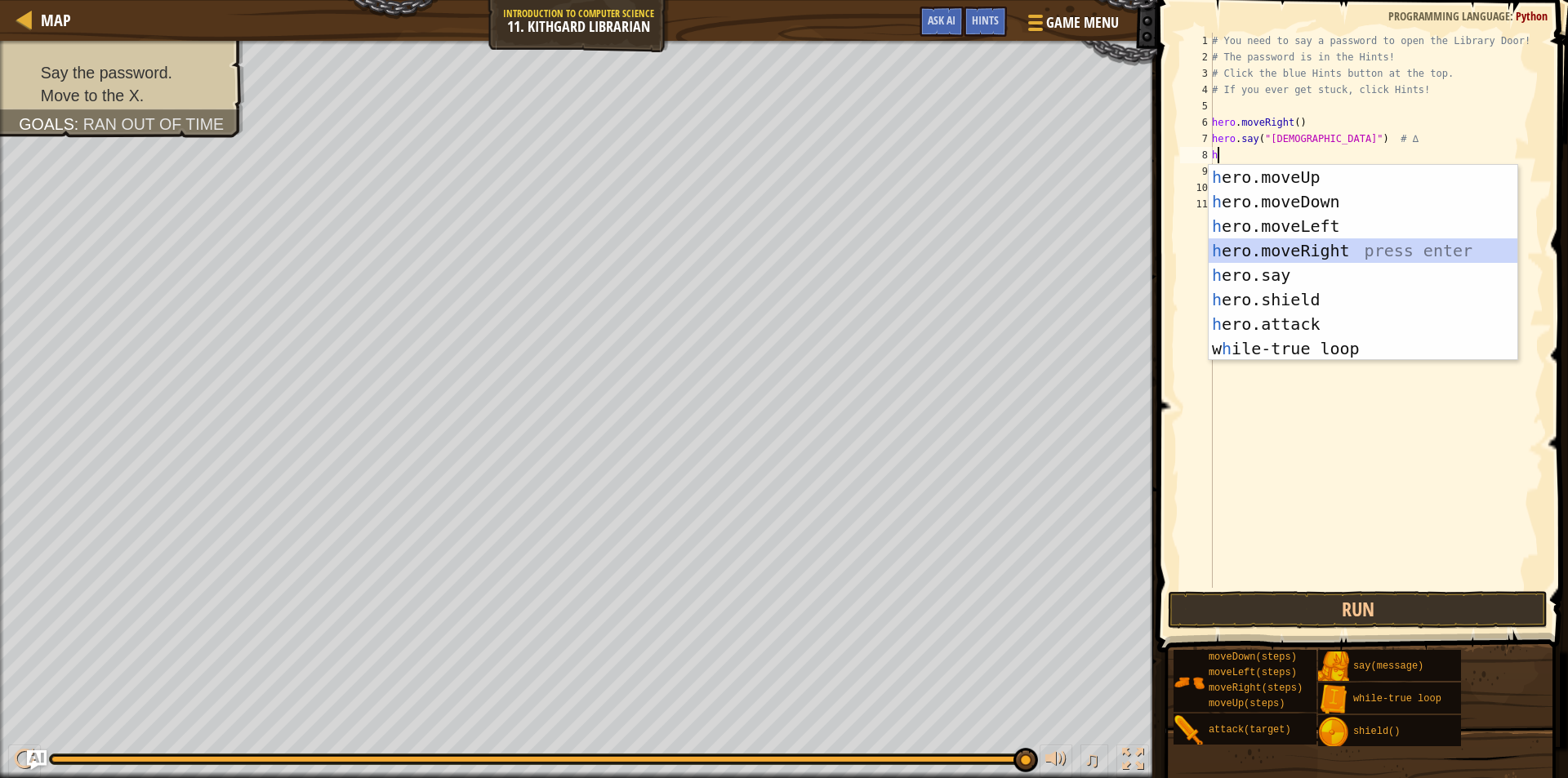
click at [1277, 246] on div "h ero.moveUp press enter h ero.moveDown press enter h ero.moveLeft press enter …" at bounding box center [1363, 287] width 308 height 245
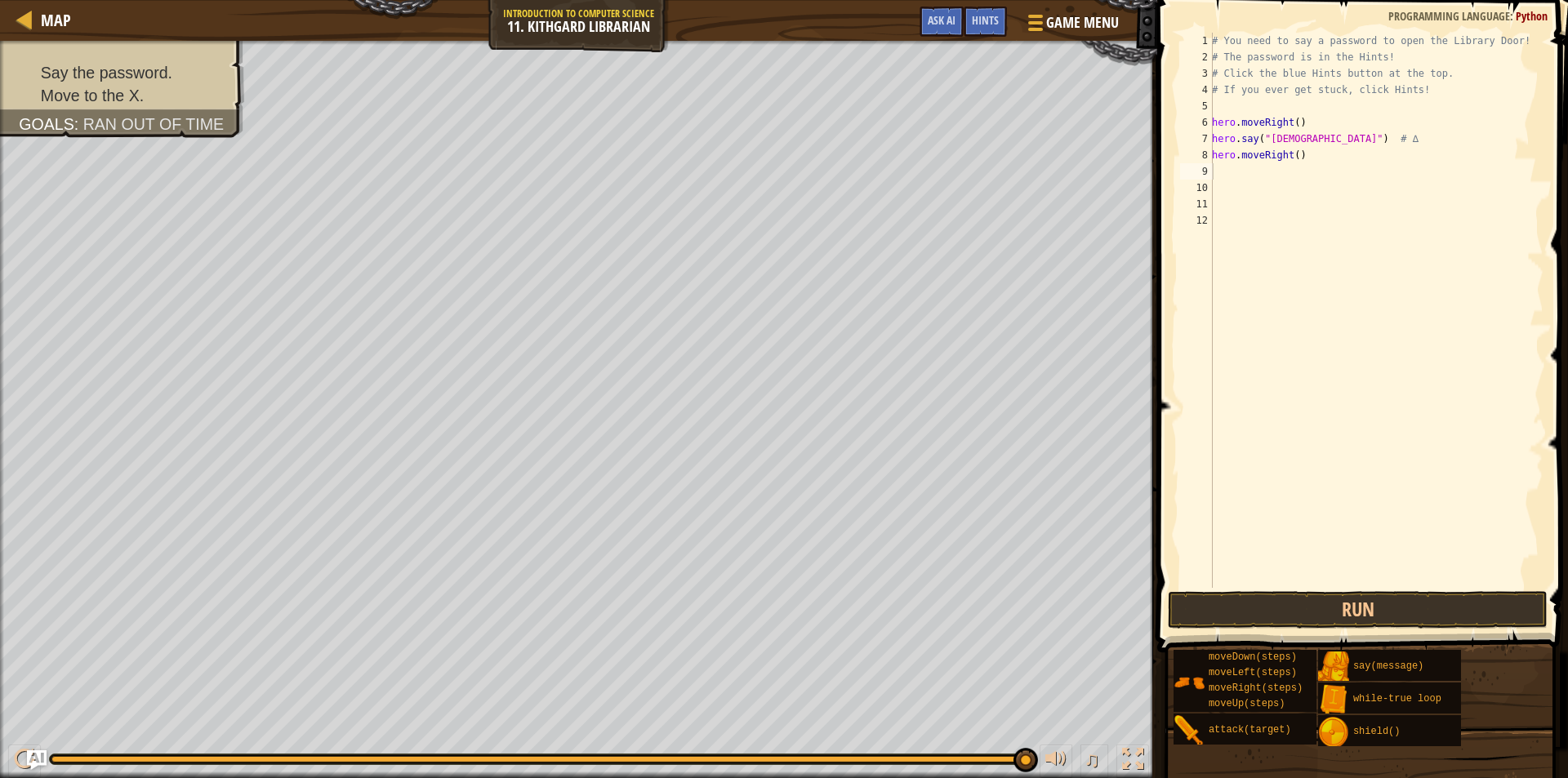
click at [1388, 628] on span at bounding box center [1364, 303] width 424 height 700
click at [1393, 612] on button "Run" at bounding box center [1358, 610] width 380 height 38
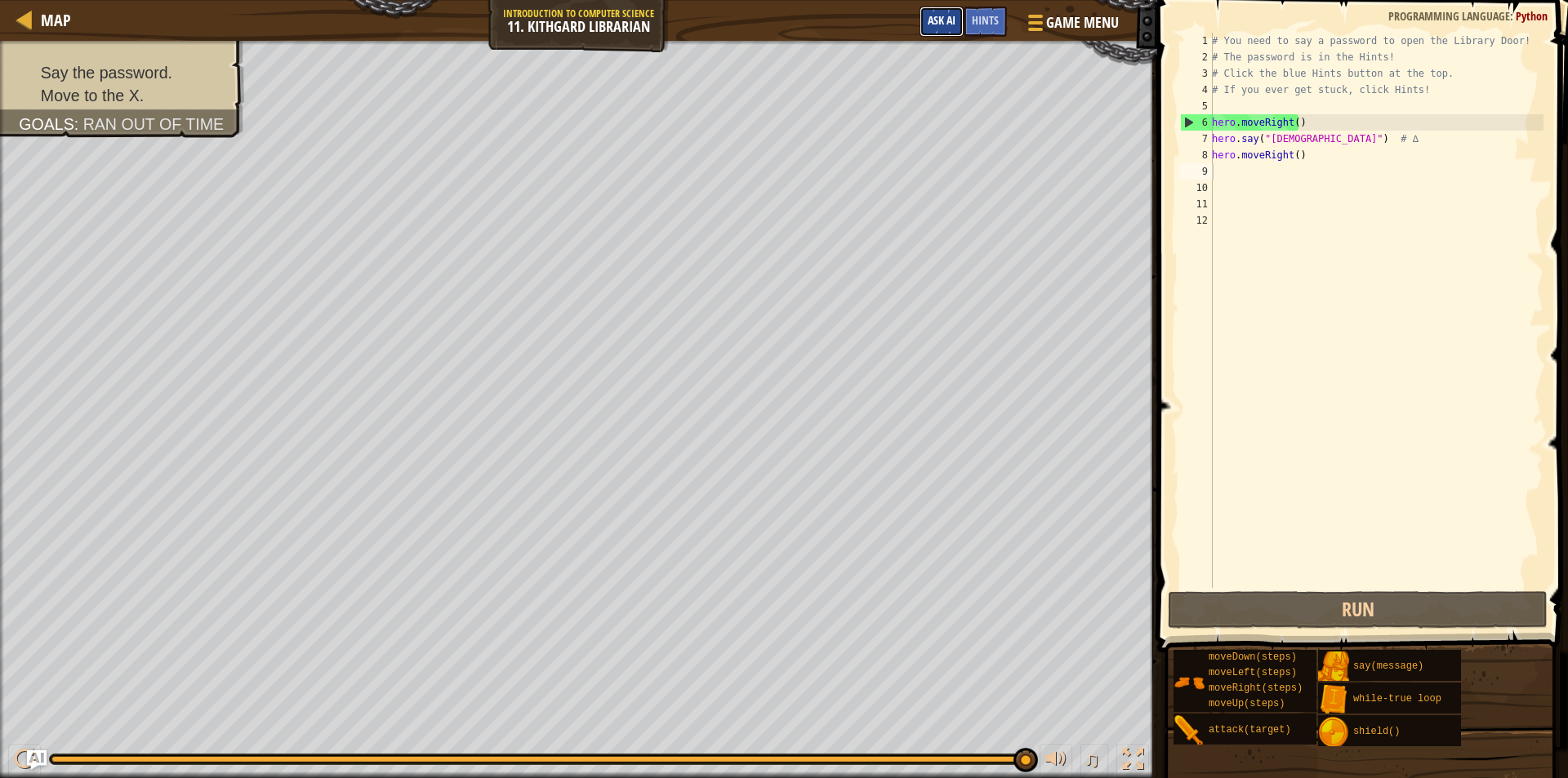
click at [943, 27] on span "Ask AI" at bounding box center [942, 20] width 28 height 16
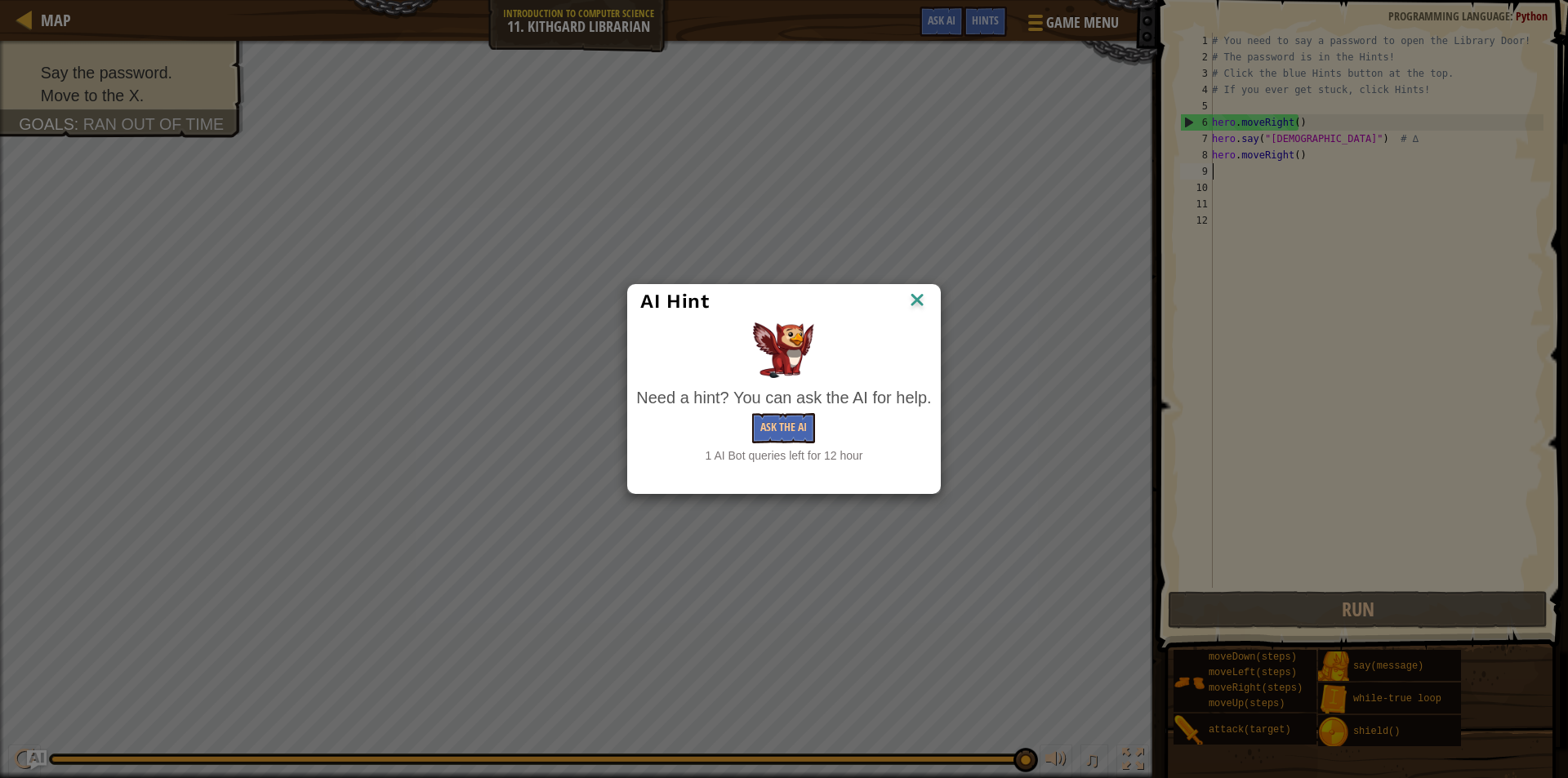
click at [801, 444] on div "Need a hint? You can ask the AI for help. Ask the AI 1 AI Bot queries left for …" at bounding box center [784, 425] width 295 height 79
click at [799, 429] on button "Ask the AI" at bounding box center [783, 428] width 63 height 30
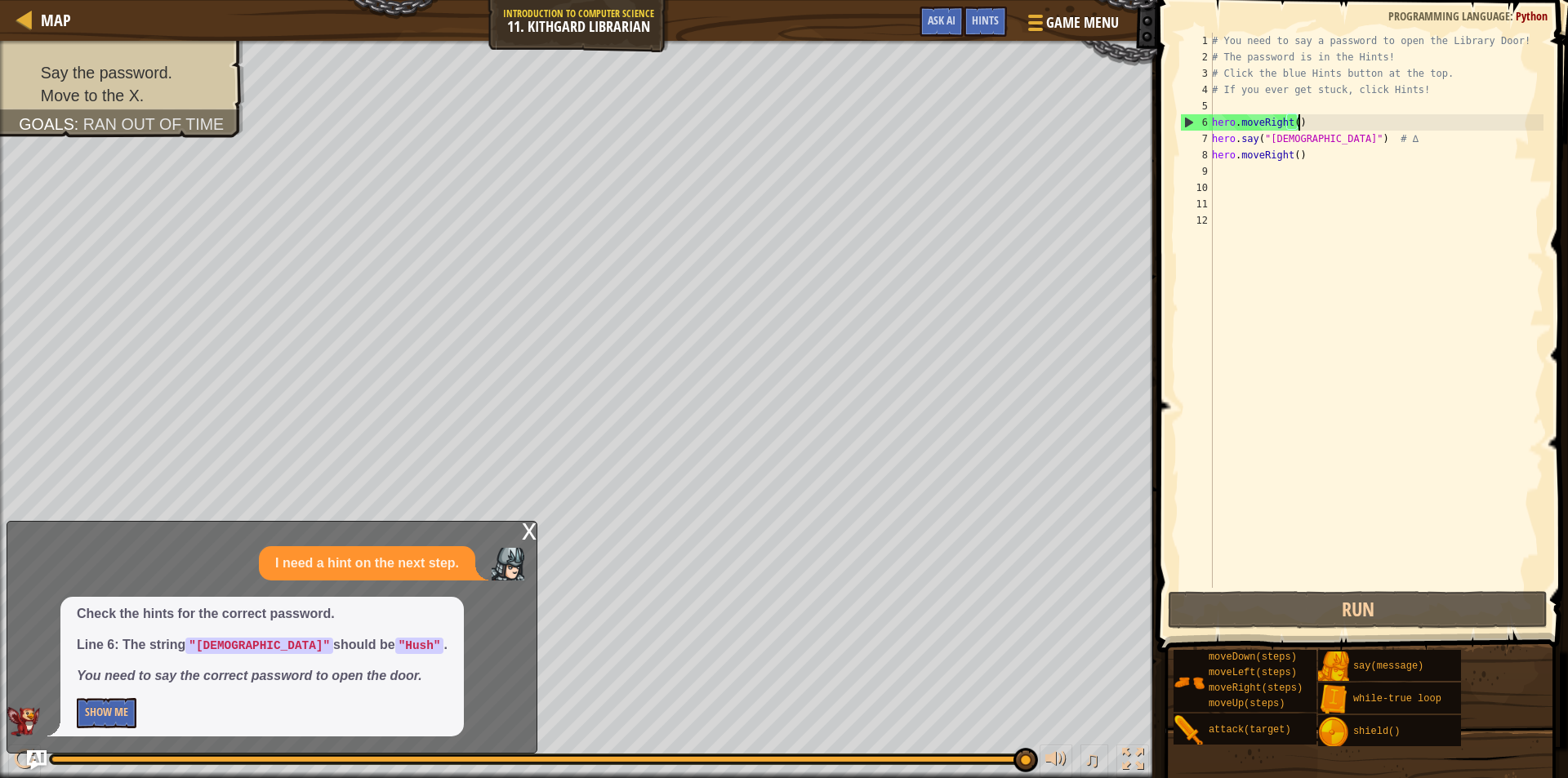
click at [1328, 123] on div "# You need to say a password to open the Library Door! # The password is in the…" at bounding box center [1376, 326] width 335 height 587
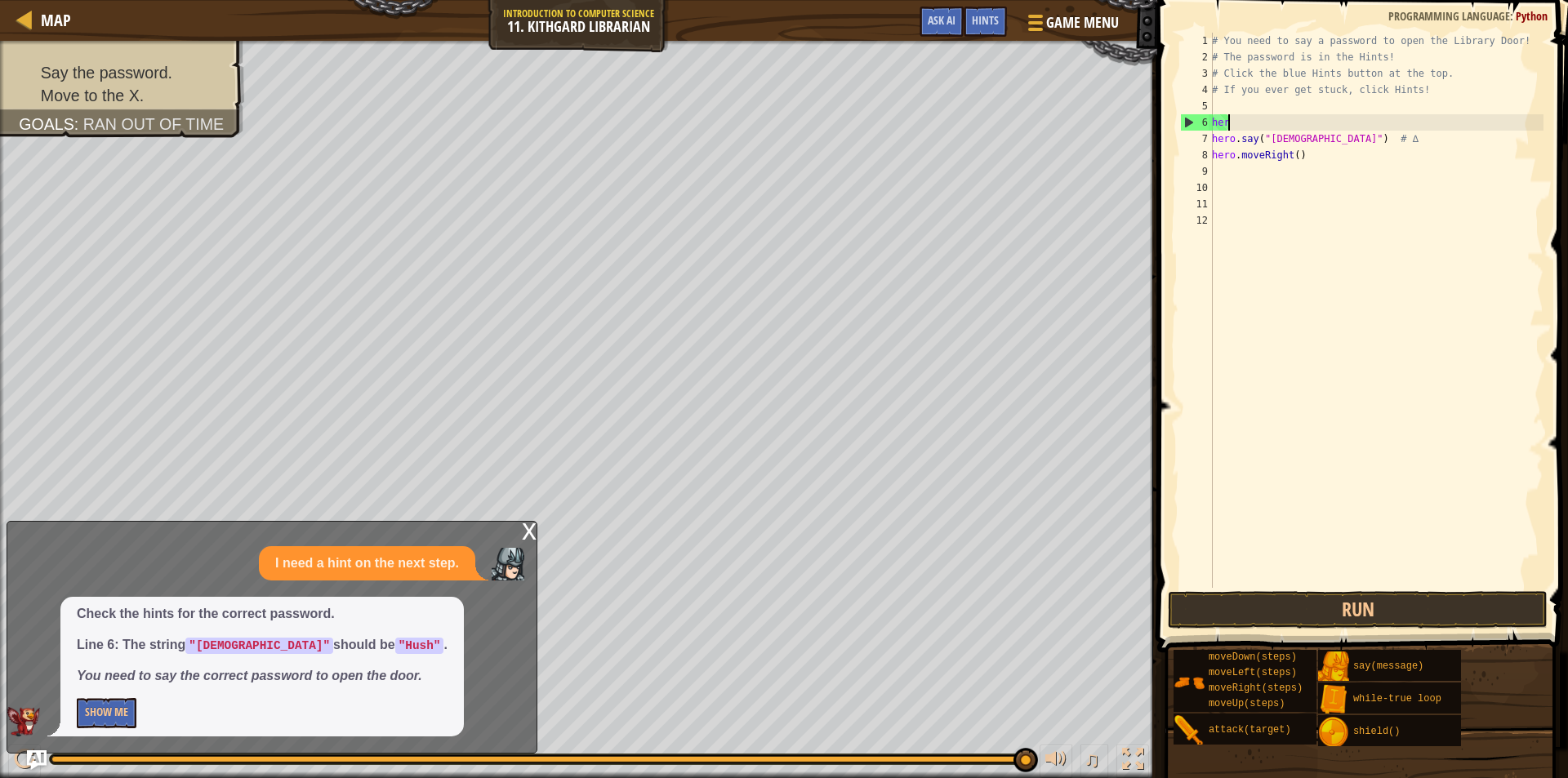
type textarea "h"
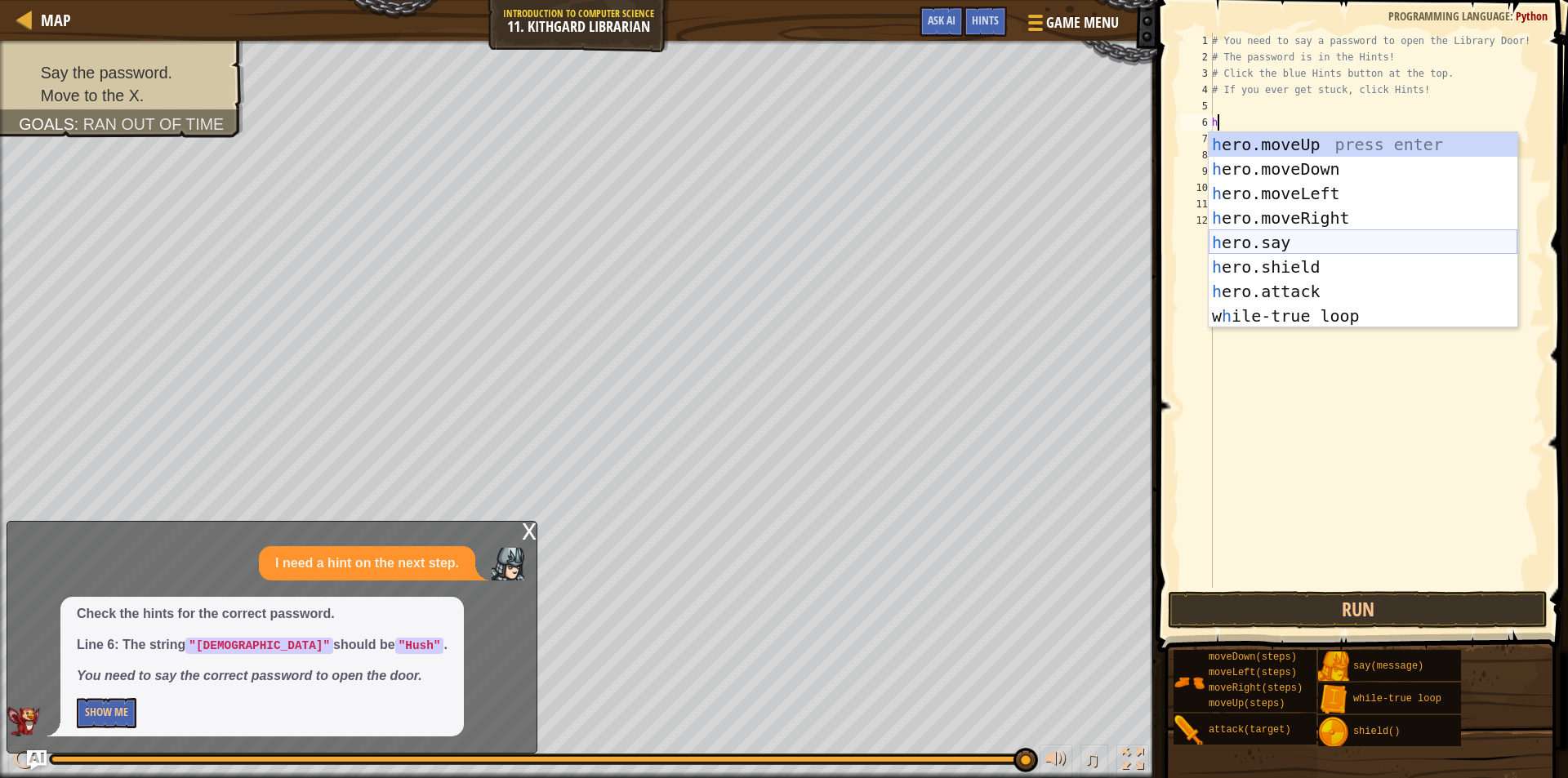
click at [1290, 244] on div "h ero.moveUp press enter h ero.moveDown press enter h ero.moveLeft press enter …" at bounding box center [1363, 255] width 308 height 245
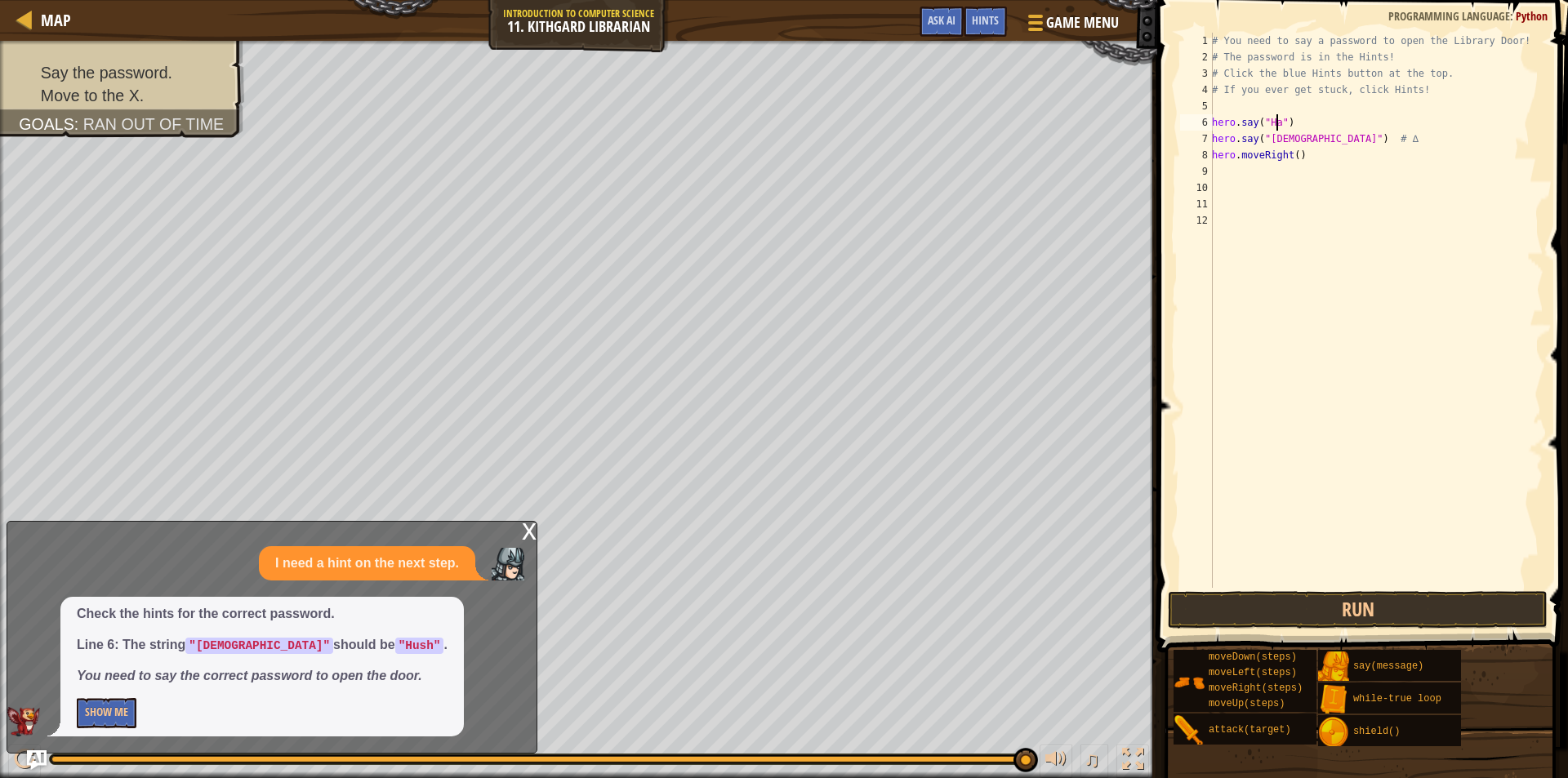
scroll to position [7, 6]
click at [1296, 138] on div "# You need to say a password to open the Library Door! # The password is in the…" at bounding box center [1376, 326] width 335 height 587
click at [1375, 151] on div "# You need to say a password to open the Library Door! # The password is in the…" at bounding box center [1376, 326] width 335 height 587
click at [1342, 122] on div "# You need to say a password to open the Library Door! # The password is in the…" at bounding box center [1376, 326] width 335 height 587
click at [1342, 154] on div "# You need to say a password to open the Library Door! # The password is in the…" at bounding box center [1376, 326] width 335 height 587
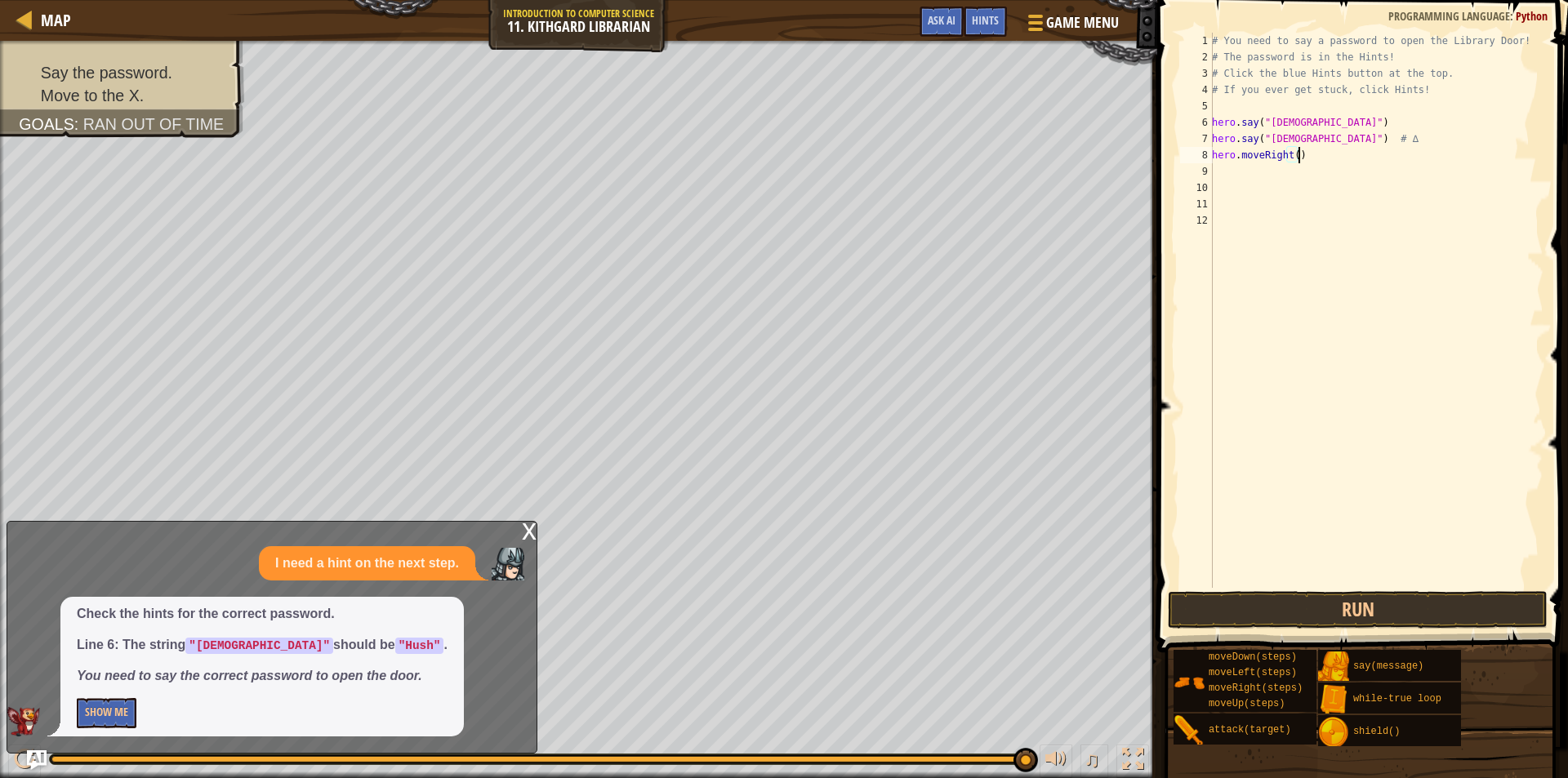
click at [1341, 152] on div "# You need to say a password to open the Library Door! # The password is in the…" at bounding box center [1376, 326] width 335 height 587
click at [1302, 140] on div "# You need to say a password to open the Library Door! # The password is in the…" at bounding box center [1376, 326] width 335 height 587
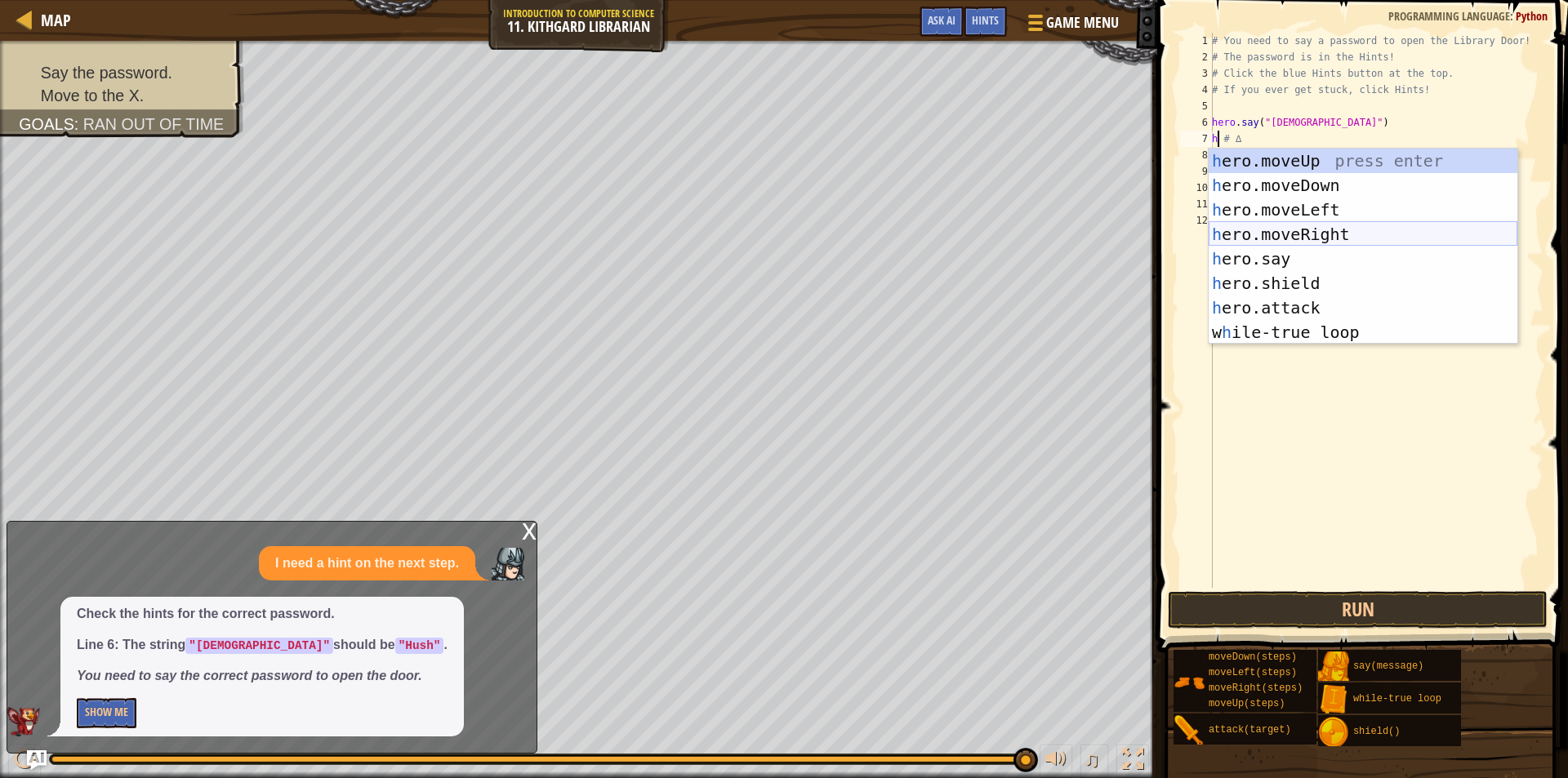
click at [1326, 246] on div "h ero.moveUp press enter h ero.moveDown press enter h ero.moveLeft press enter …" at bounding box center [1363, 271] width 308 height 245
type textarea "hero.moveRight() # ∆"
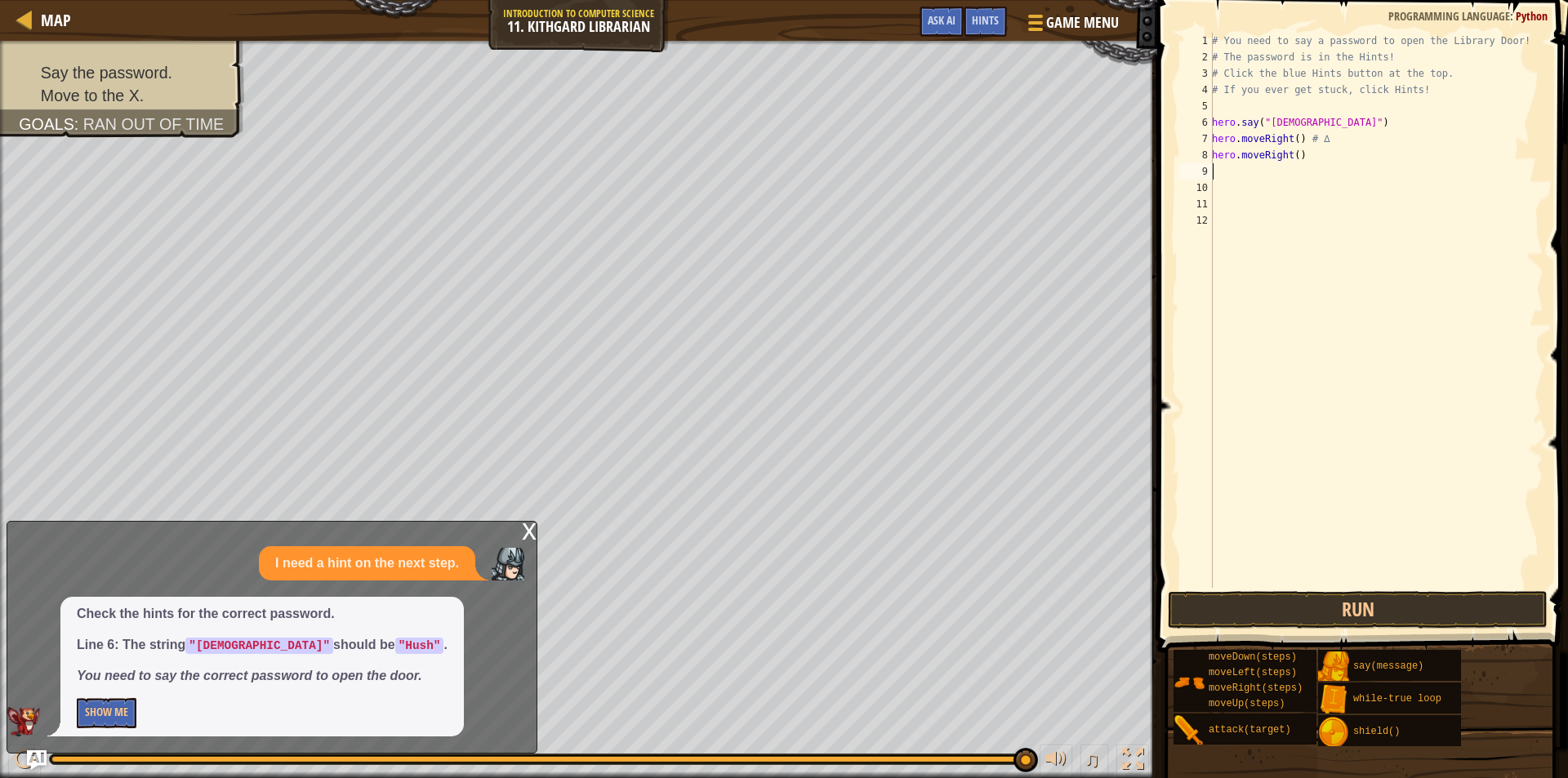
click at [1304, 165] on div "# You need to say a password to open the Library Door! # The password is in the…" at bounding box center [1376, 326] width 335 height 587
type textarea "h"
click at [1381, 605] on button "Run" at bounding box center [1358, 610] width 380 height 38
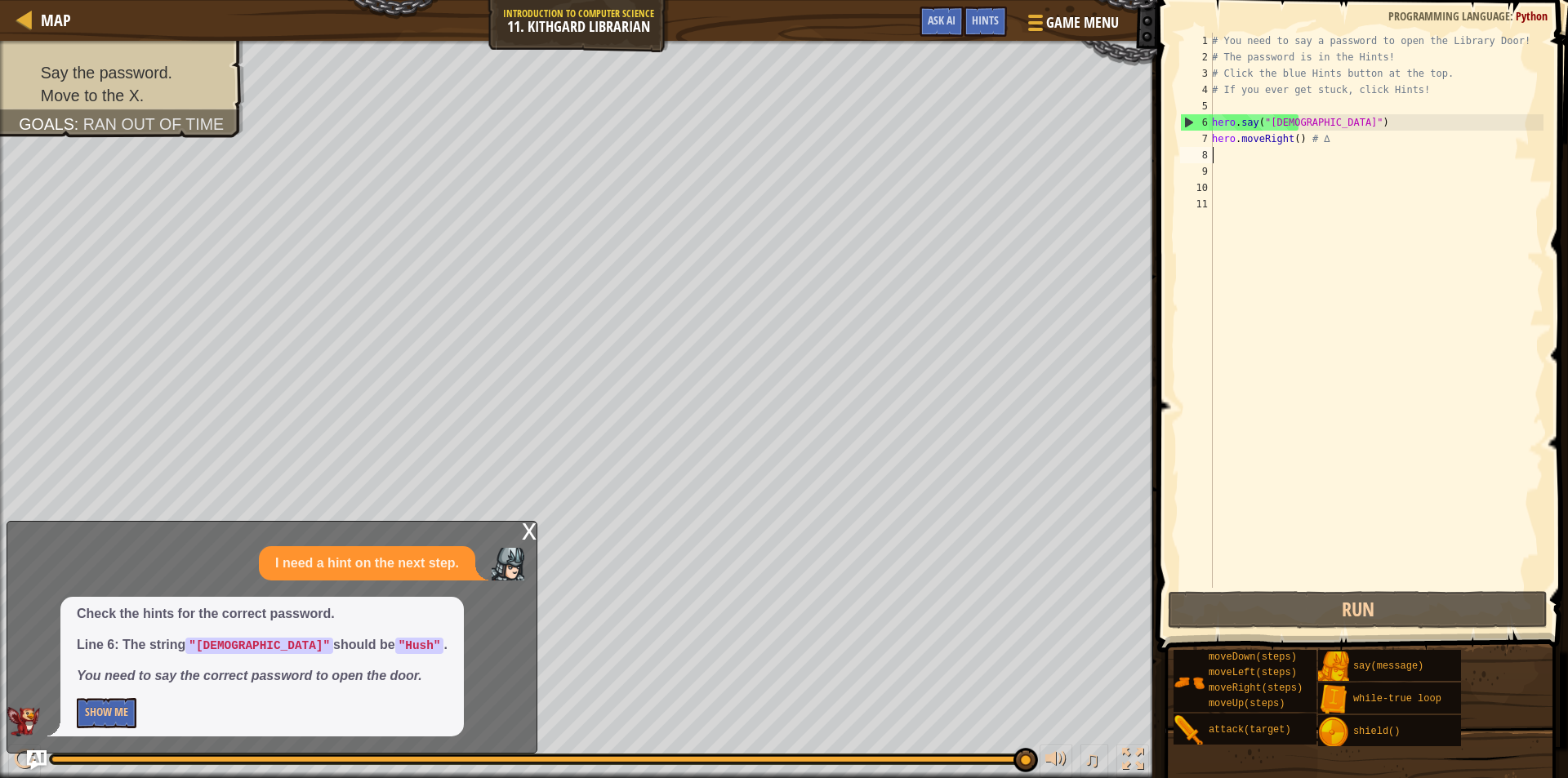
click at [1276, 129] on div "# You need to say a password to open the Library Door! # The password is in the…" at bounding box center [1376, 326] width 335 height 587
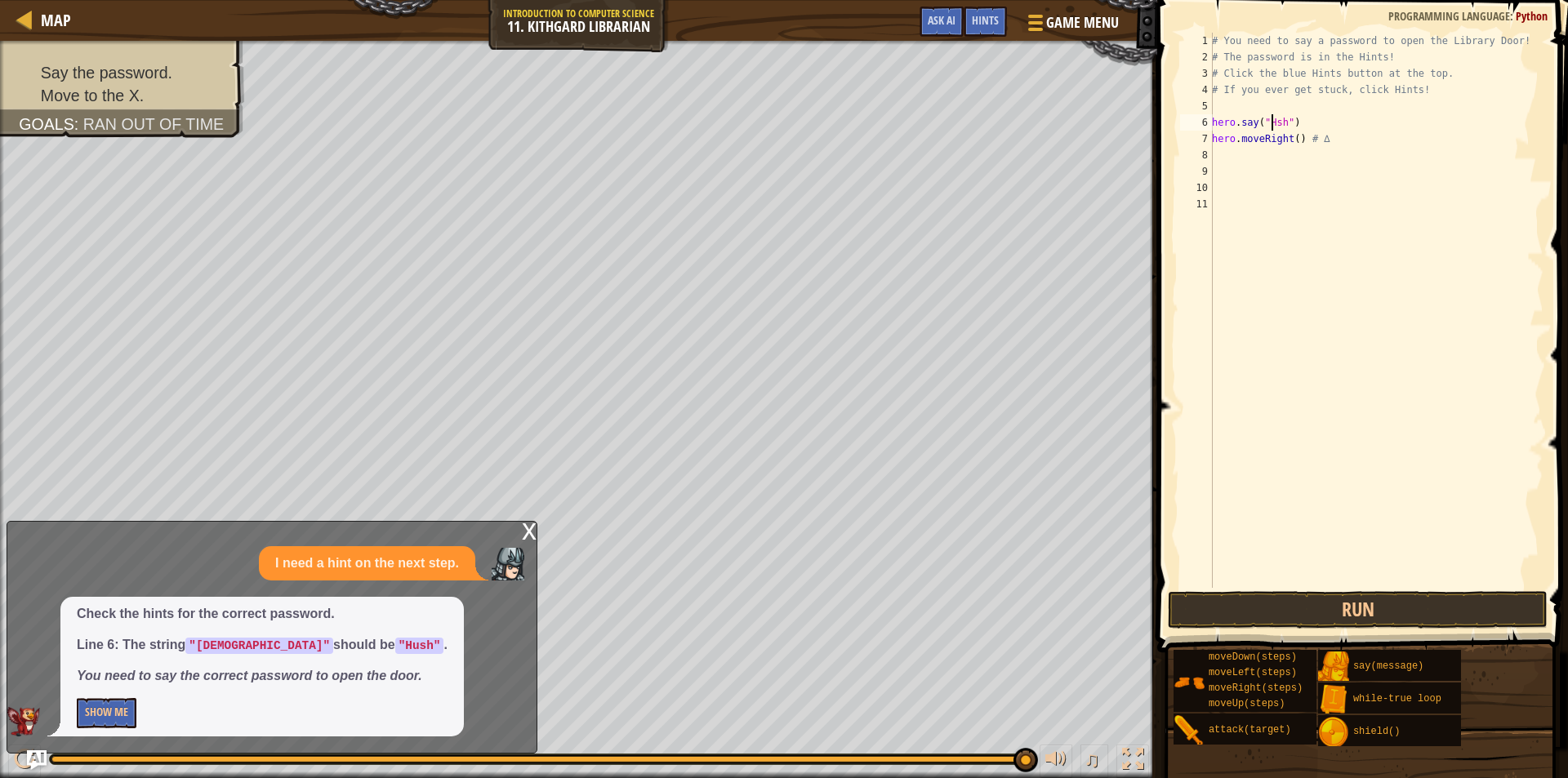
type textarea "hero.say("Hush")"
click at [1363, 573] on div "# You need to say a password to open the Library Door! # The password is in the…" at bounding box center [1376, 326] width 335 height 587
click at [1369, 608] on button "Run" at bounding box center [1358, 610] width 380 height 38
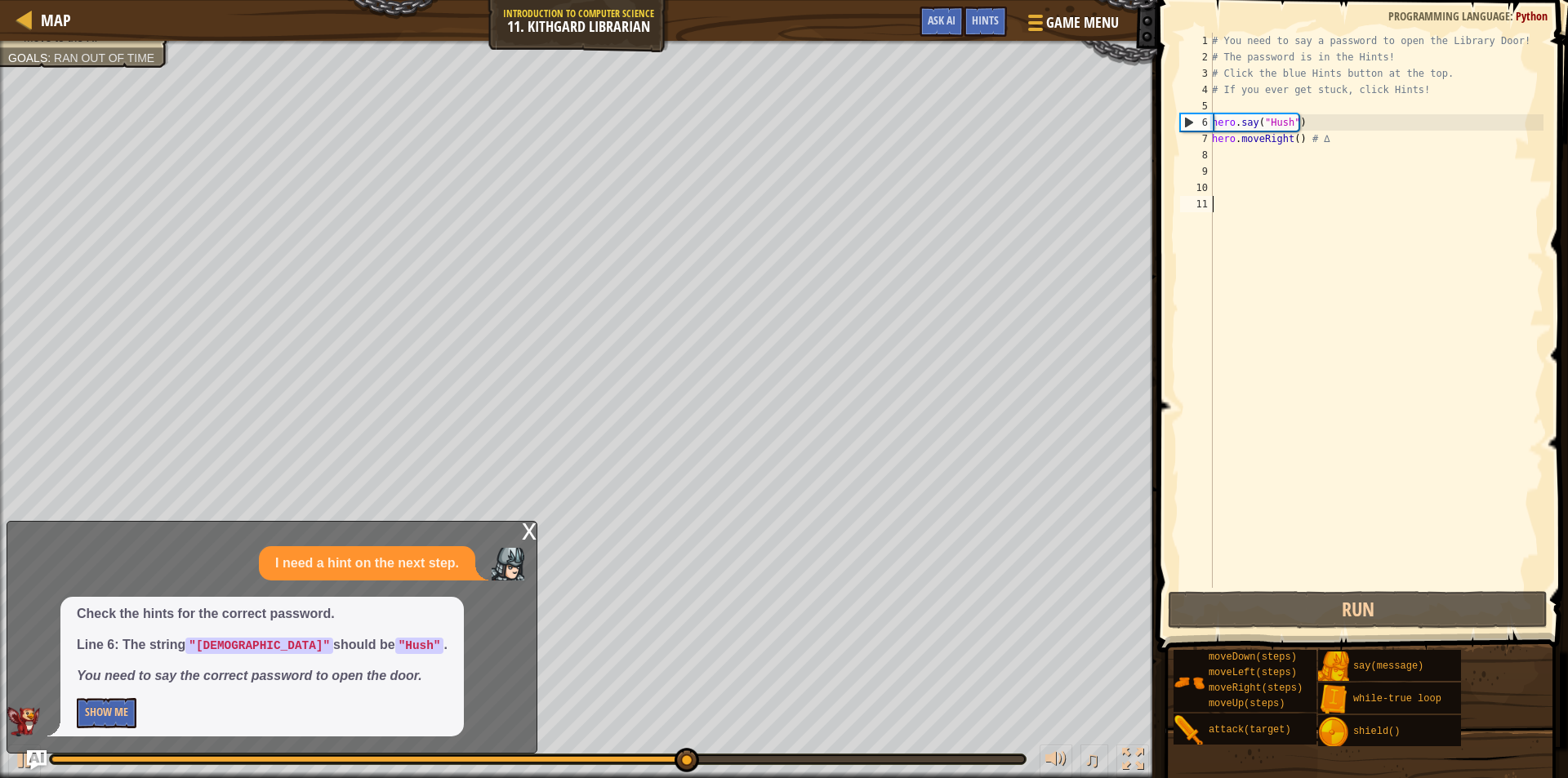
type textarea "h"
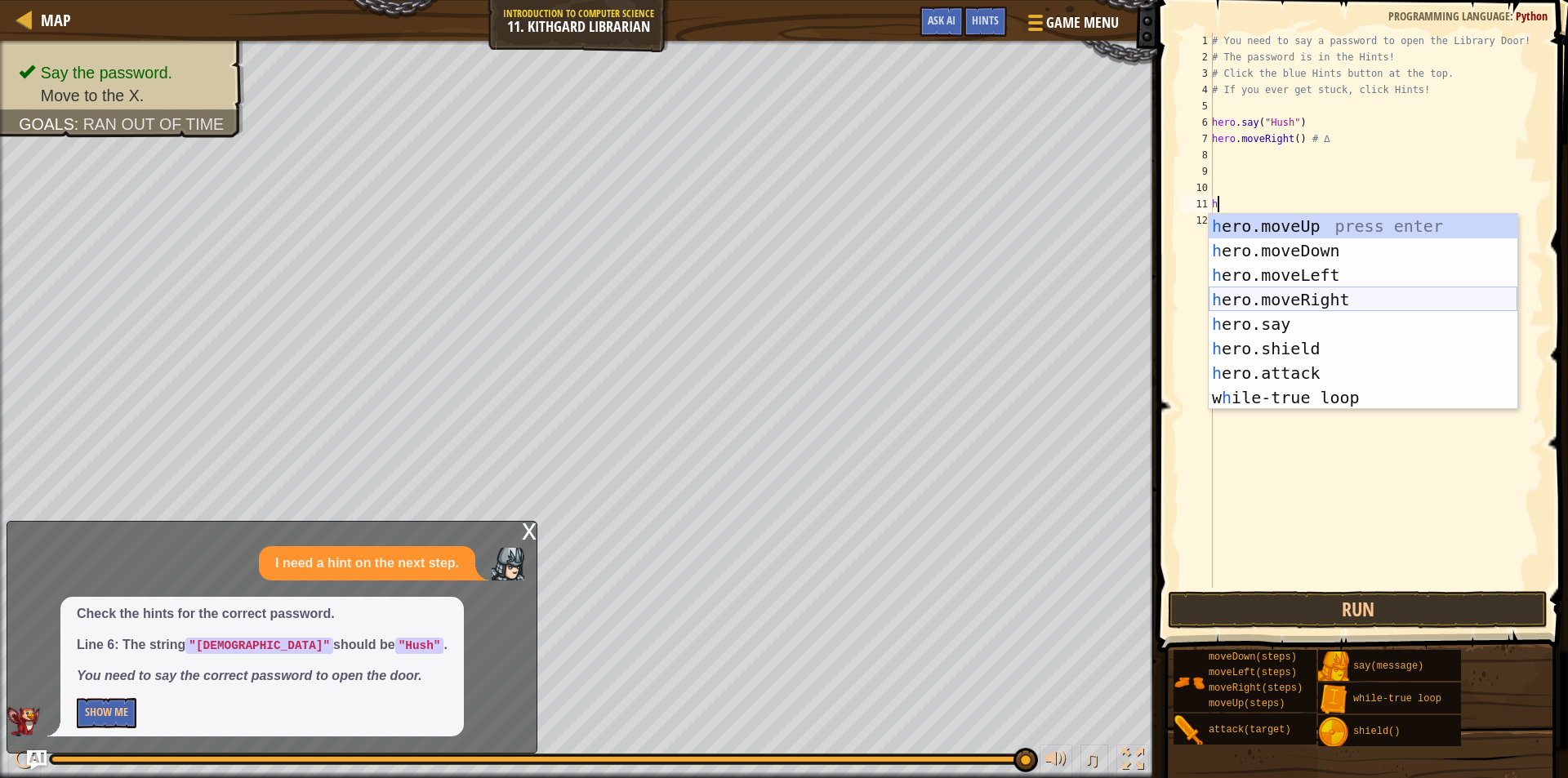
click at [1318, 299] on div "h ero.moveUp press enter h ero.moveDown press enter h ero.moveLeft press enter …" at bounding box center [1363, 336] width 308 height 245
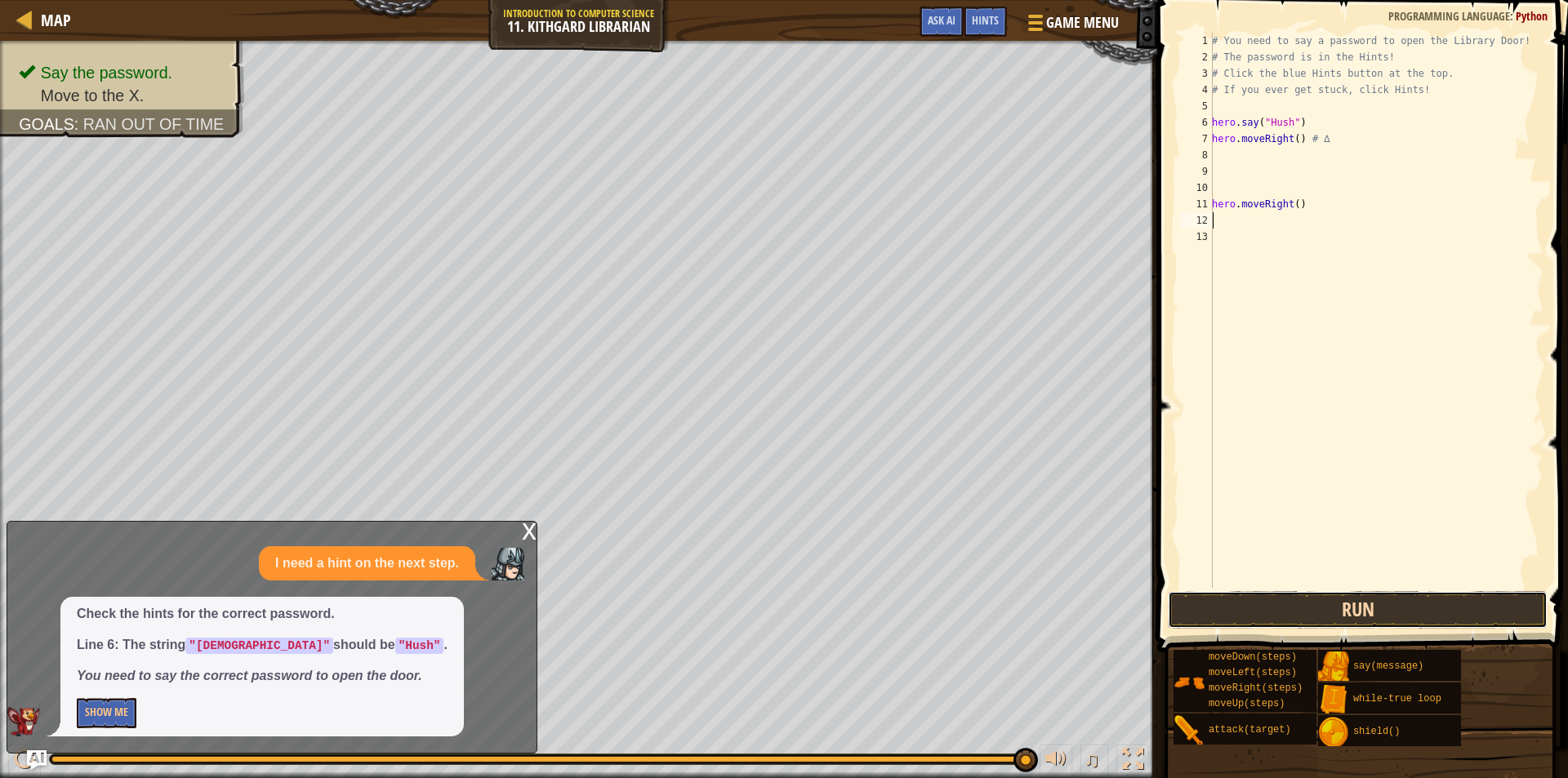
click at [1336, 615] on button "Run" at bounding box center [1358, 610] width 380 height 38
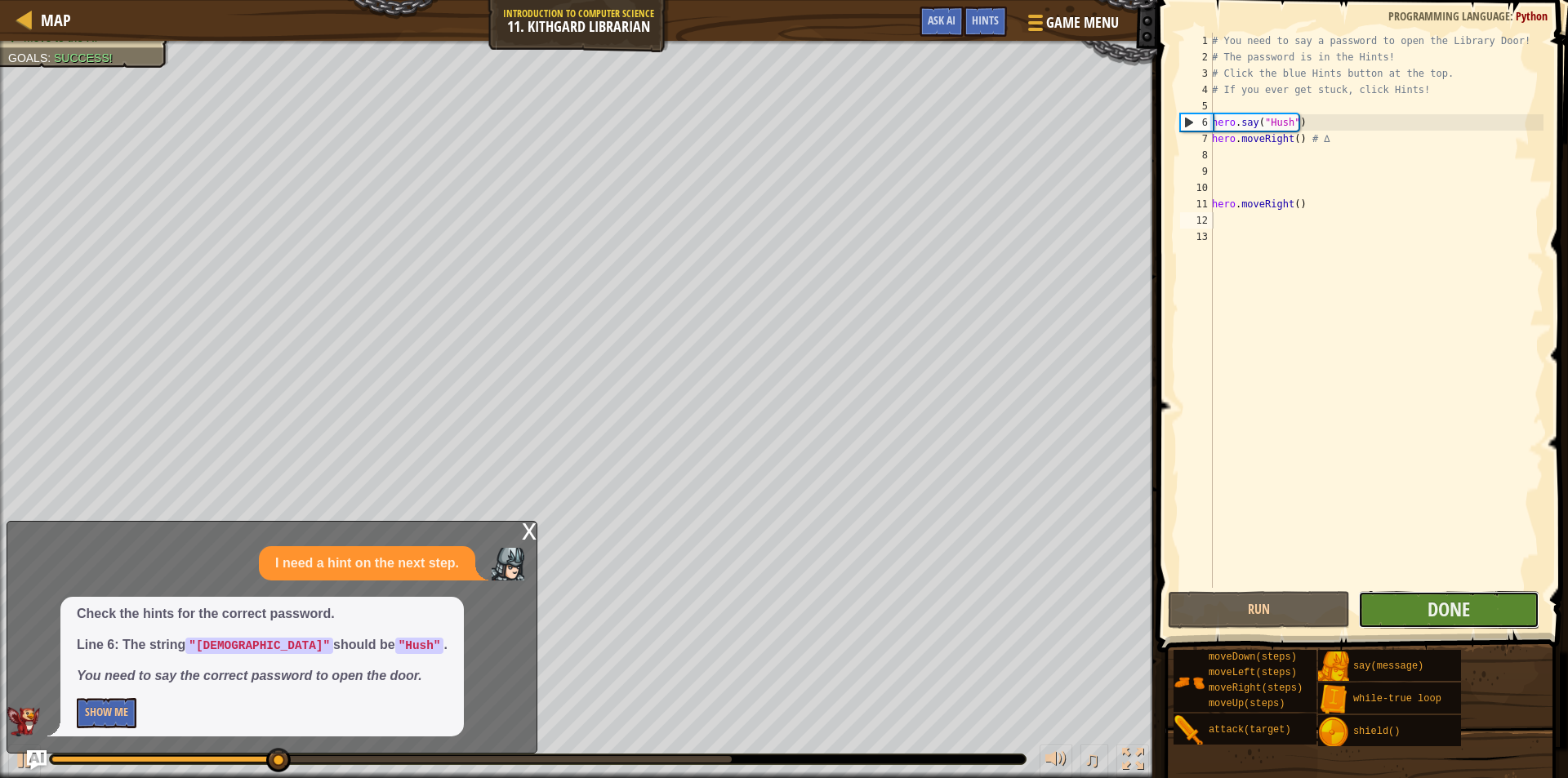
click at [1411, 604] on button "Done" at bounding box center [1448, 610] width 183 height 38
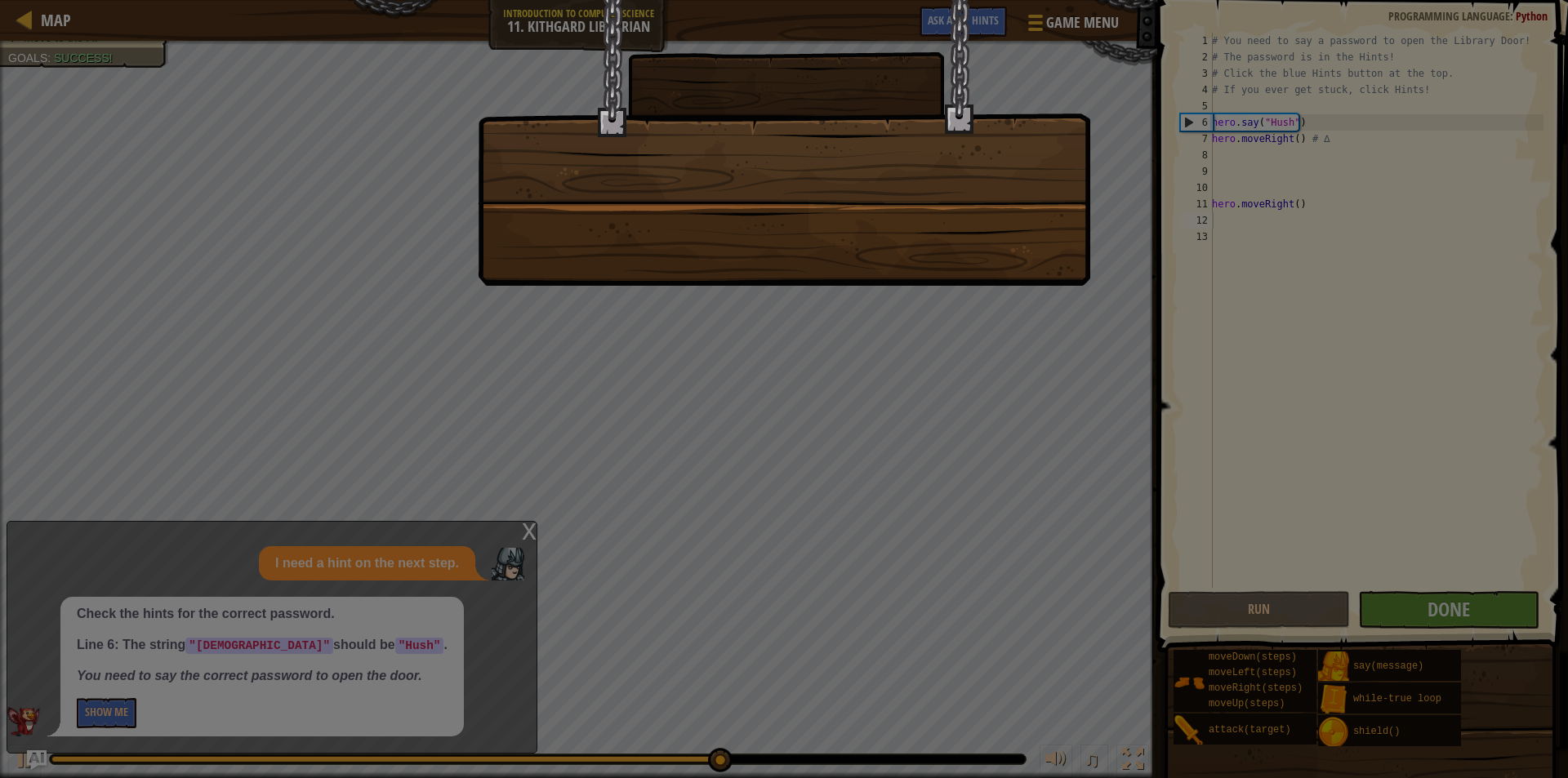
click at [1410, 601] on div at bounding box center [784, 389] width 1568 height 778
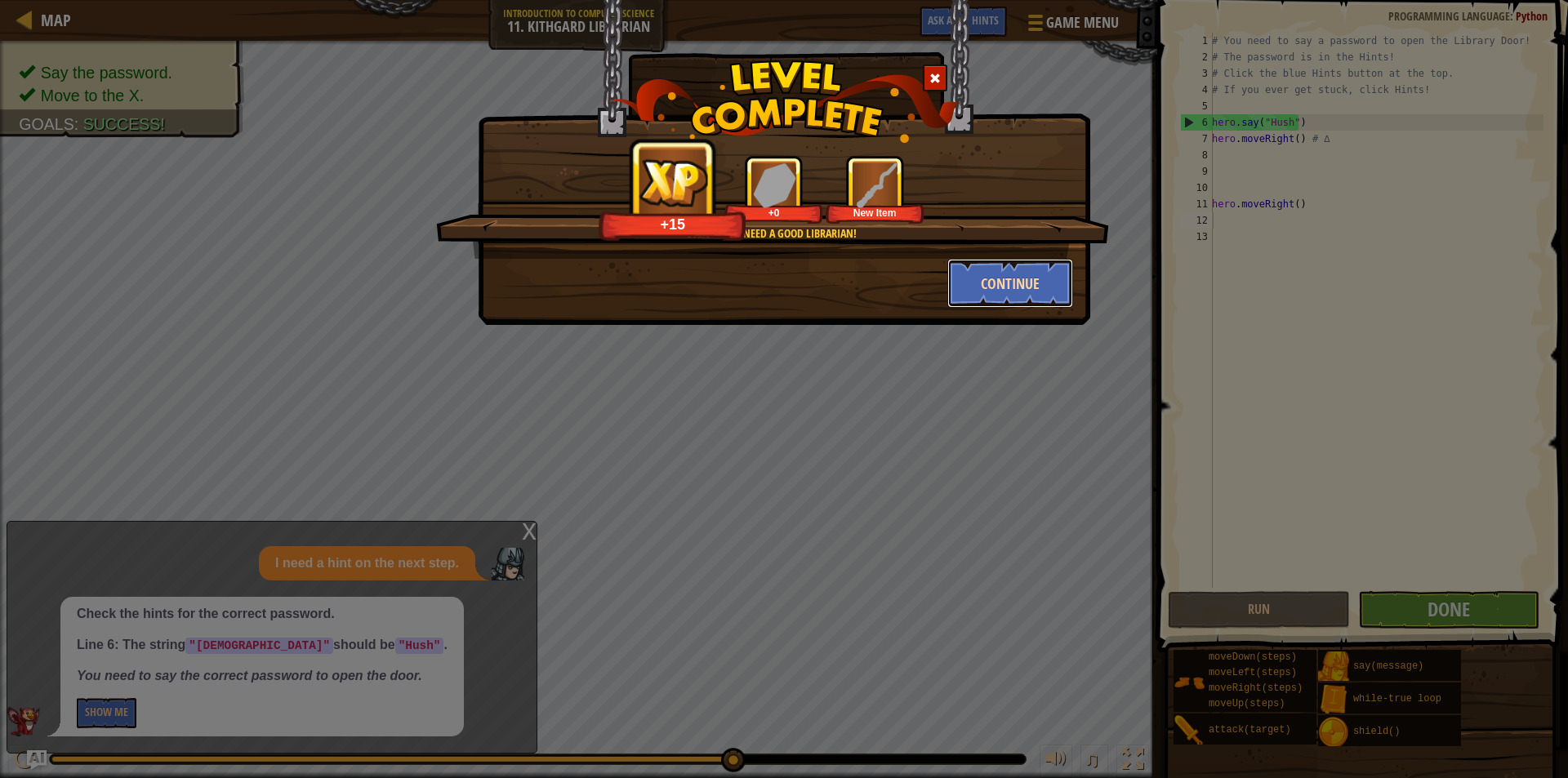
click at [1037, 298] on button "Continue" at bounding box center [1010, 283] width 127 height 49
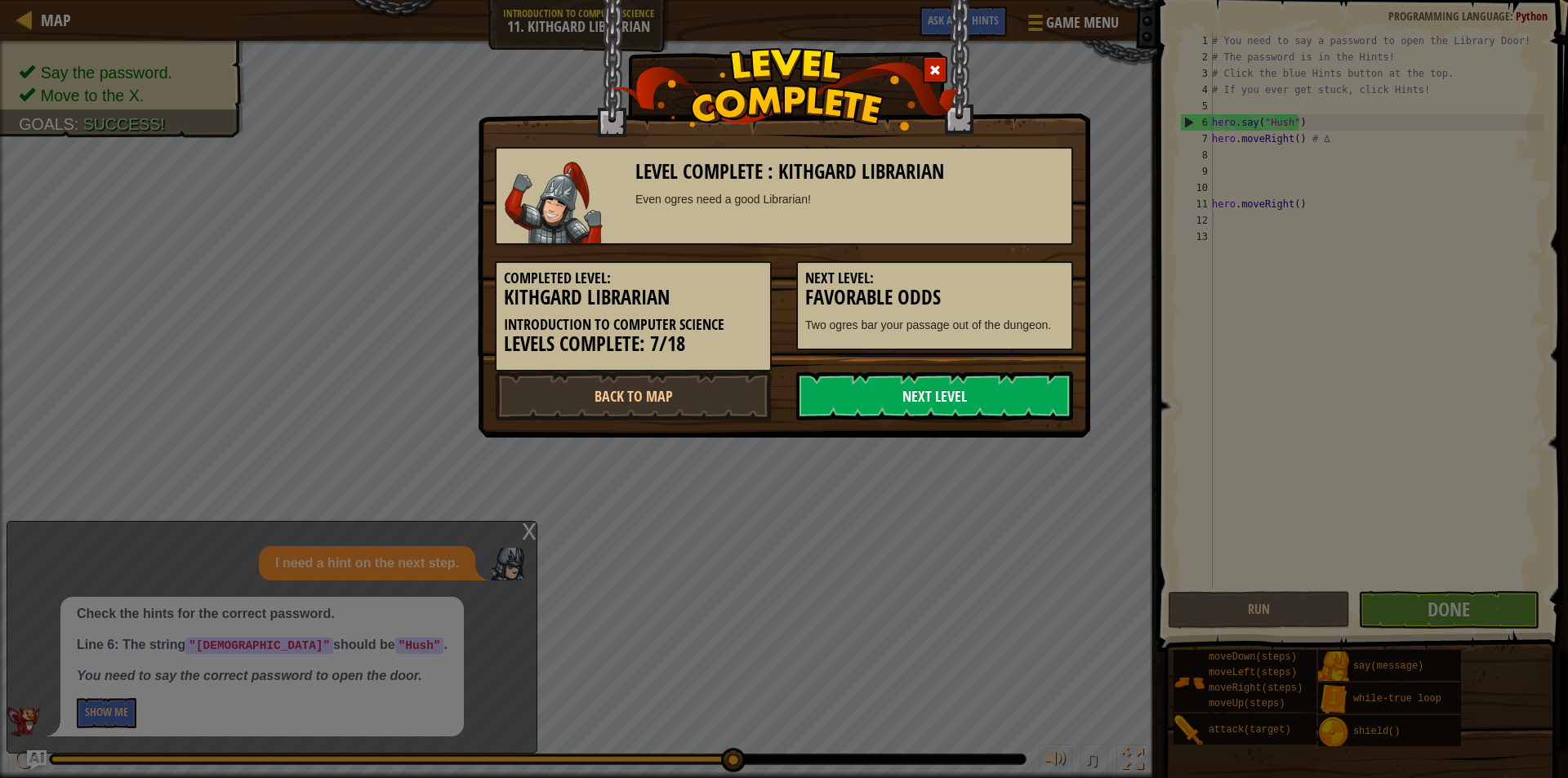
click at [932, 400] on link "Next Level" at bounding box center [935, 395] width 277 height 49
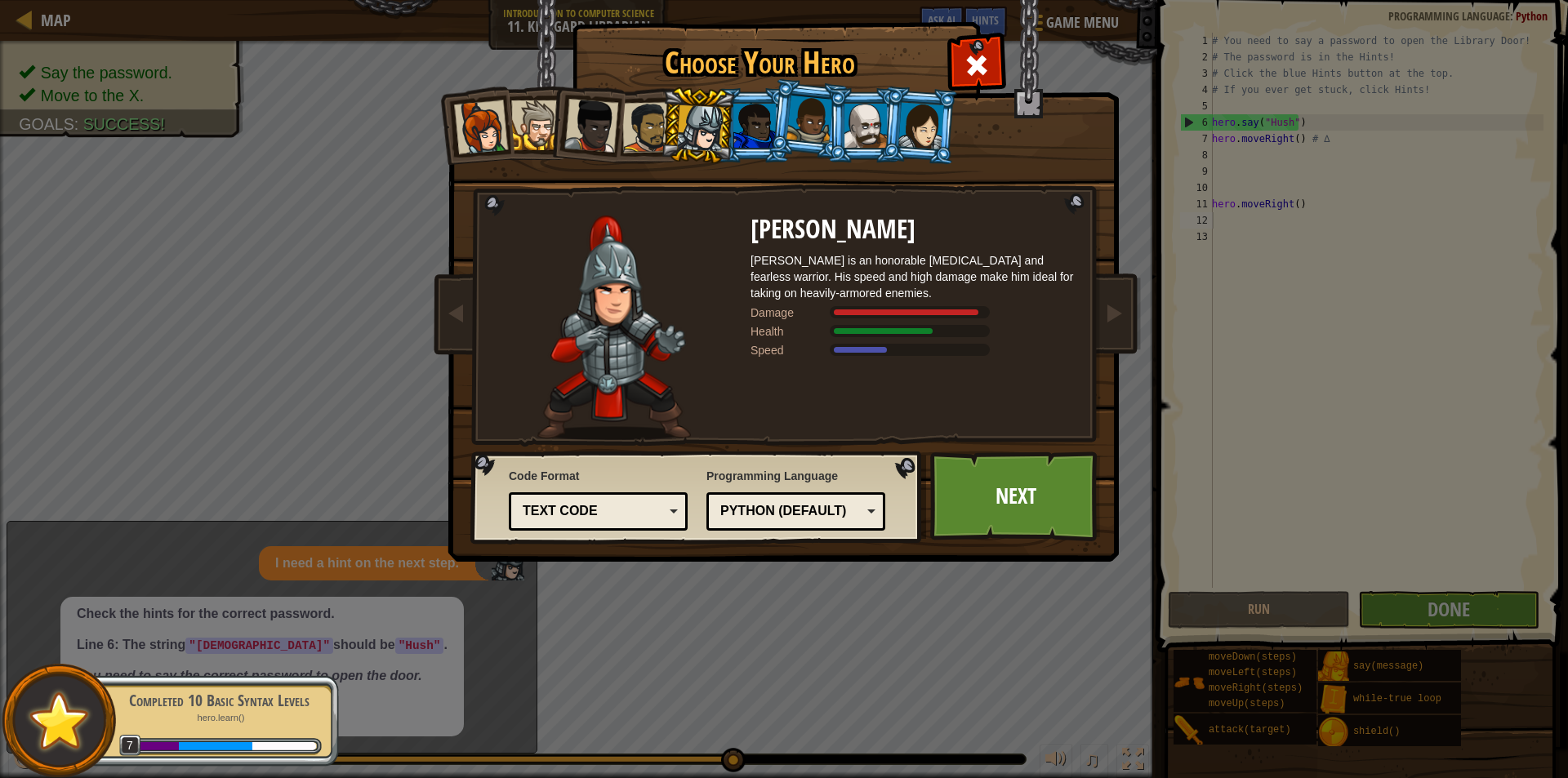
click at [1042, 542] on img at bounding box center [787, 269] width 707 height 584
click at [1032, 504] on link "Next" at bounding box center [1014, 497] width 171 height 90
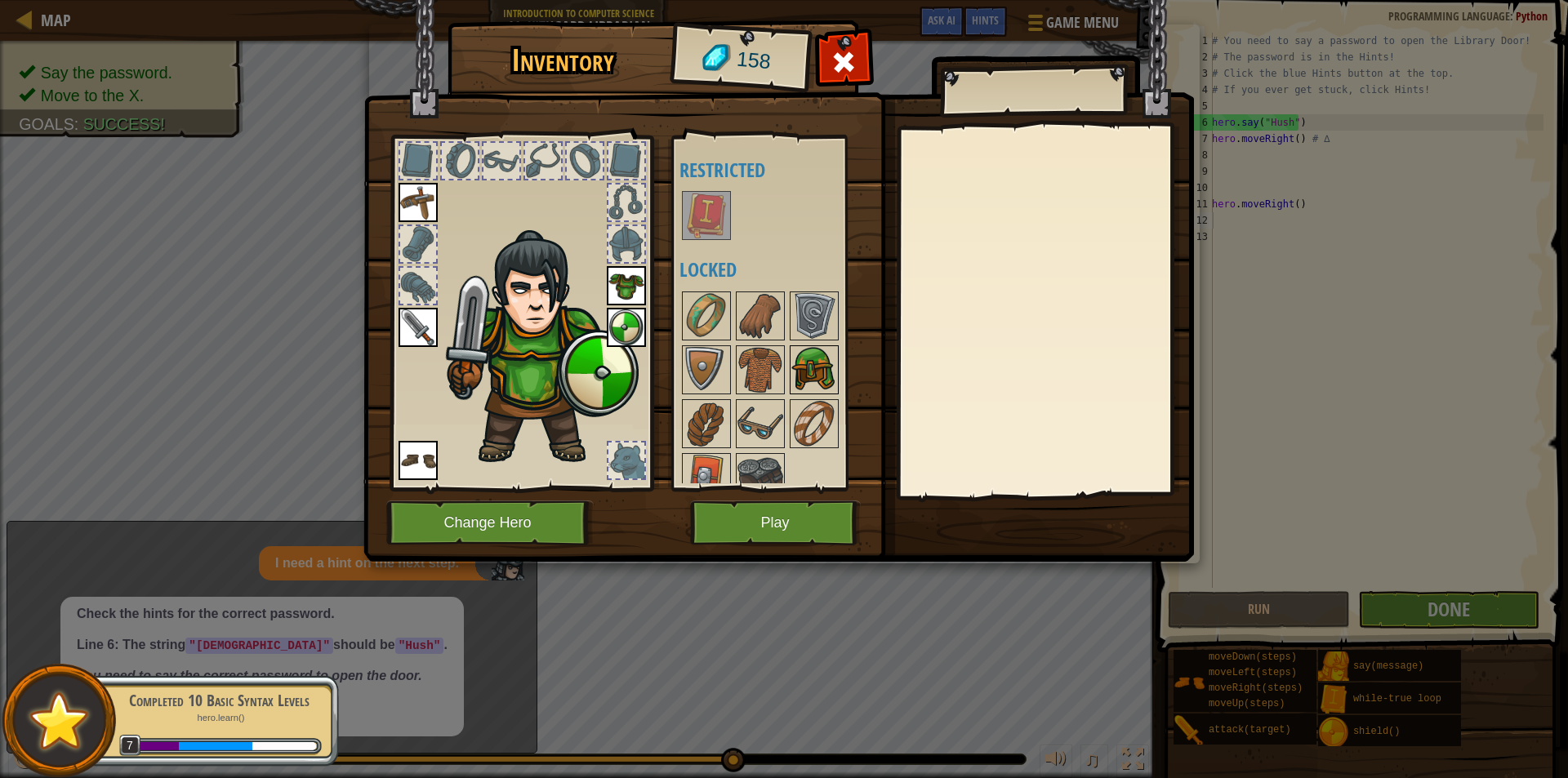
click at [816, 372] on img at bounding box center [814, 370] width 46 height 46
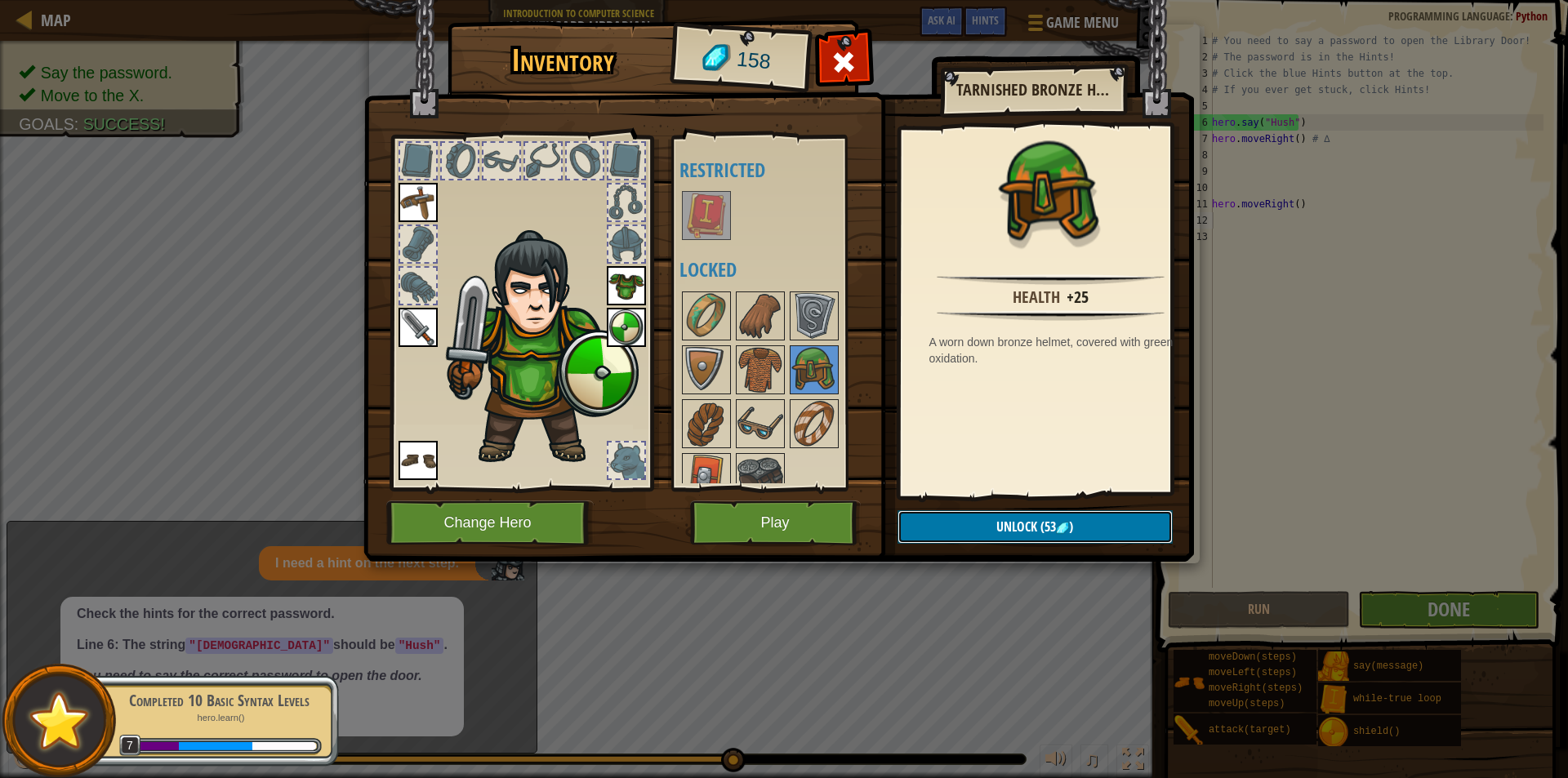
click at [966, 530] on button "Unlock (53 )" at bounding box center [1035, 528] width 275 height 34
click at [778, 480] on img at bounding box center [760, 478] width 46 height 46
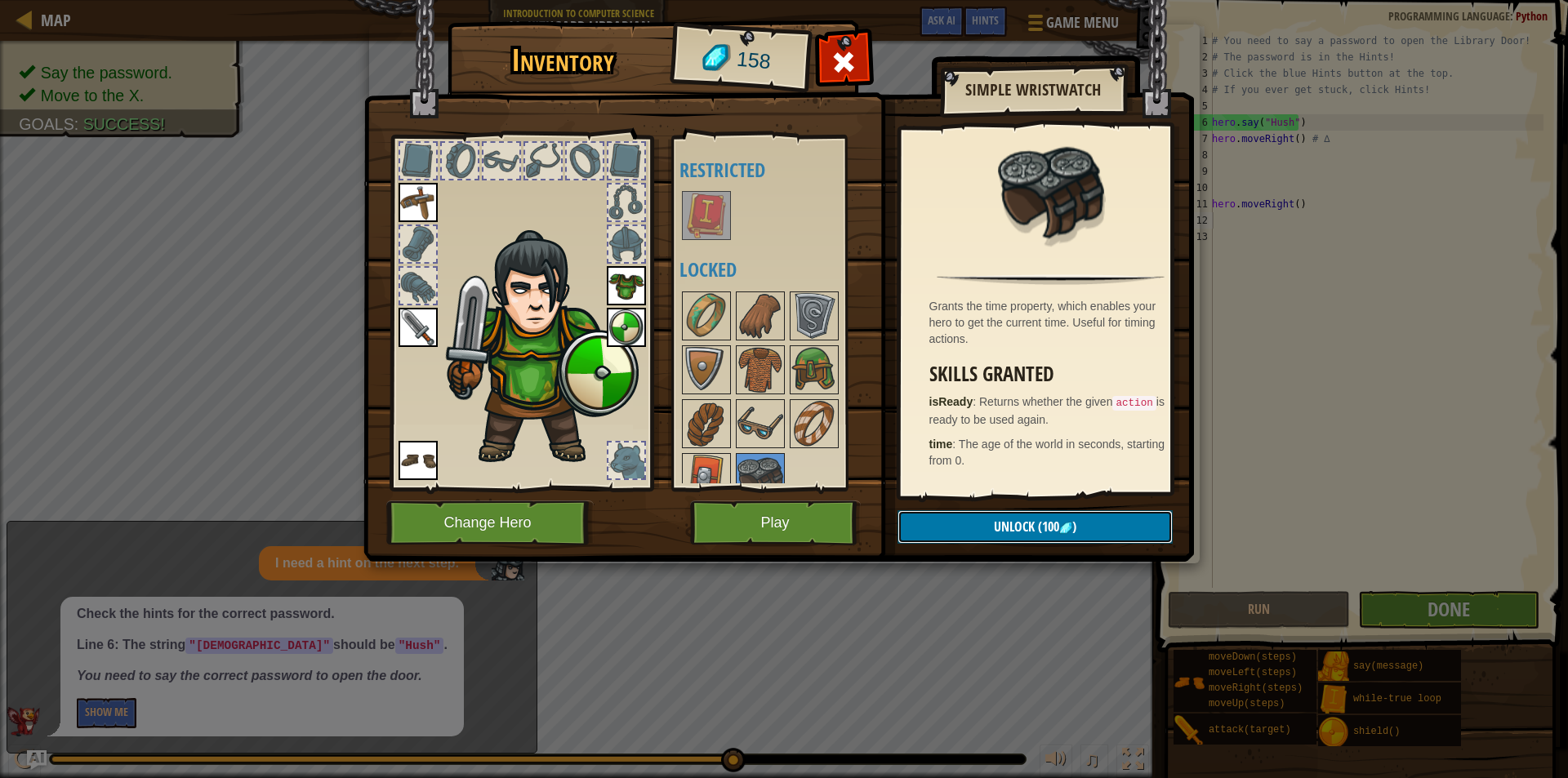
click at [975, 516] on button "Unlock (100 )" at bounding box center [1035, 528] width 275 height 34
click at [980, 520] on button "Confirm" at bounding box center [1035, 528] width 275 height 34
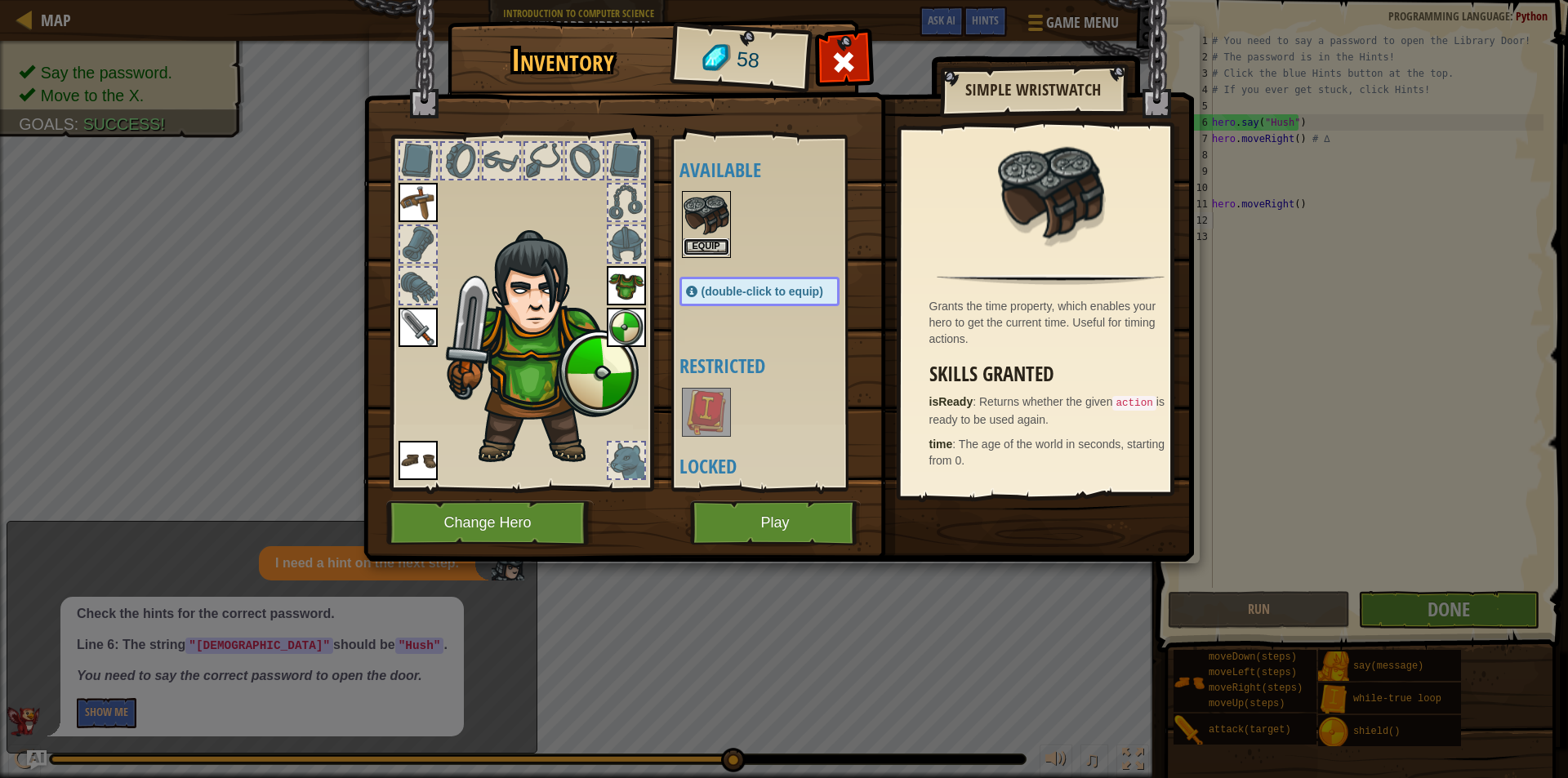
click at [716, 251] on button "Equip" at bounding box center [706, 246] width 46 height 17
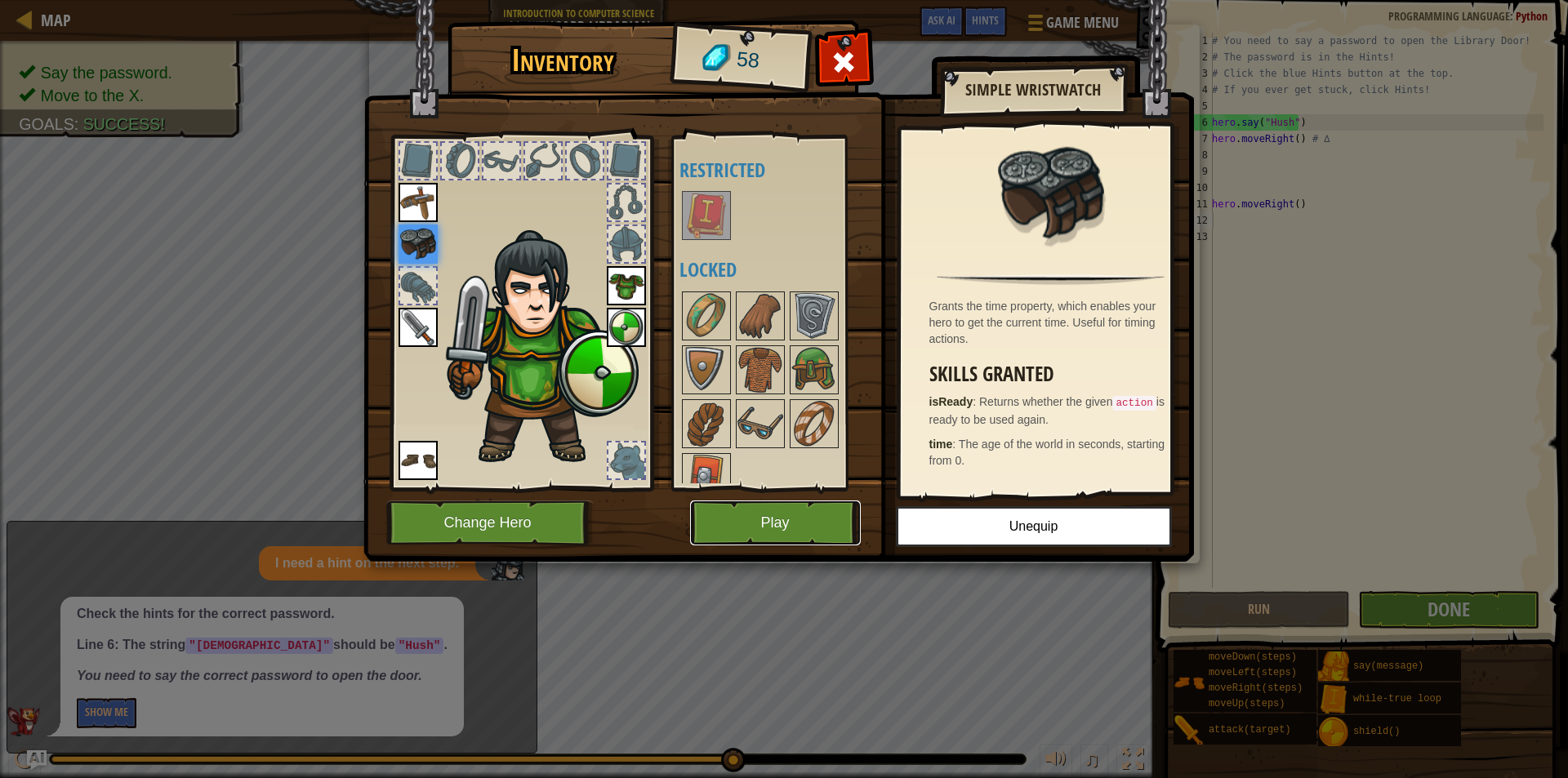
click at [801, 509] on button "Play" at bounding box center [775, 523] width 171 height 45
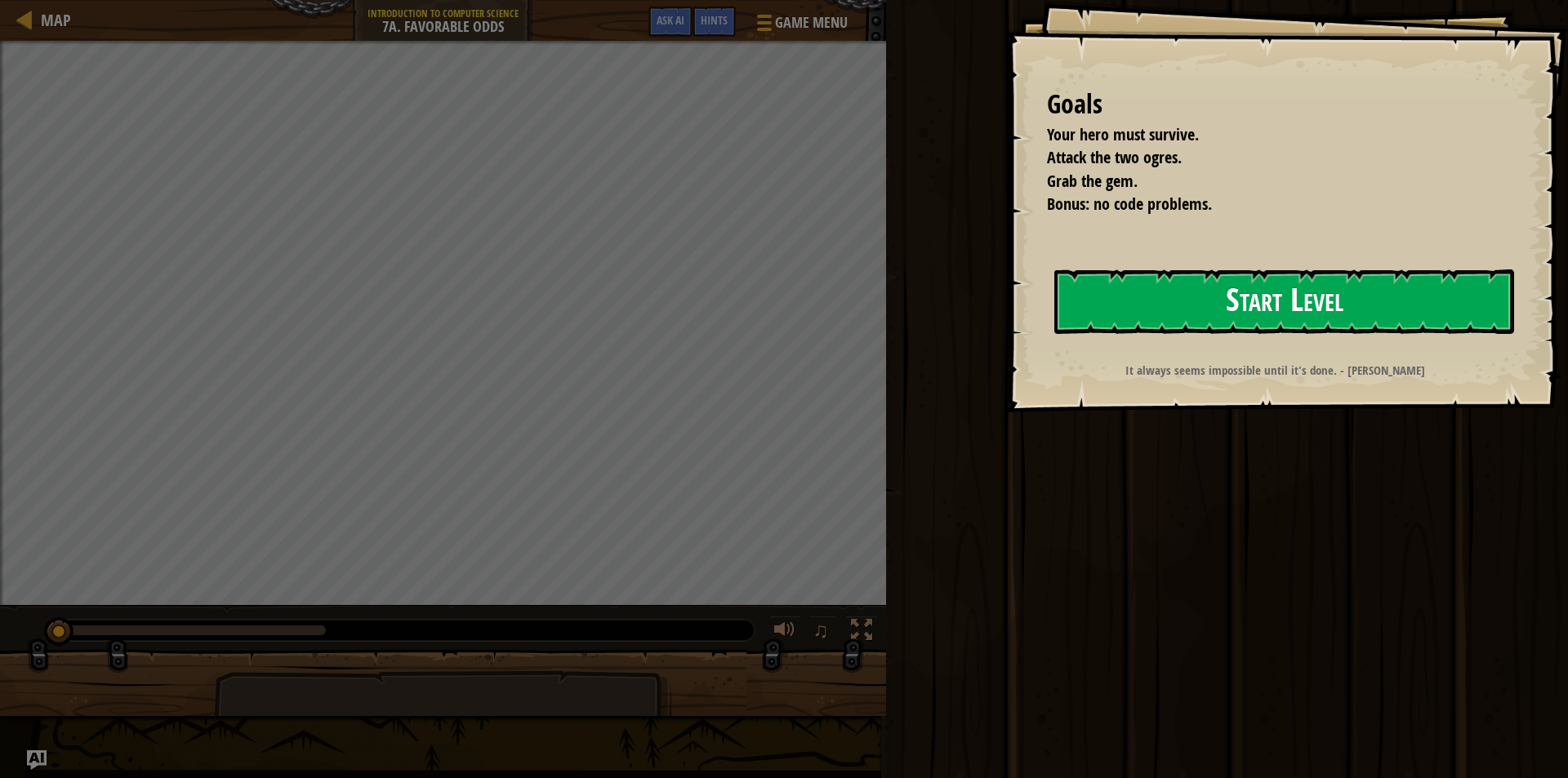
click at [1068, 295] on button "Start Level" at bounding box center [1284, 301] width 460 height 65
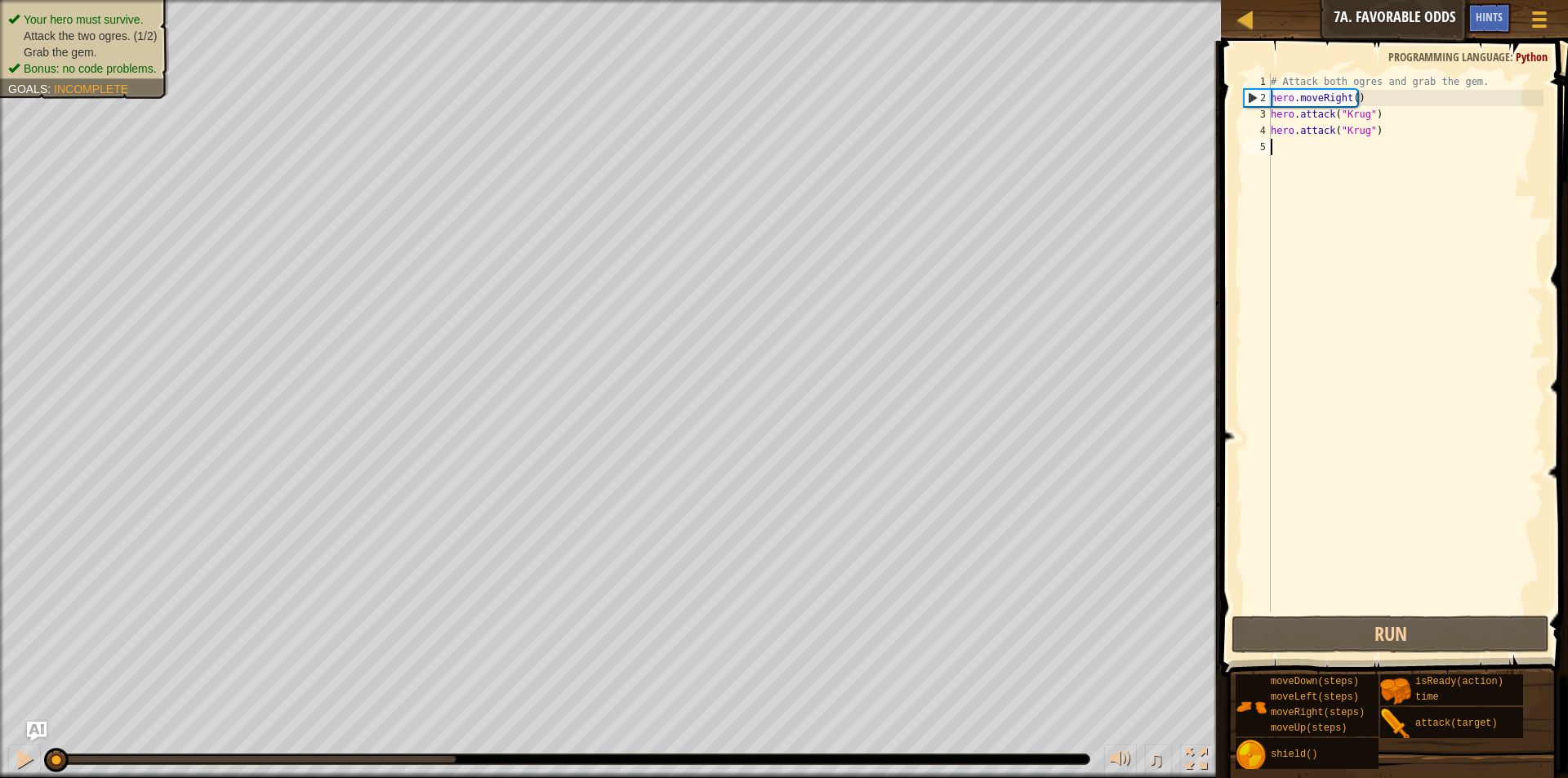
type textarea "h"
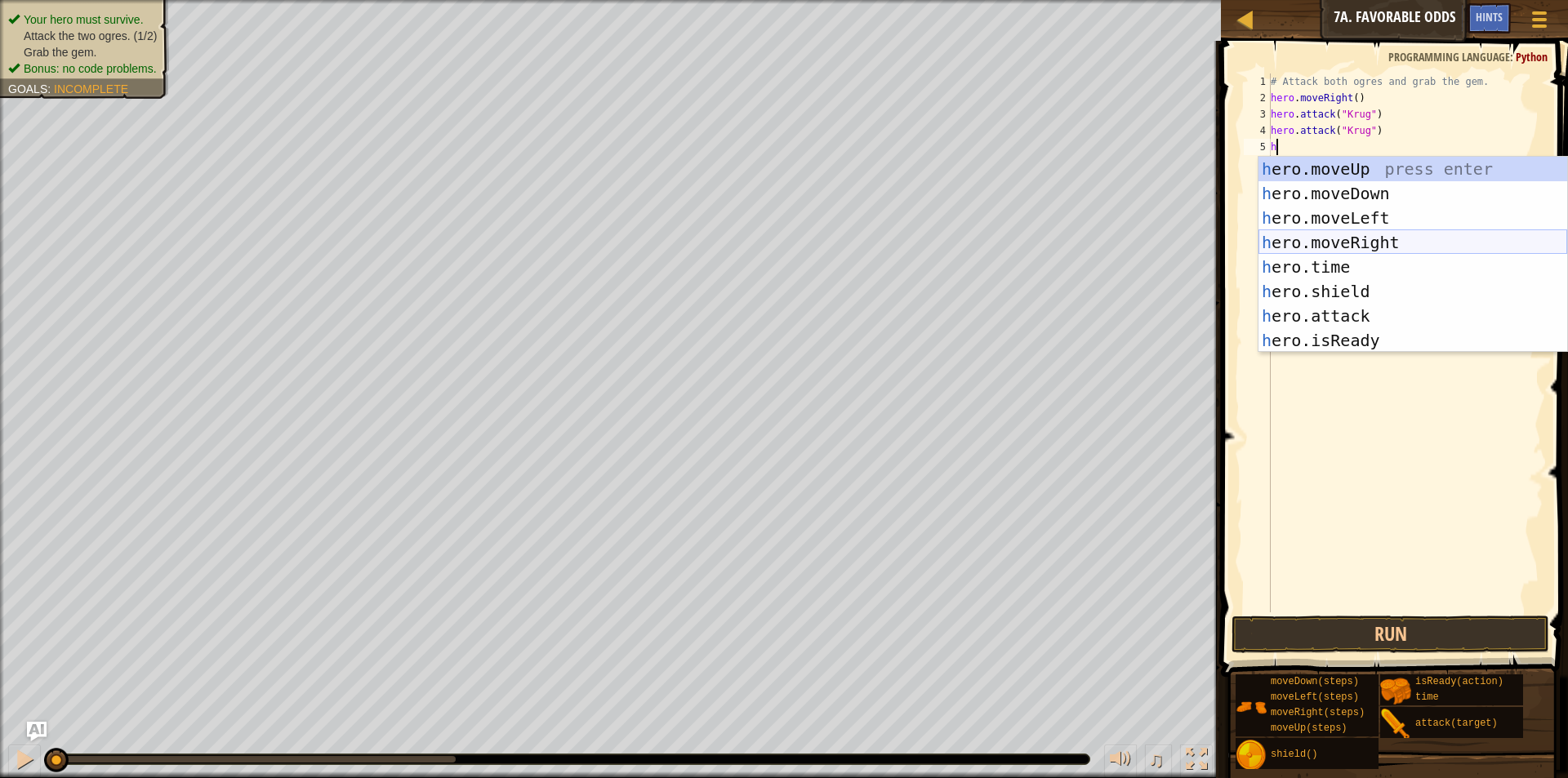
click at [1360, 243] on div "h ero.moveUp press enter h ero.moveDown press enter h ero.moveLeft press enter …" at bounding box center [1412, 279] width 308 height 245
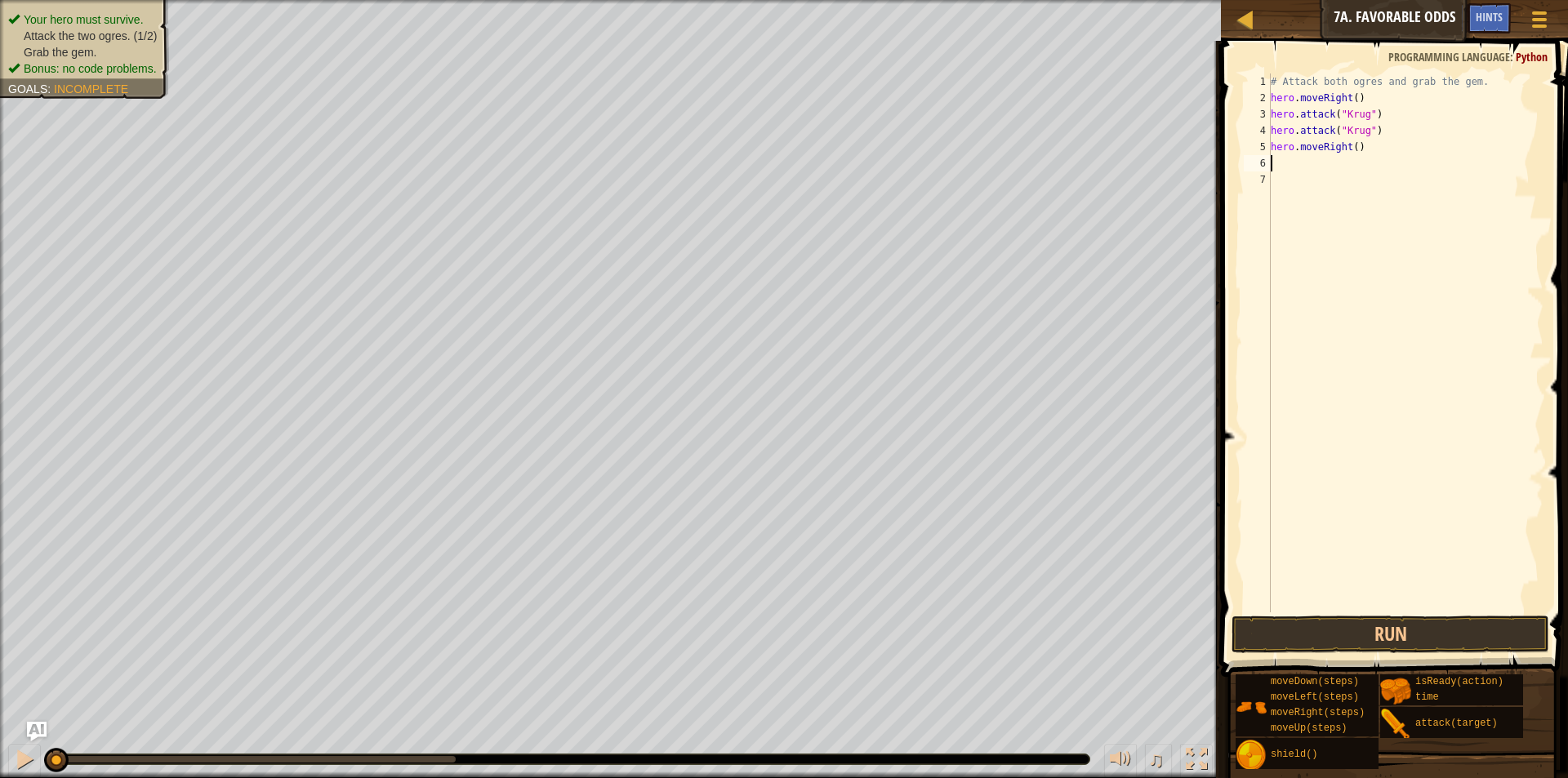
type textarea "h"
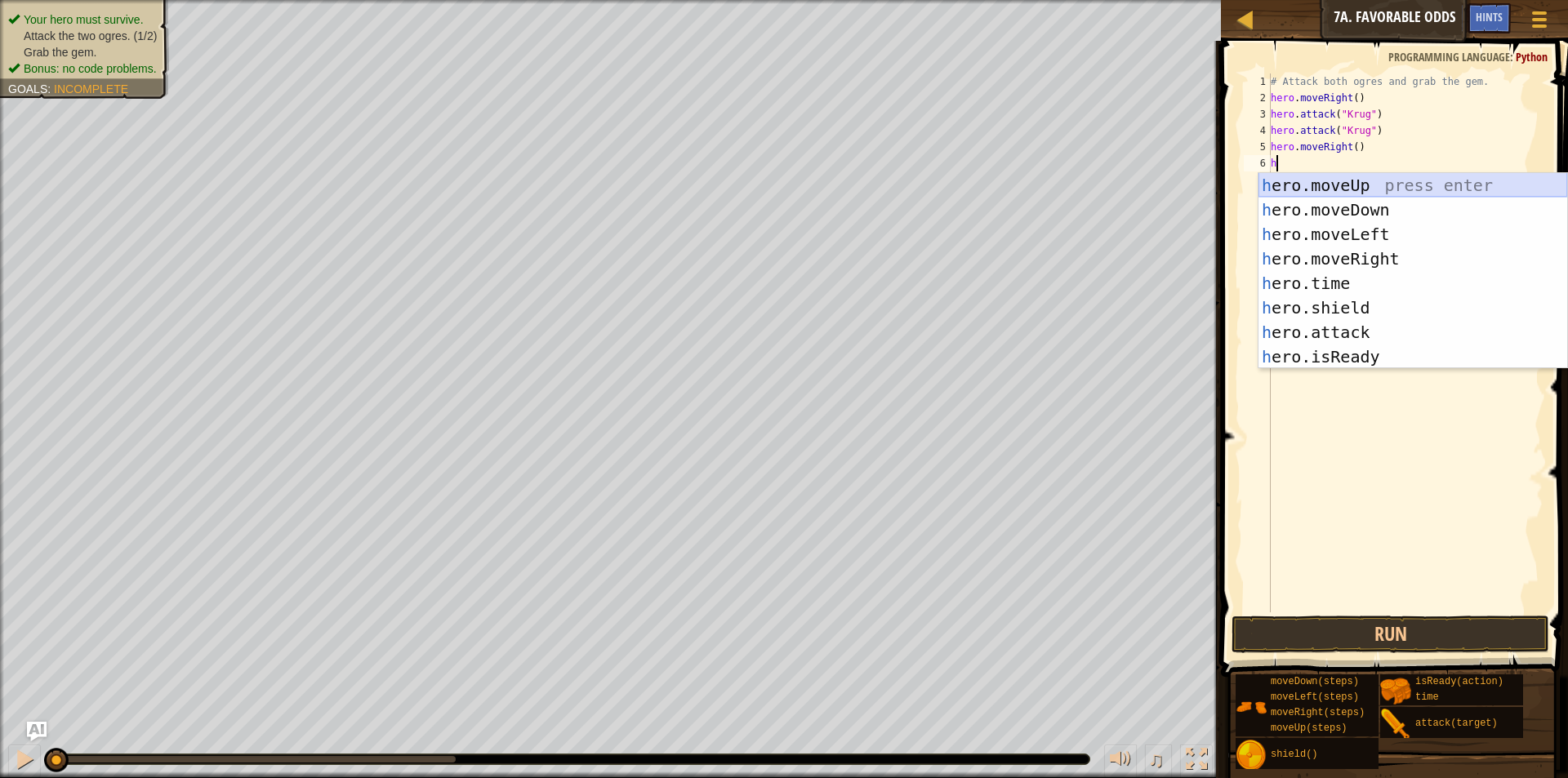
drag, startPoint x: 1366, startPoint y: 192, endPoint x: 1366, endPoint y: 175, distance: 17.0
click at [1366, 175] on div "h ero.moveUp press enter h ero.moveDown press enter h ero.moveLeft press enter …" at bounding box center [1412, 296] width 308 height 245
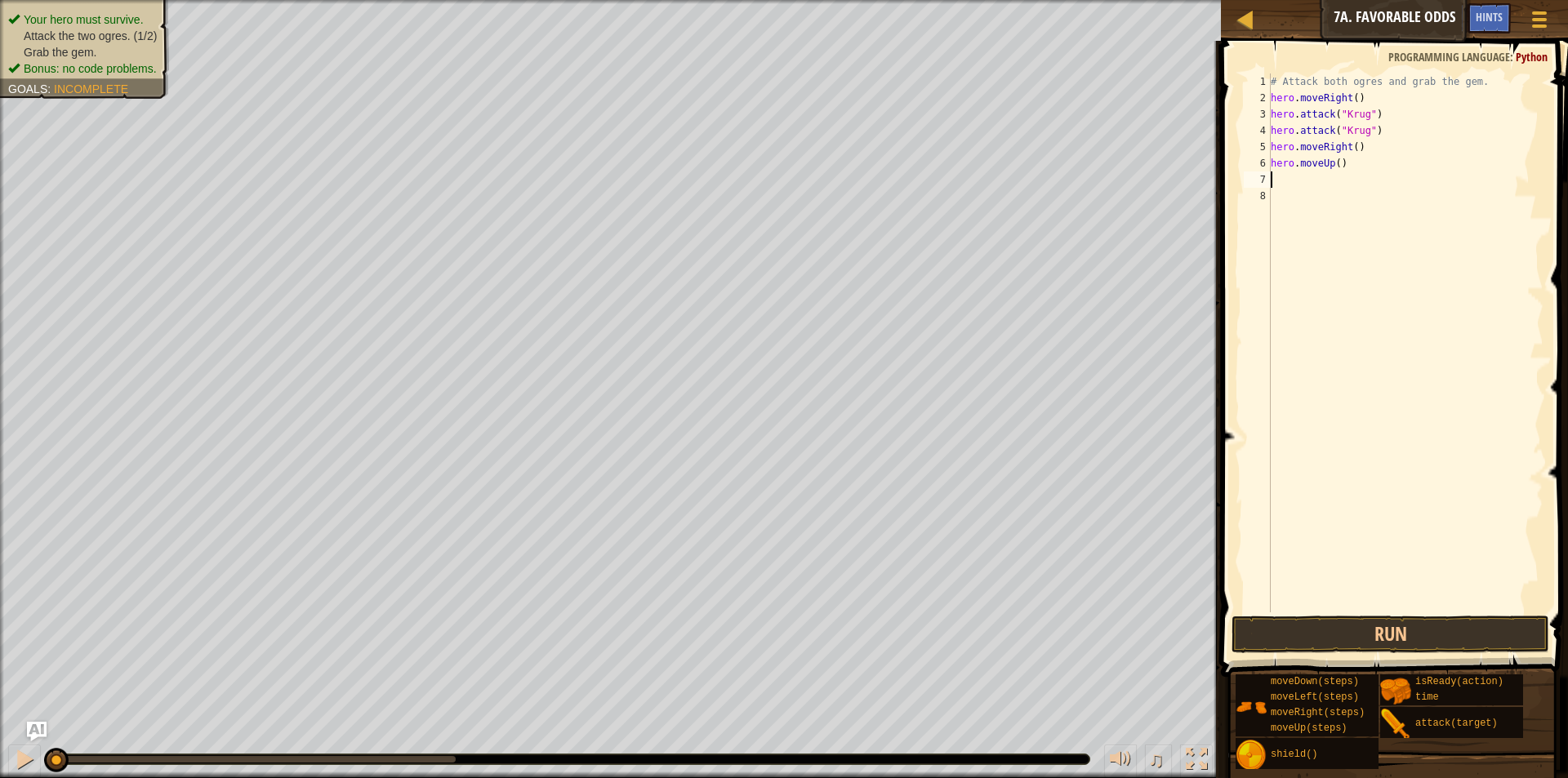
type textarea "h"
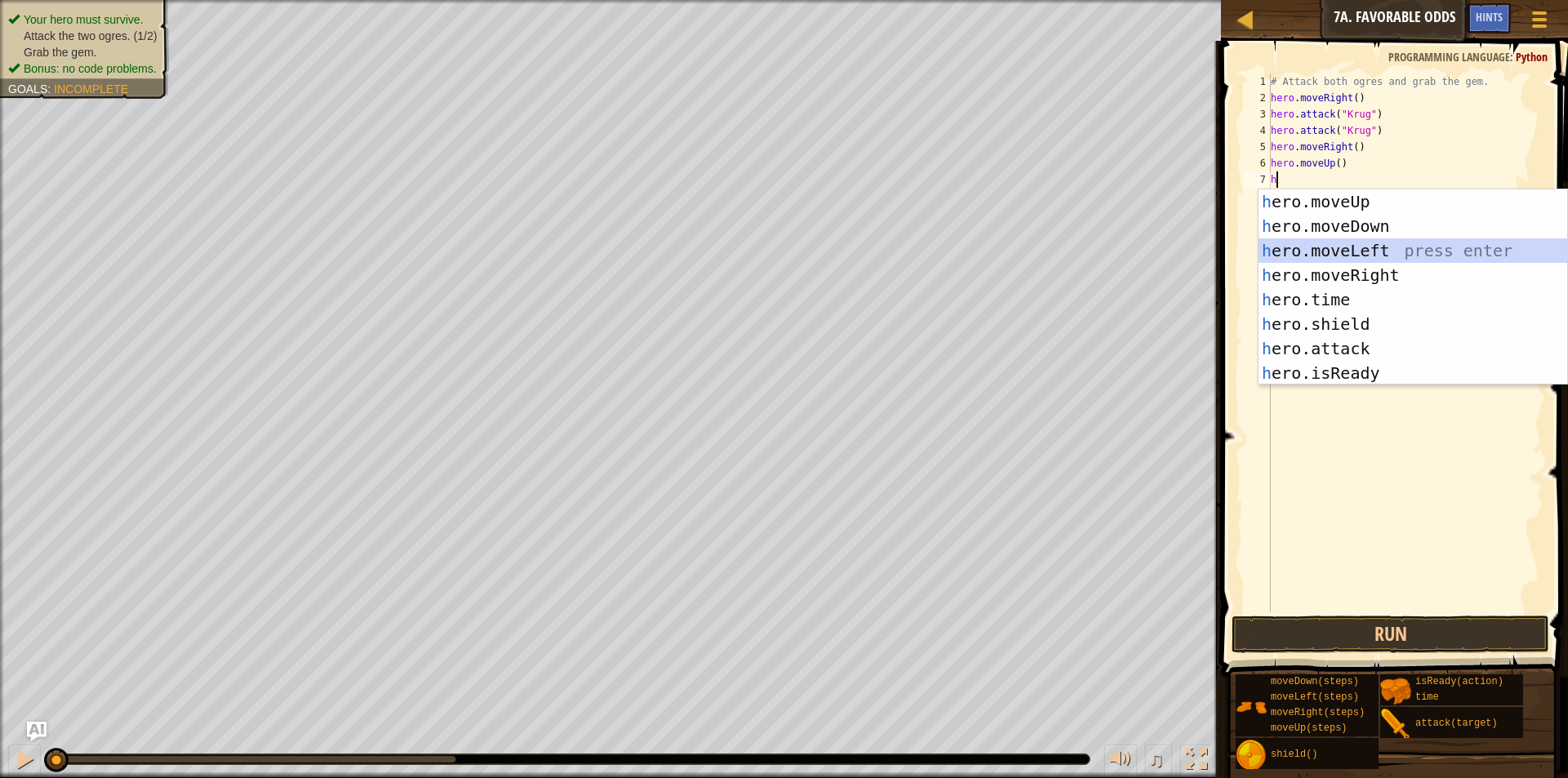
click at [1335, 254] on div "h ero.moveUp press enter h ero.moveDown press enter h ero.moveLeft press enter …" at bounding box center [1412, 312] width 308 height 245
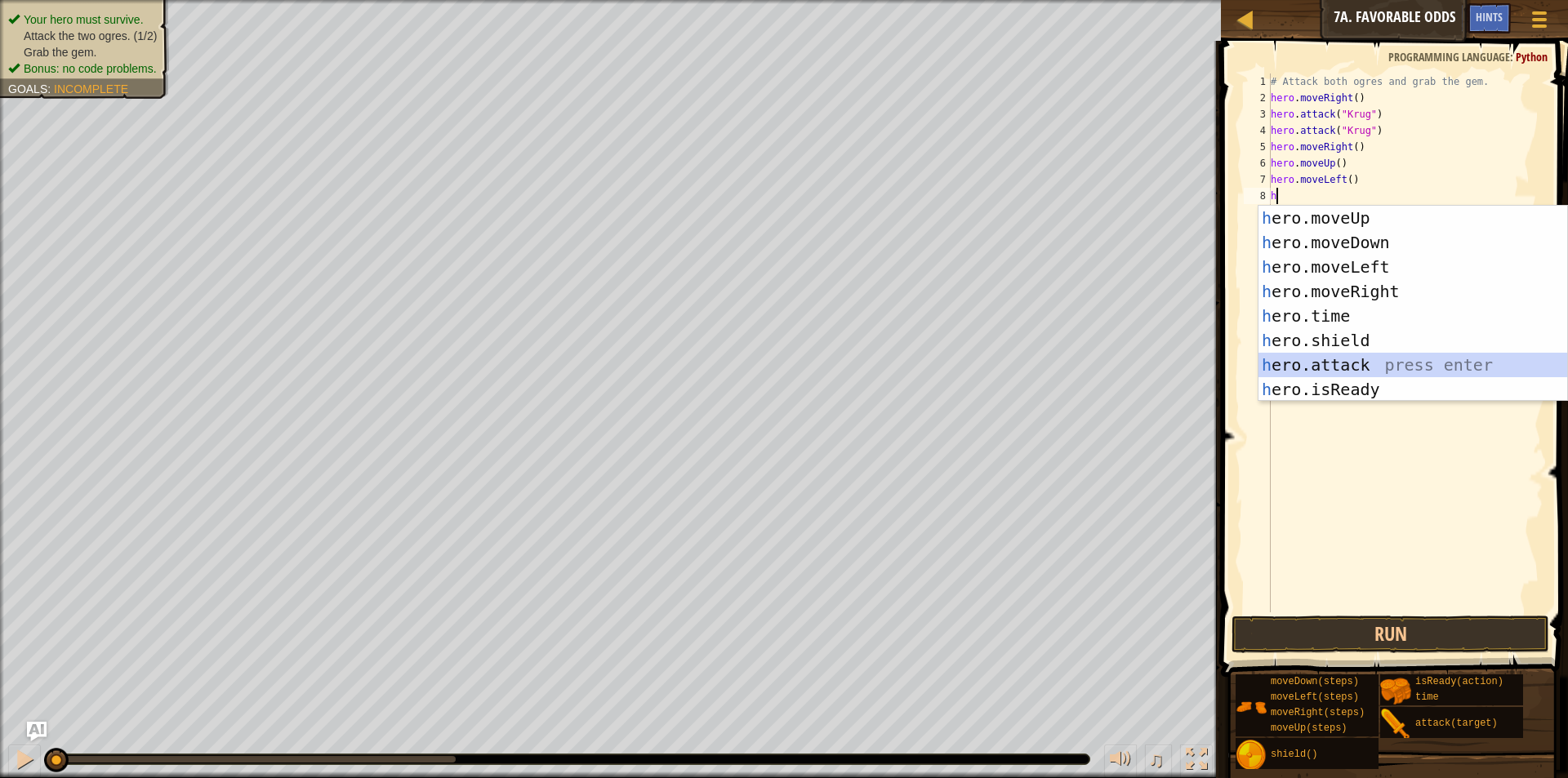
click at [1332, 363] on div "h ero.moveUp press enter h ero.moveDown press enter h ero.moveLeft press enter …" at bounding box center [1412, 328] width 308 height 245
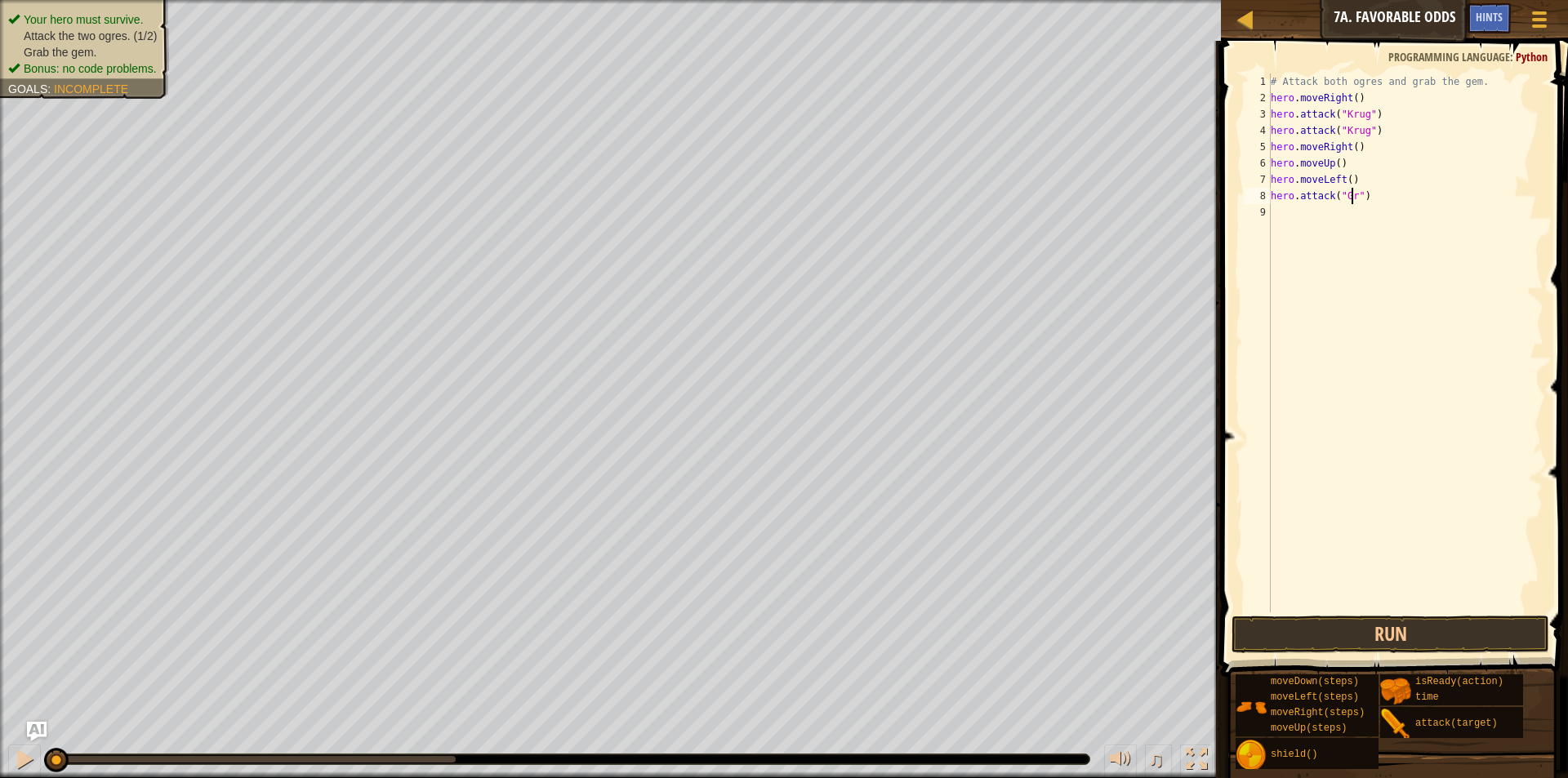
scroll to position [7, 7]
type textarea "hero.attack("Grump")"
click at [1305, 206] on div "# Attack both ogres and grab the gem. hero . moveRight ( ) hero . attack ( "[PE…" at bounding box center [1405, 359] width 276 height 572
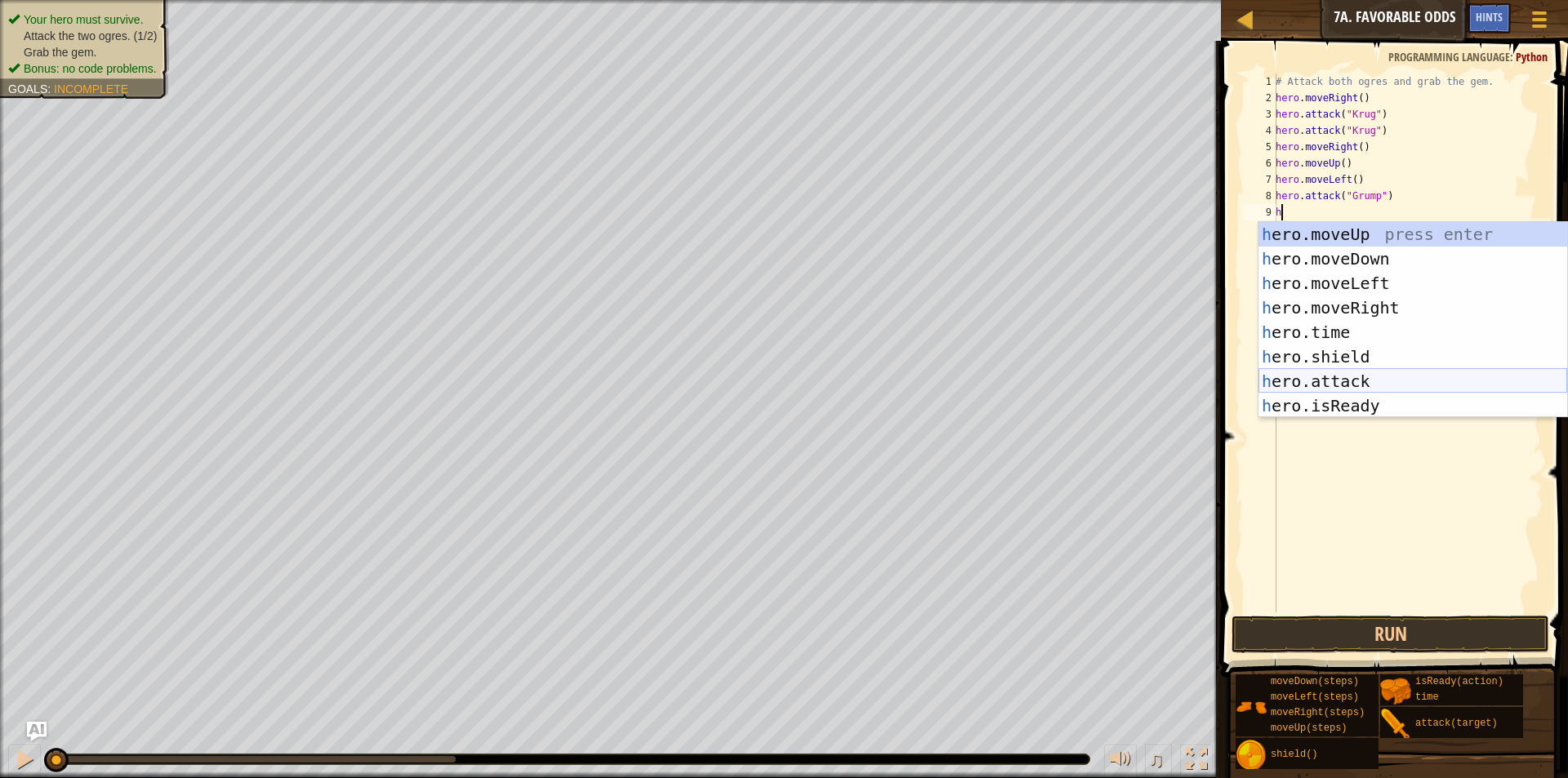
click at [1369, 371] on div "h ero.moveUp press enter h ero.moveDown press enter h ero.moveLeft press enter …" at bounding box center [1412, 345] width 308 height 245
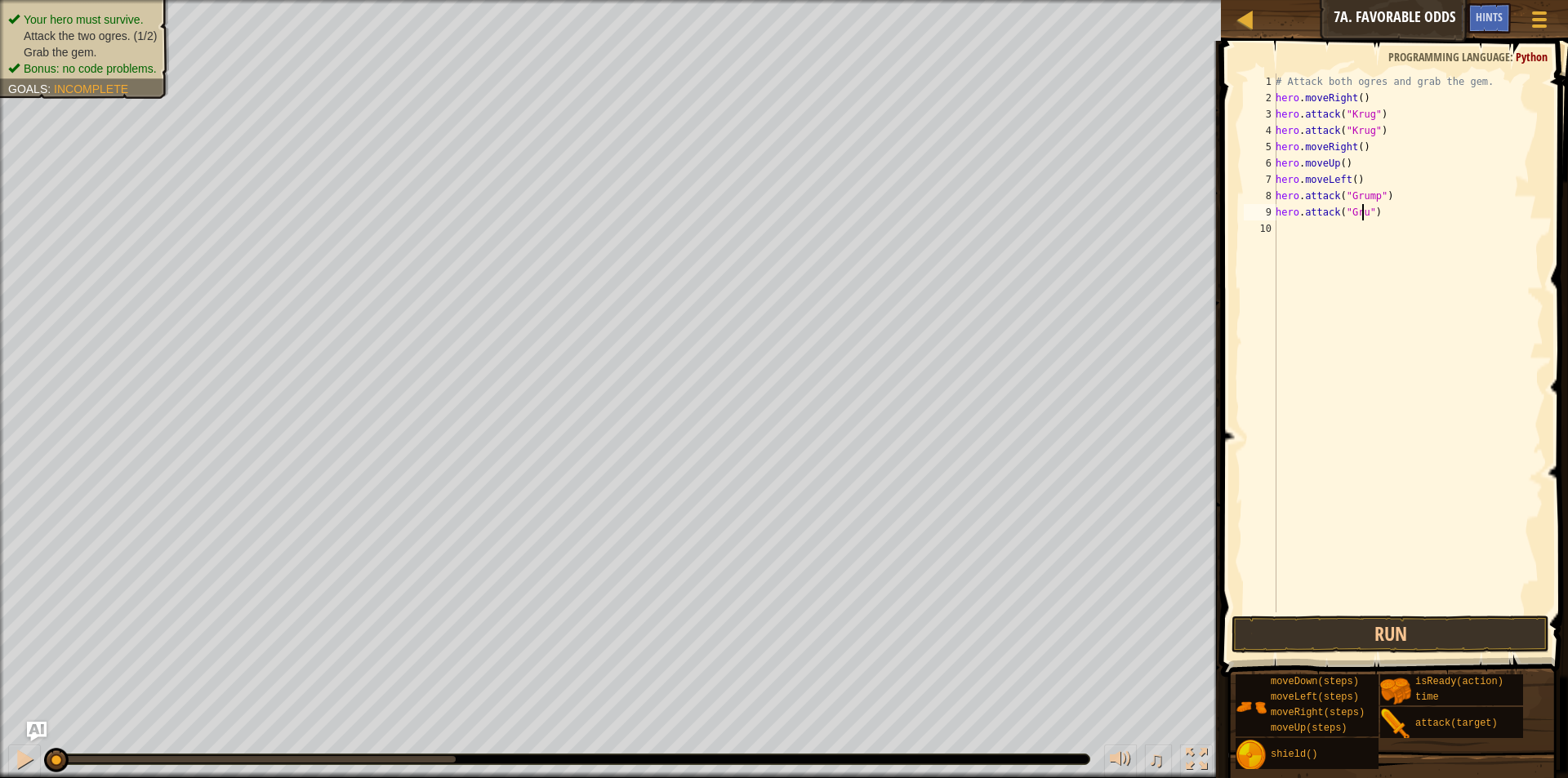
scroll to position [7, 7]
type textarea "hero.attack("Grump")"
click at [1308, 240] on div "# Attack both ogres and grab the gem. hero . moveRight ( ) hero . attack ( "[PE…" at bounding box center [1407, 359] width 271 height 572
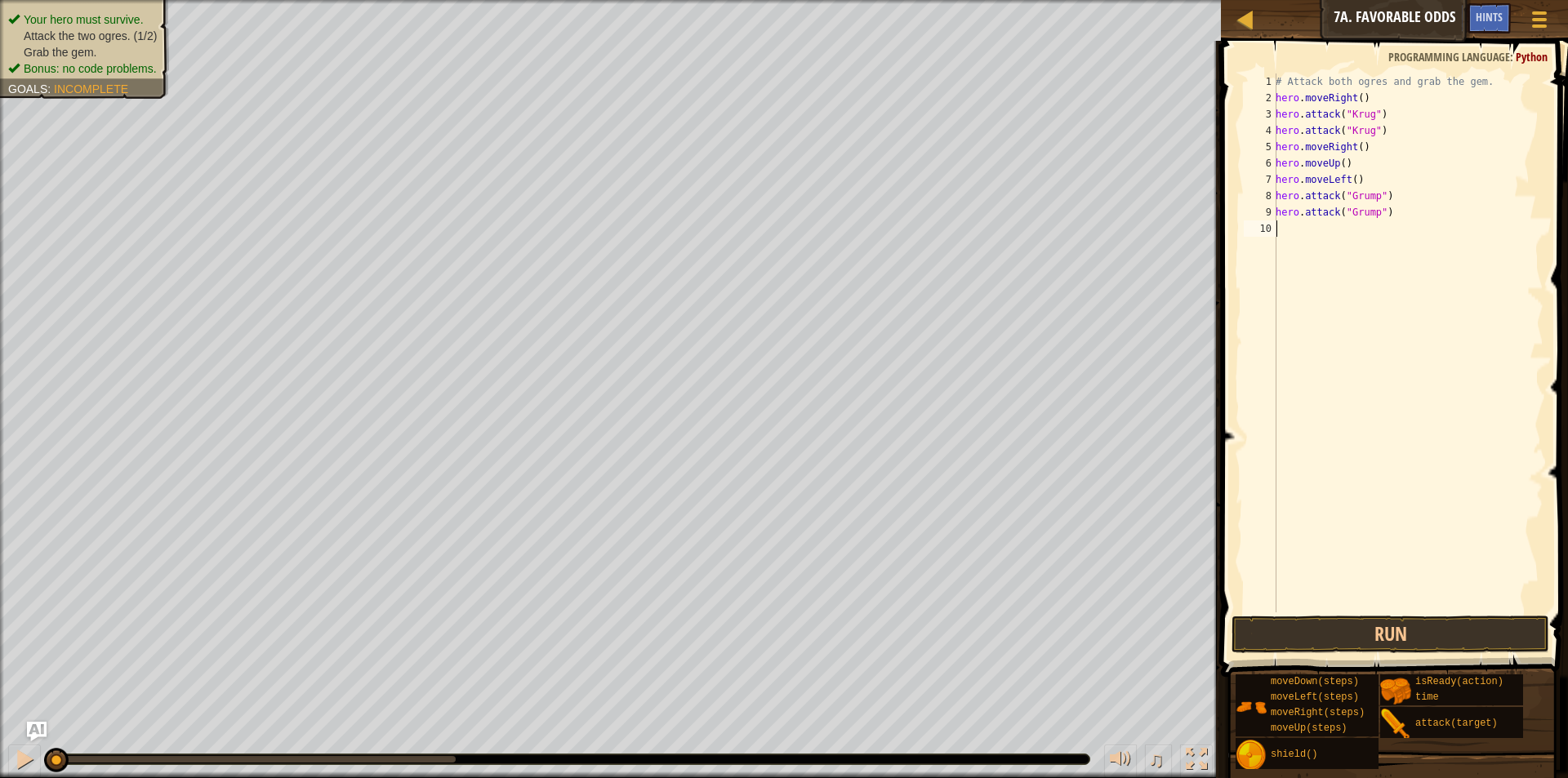
type textarea "h"
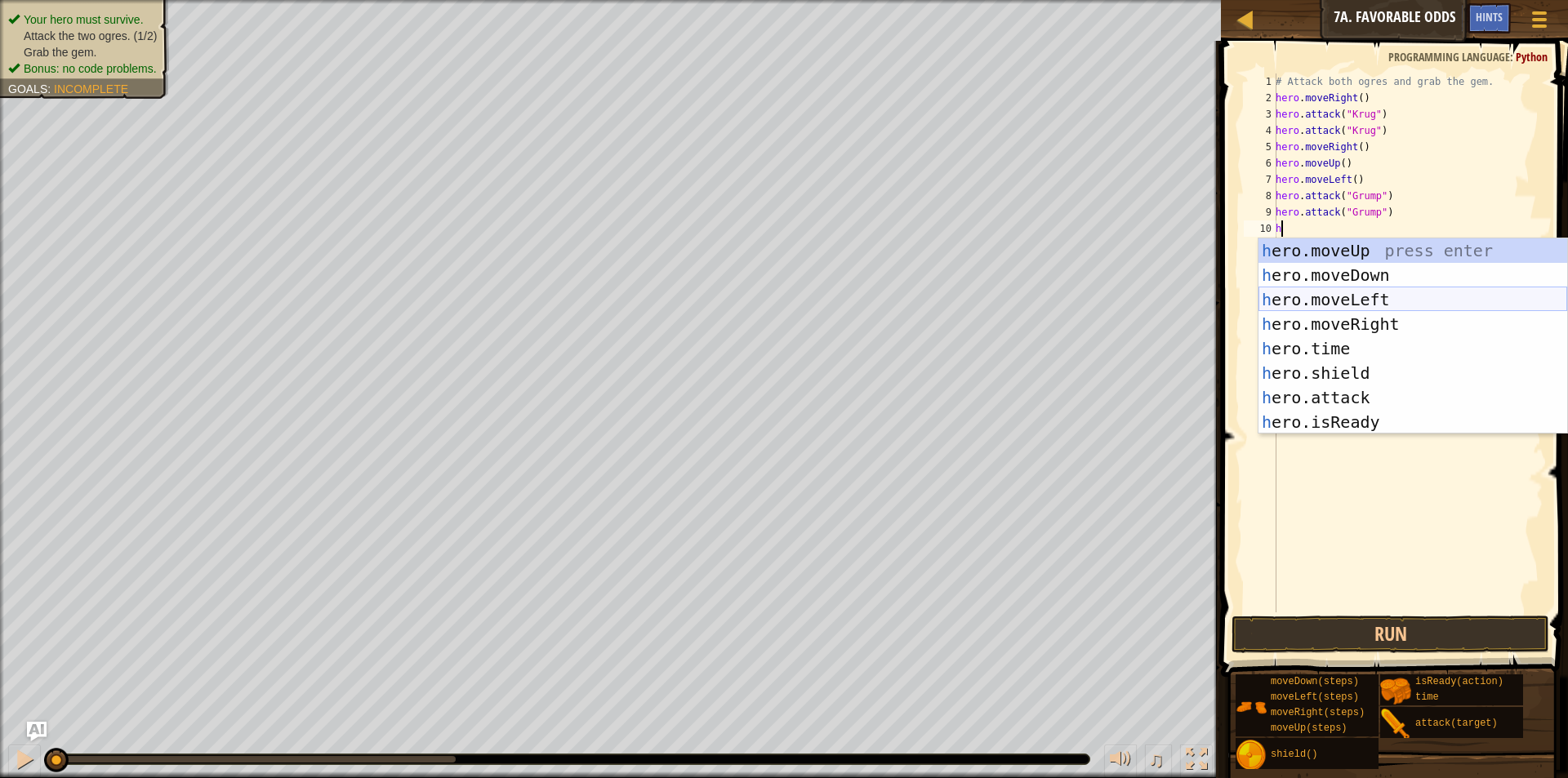
click at [1348, 303] on div "h ero.moveUp press enter h ero.moveDown press enter h ero.moveLeft press enter …" at bounding box center [1412, 361] width 308 height 245
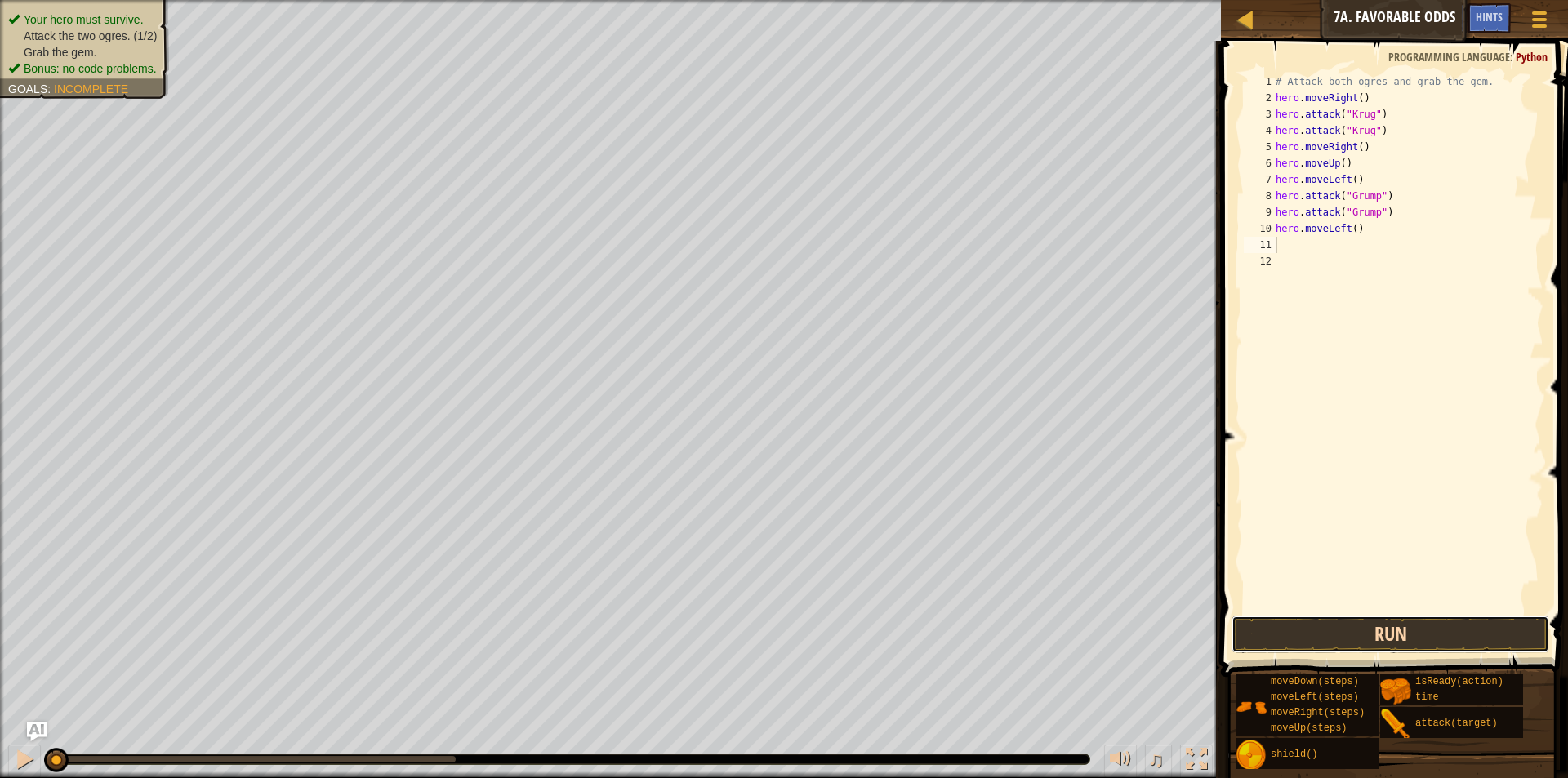
click at [1410, 635] on button "Run" at bounding box center [1389, 634] width 317 height 38
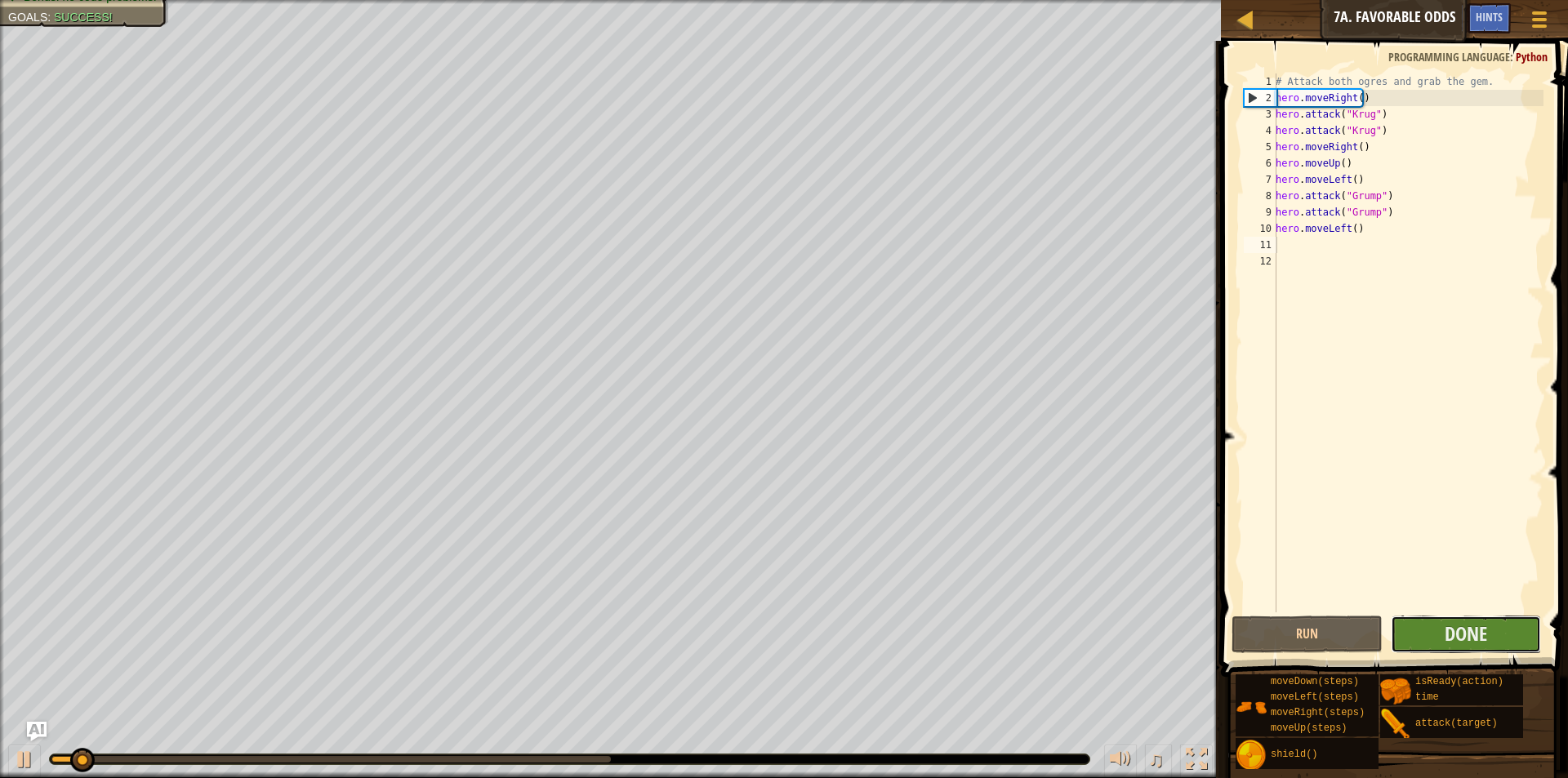
click at [1456, 647] on button "Done" at bounding box center [1465, 634] width 151 height 38
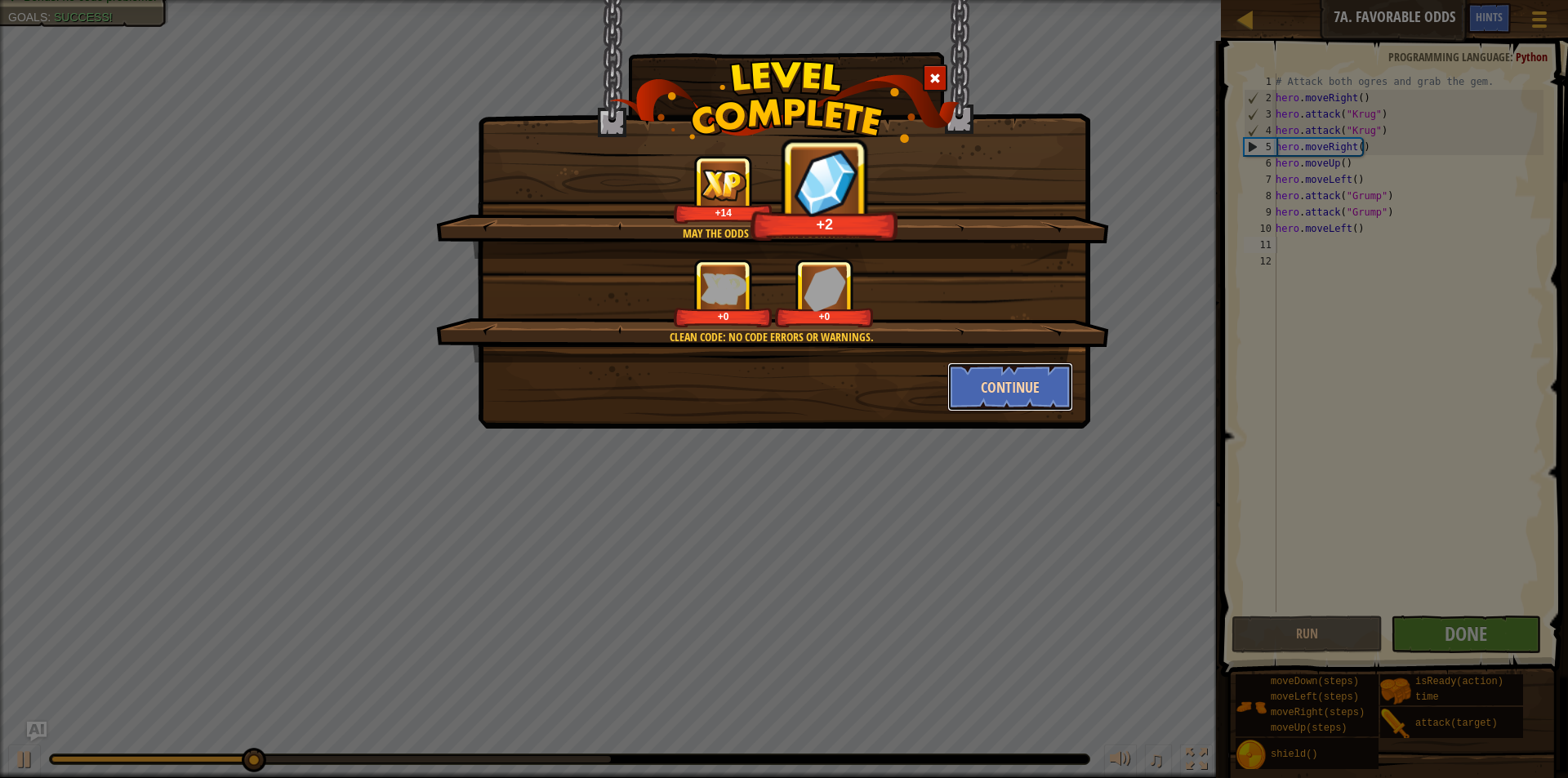
drag, startPoint x: 995, startPoint y: 389, endPoint x: 1012, endPoint y: 380, distance: 19.2
click at [1012, 380] on button "Continue" at bounding box center [1010, 386] width 127 height 49
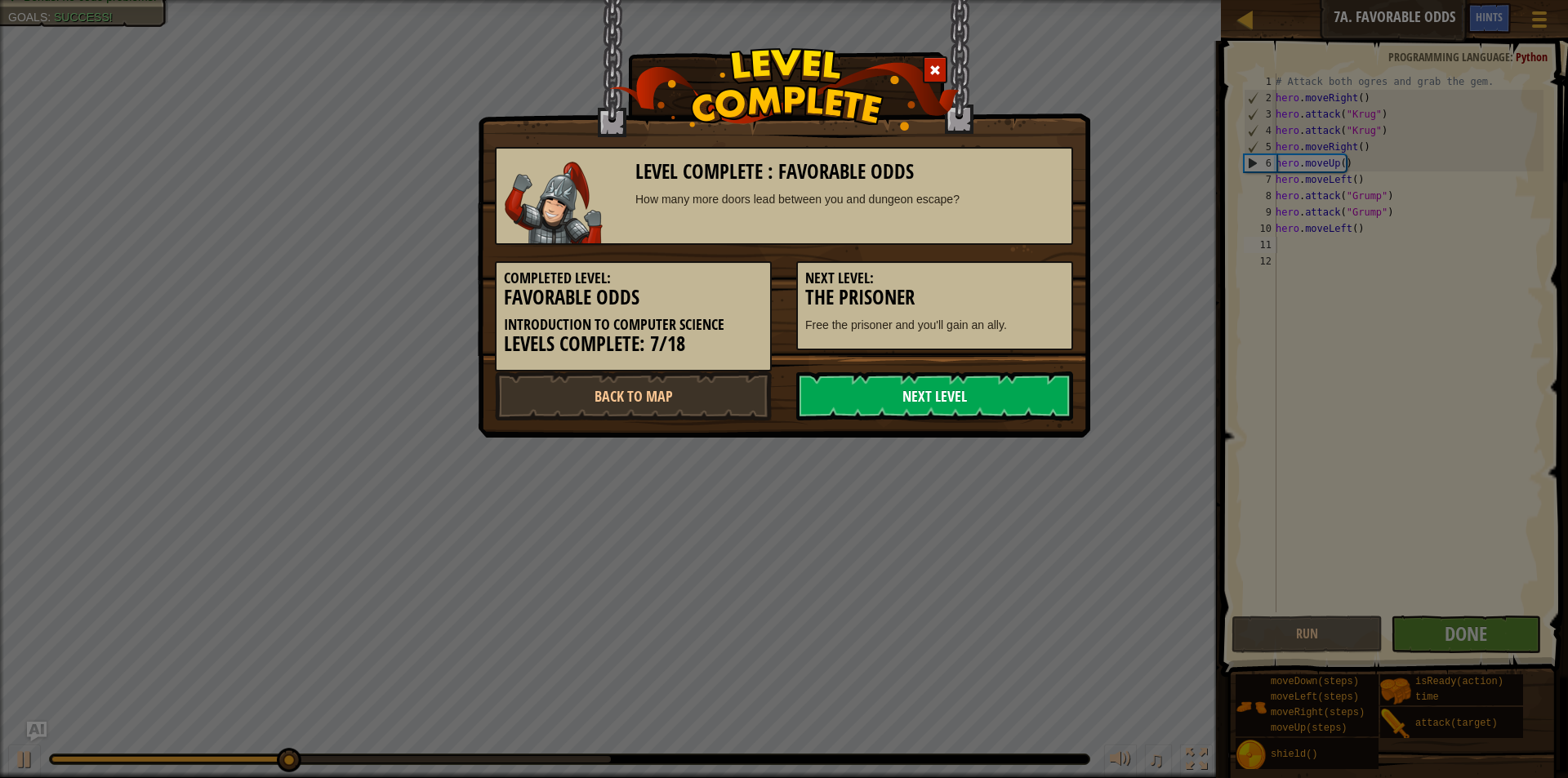
click at [1010, 404] on link "Next Level" at bounding box center [935, 395] width 277 height 49
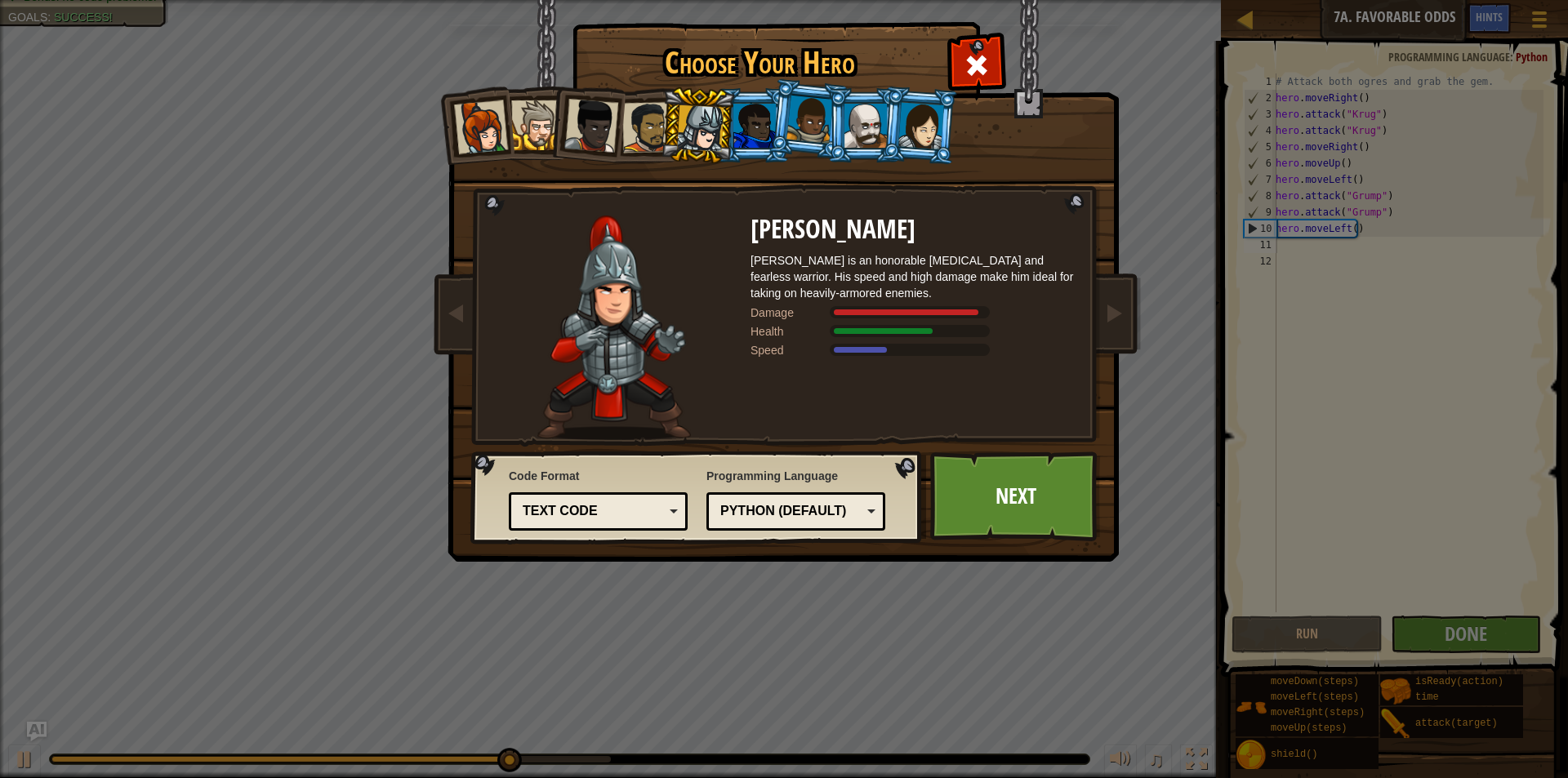
click at [689, 130] on div at bounding box center [700, 129] width 47 height 47
click at [985, 514] on link "Next" at bounding box center [1014, 497] width 171 height 90
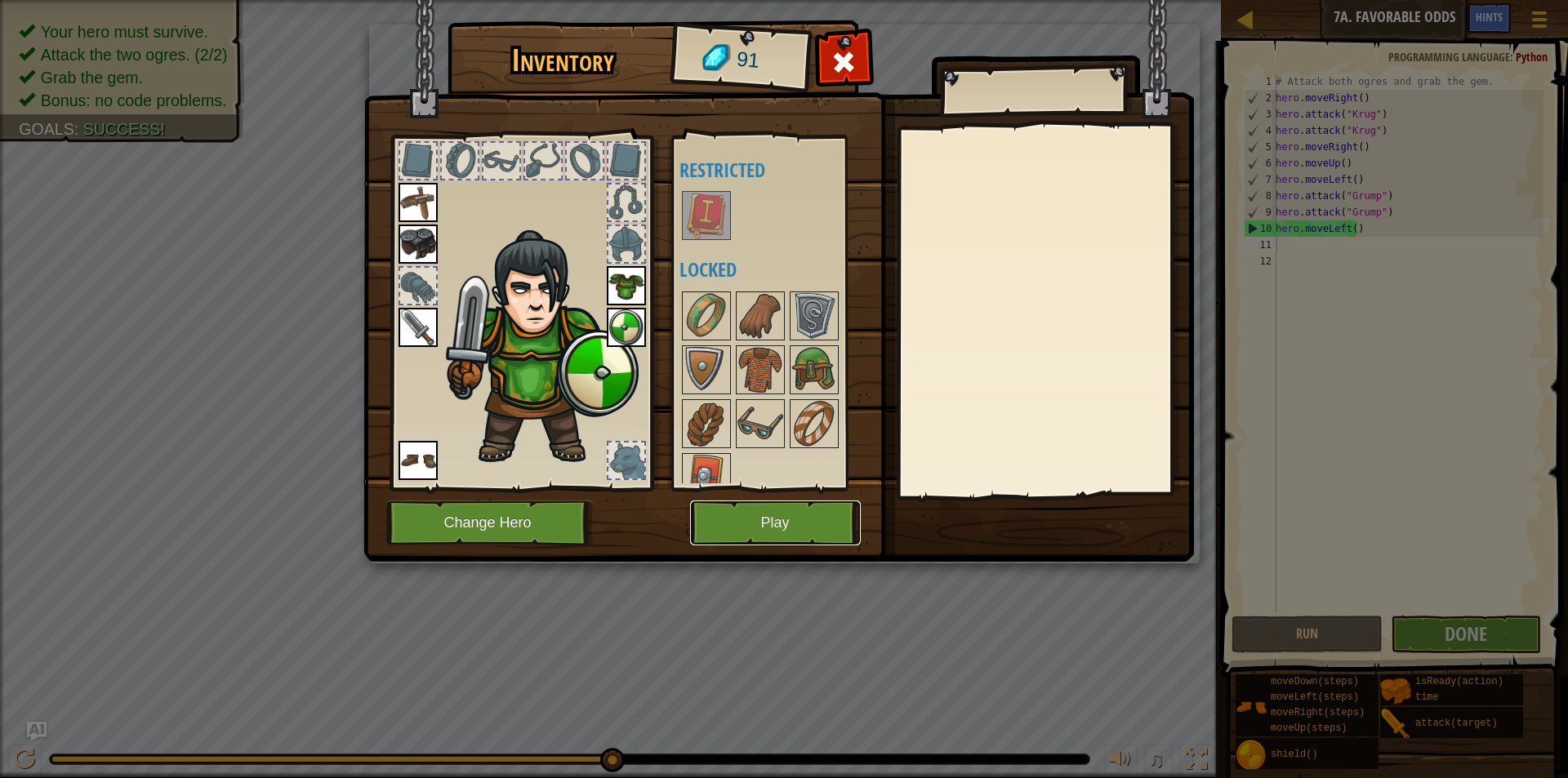
click at [730, 511] on button "Play" at bounding box center [775, 523] width 171 height 45
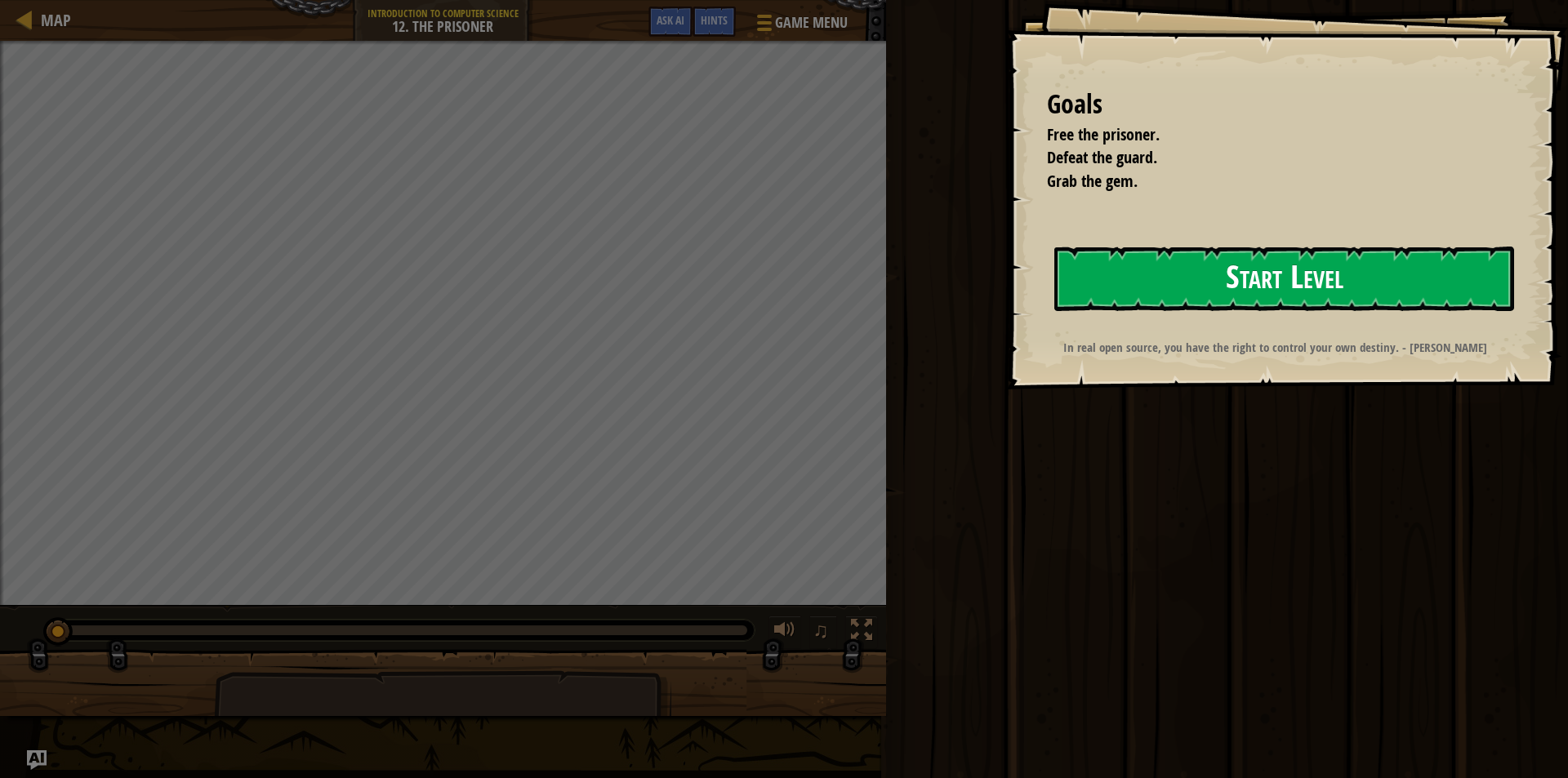
drag, startPoint x: 1375, startPoint y: 286, endPoint x: 1380, endPoint y: 275, distance: 12.1
click at [1380, 275] on button "Start Level" at bounding box center [1284, 278] width 460 height 65
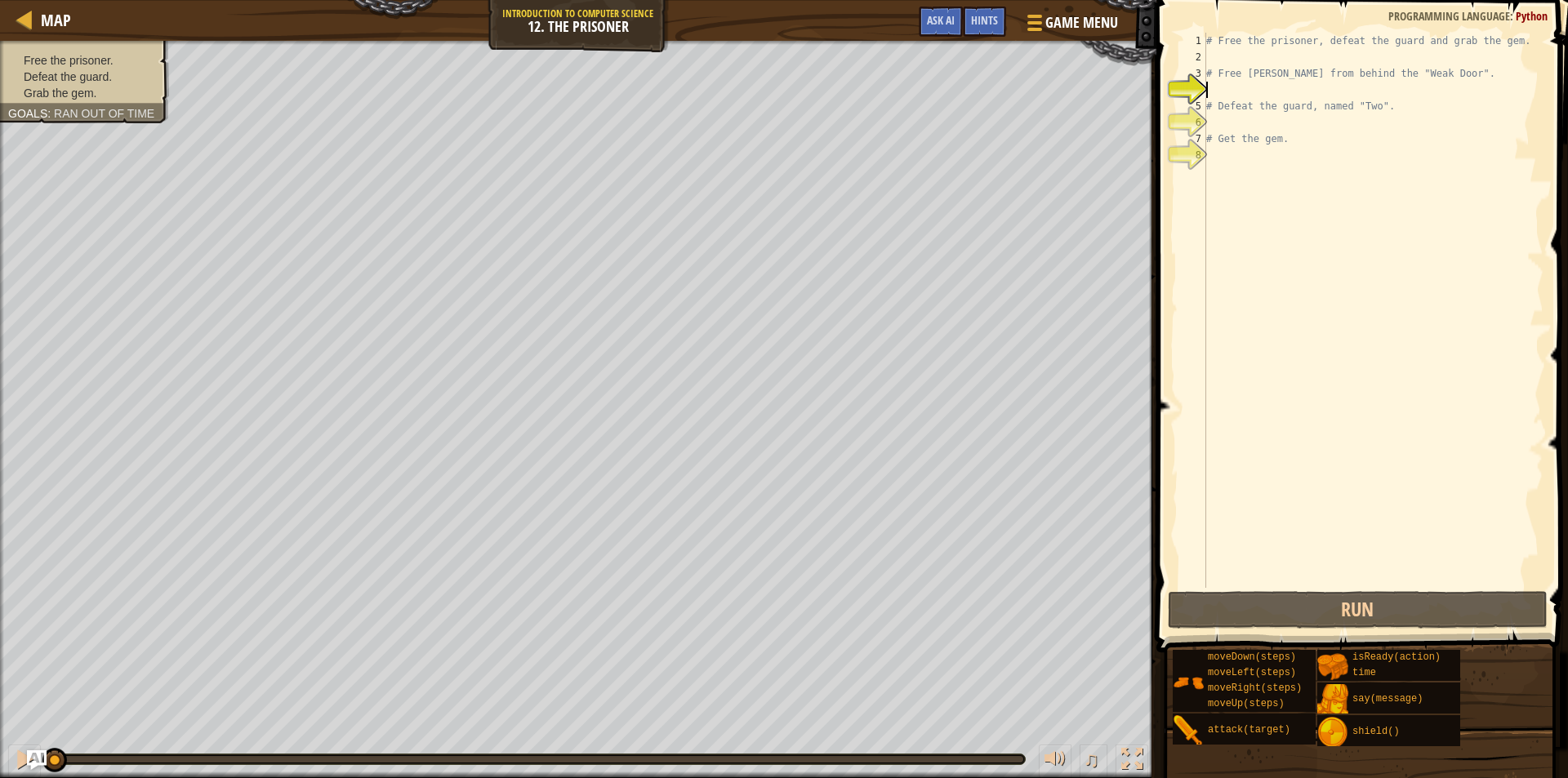
type textarea "h"
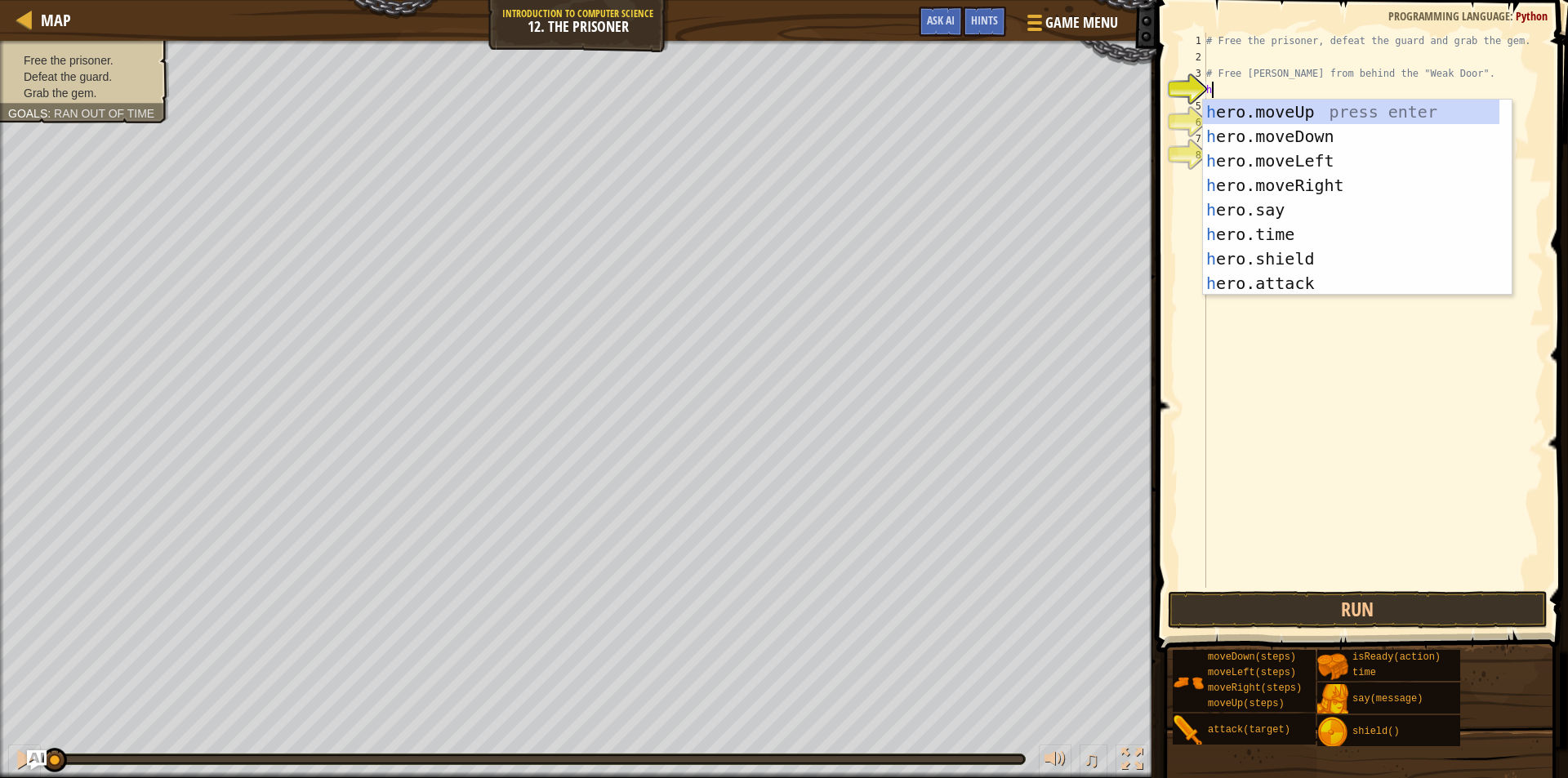
scroll to position [7, 0]
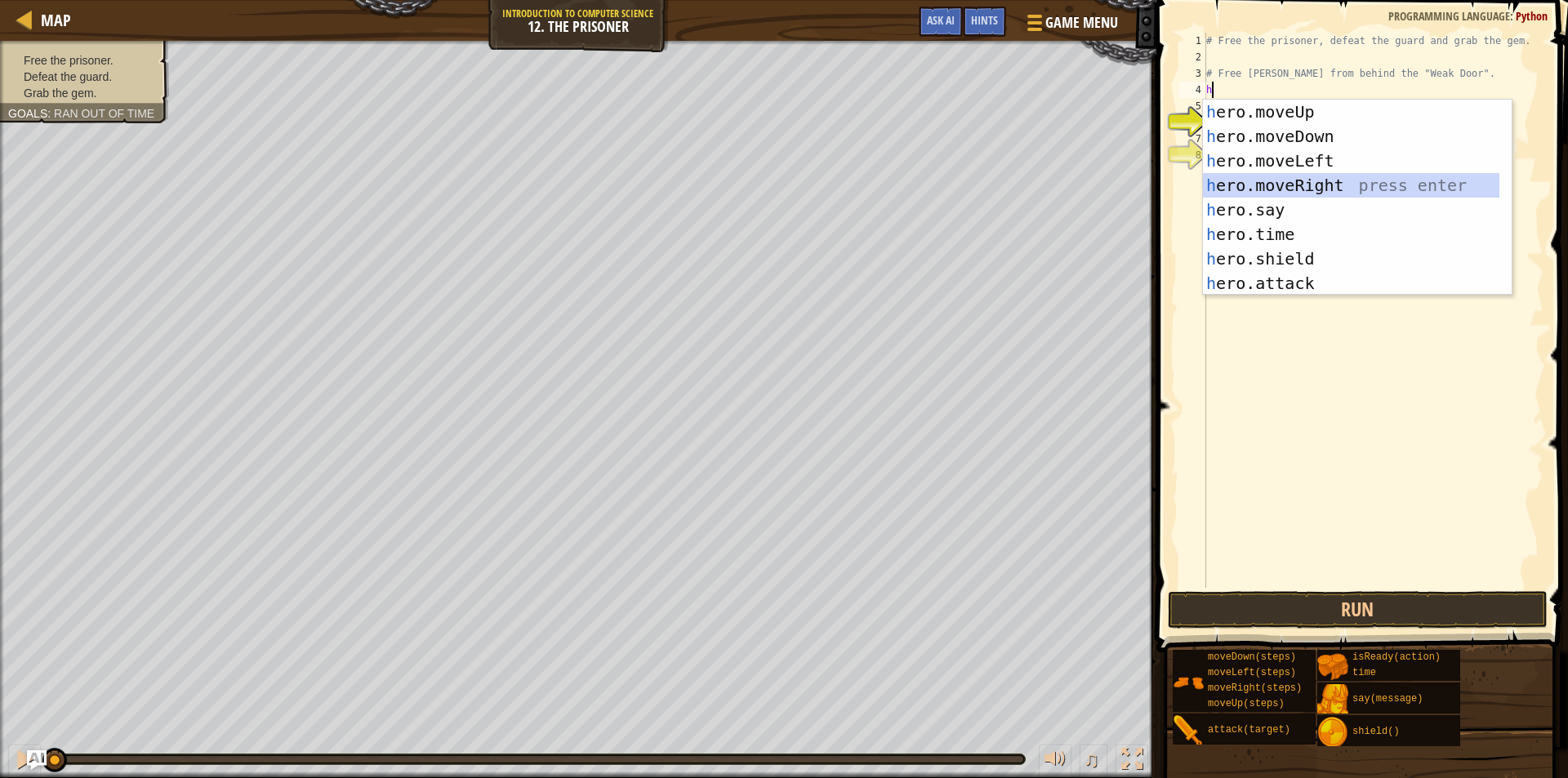
click at [1313, 185] on div "h ero.moveUp press enter h ero.moveDown press enter h ero.moveLeft press enter …" at bounding box center [1351, 222] width 296 height 245
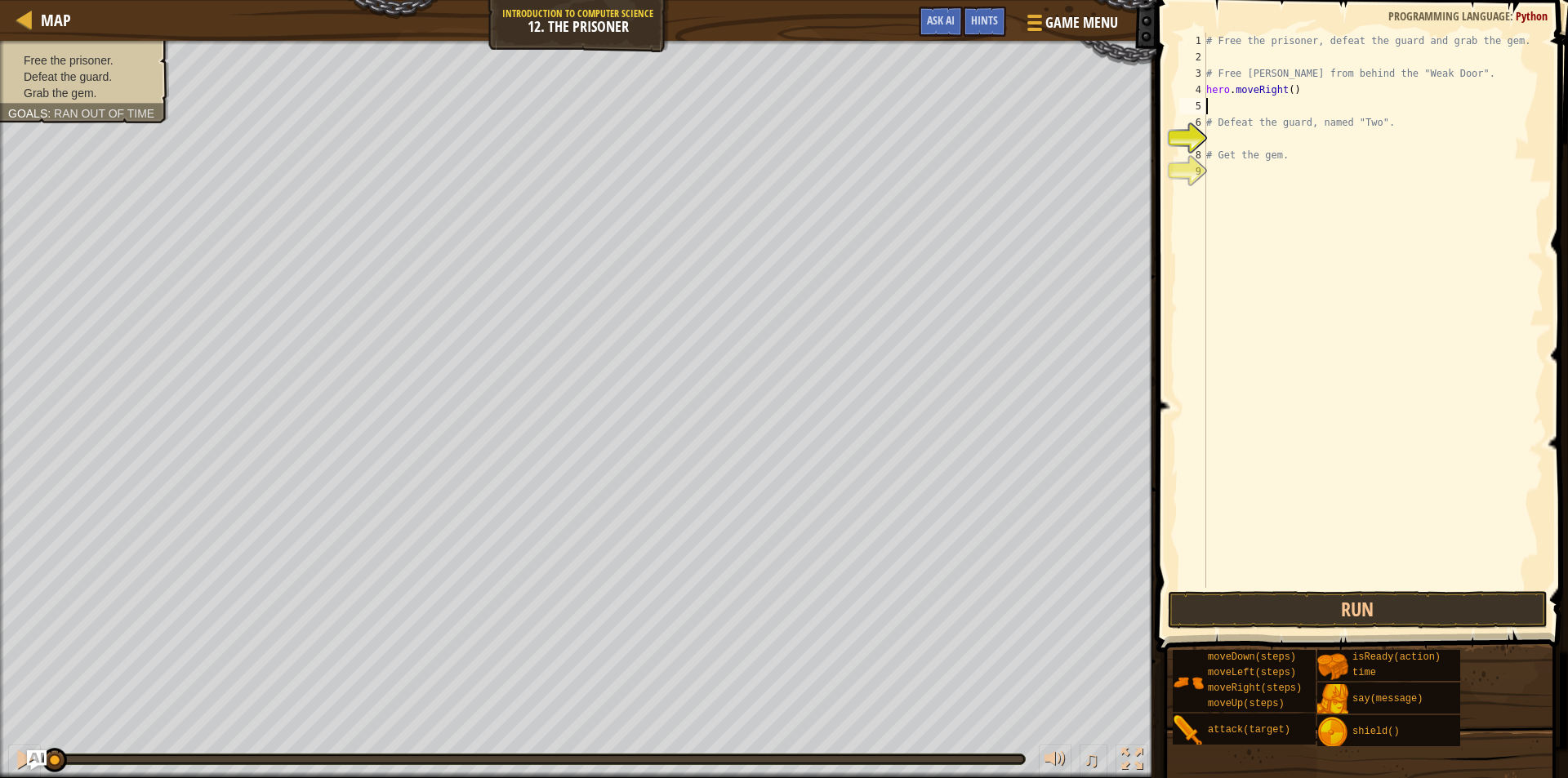
type textarea "h"
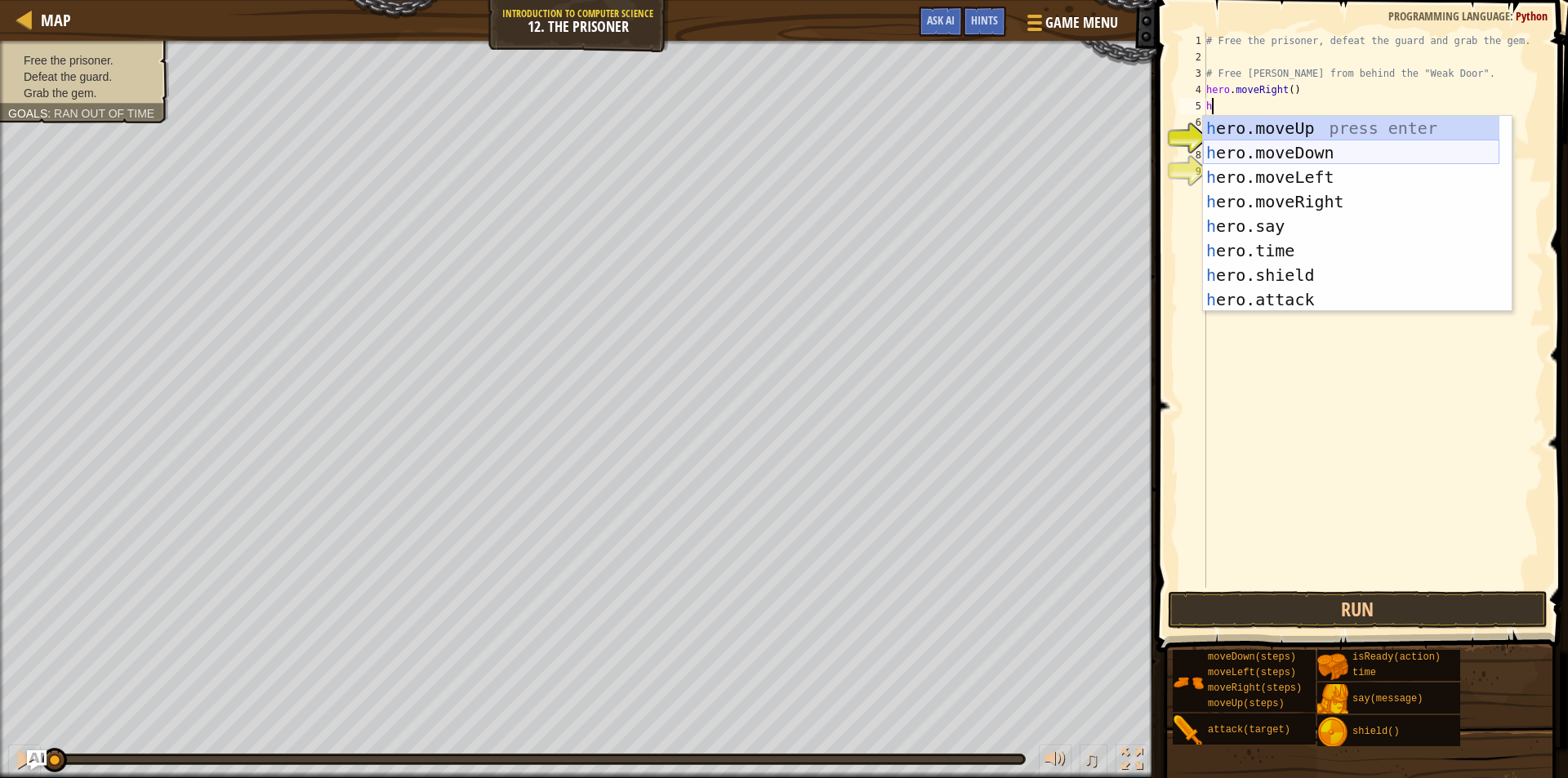
click at [1322, 147] on div "h ero.moveUp press enter h ero.moveDown press enter h ero.moveLeft press enter …" at bounding box center [1351, 238] width 296 height 245
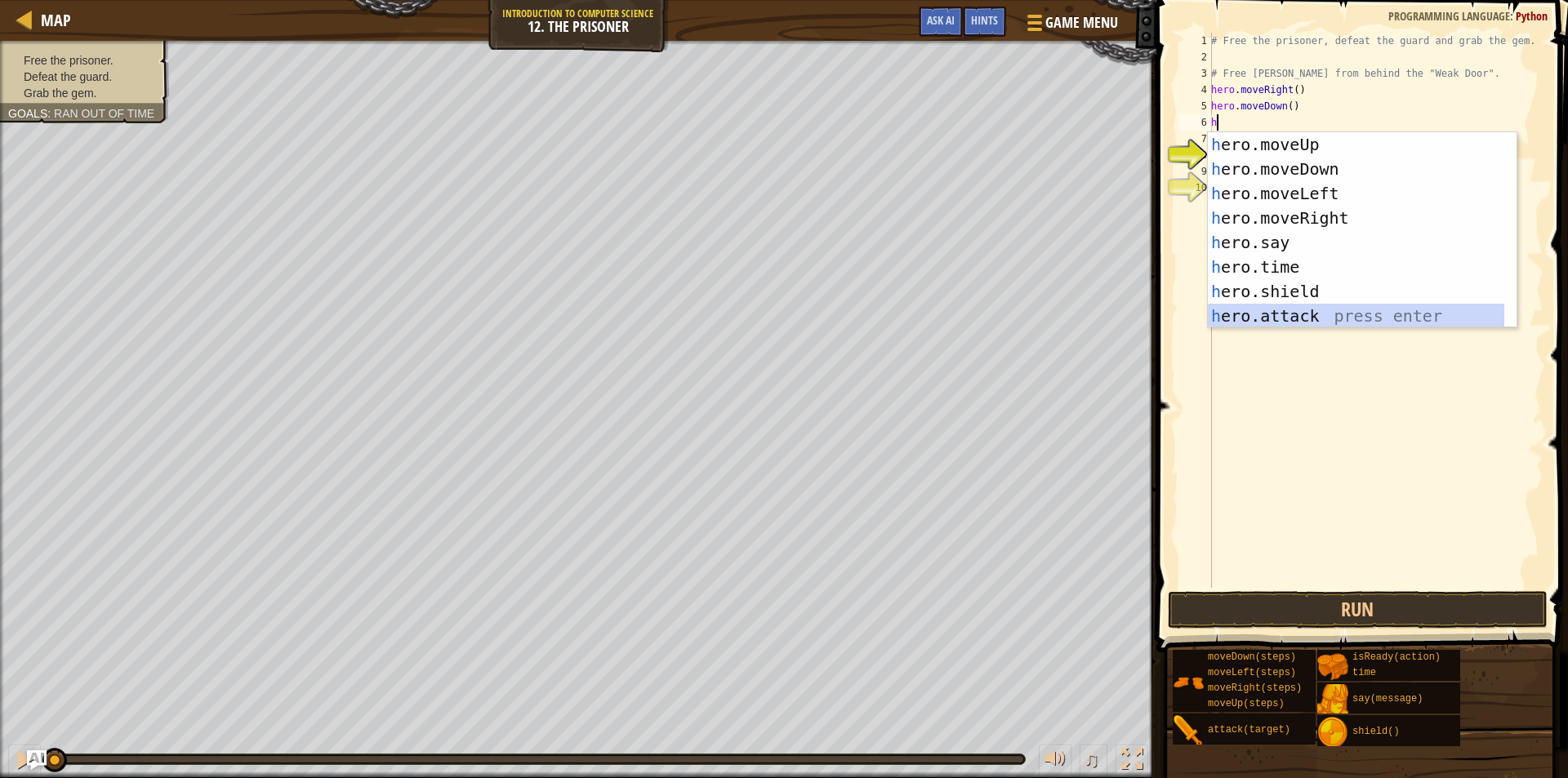
click at [1340, 314] on div "h ero.moveUp press enter h ero.moveDown press enter h ero.moveLeft press enter …" at bounding box center [1356, 255] width 296 height 245
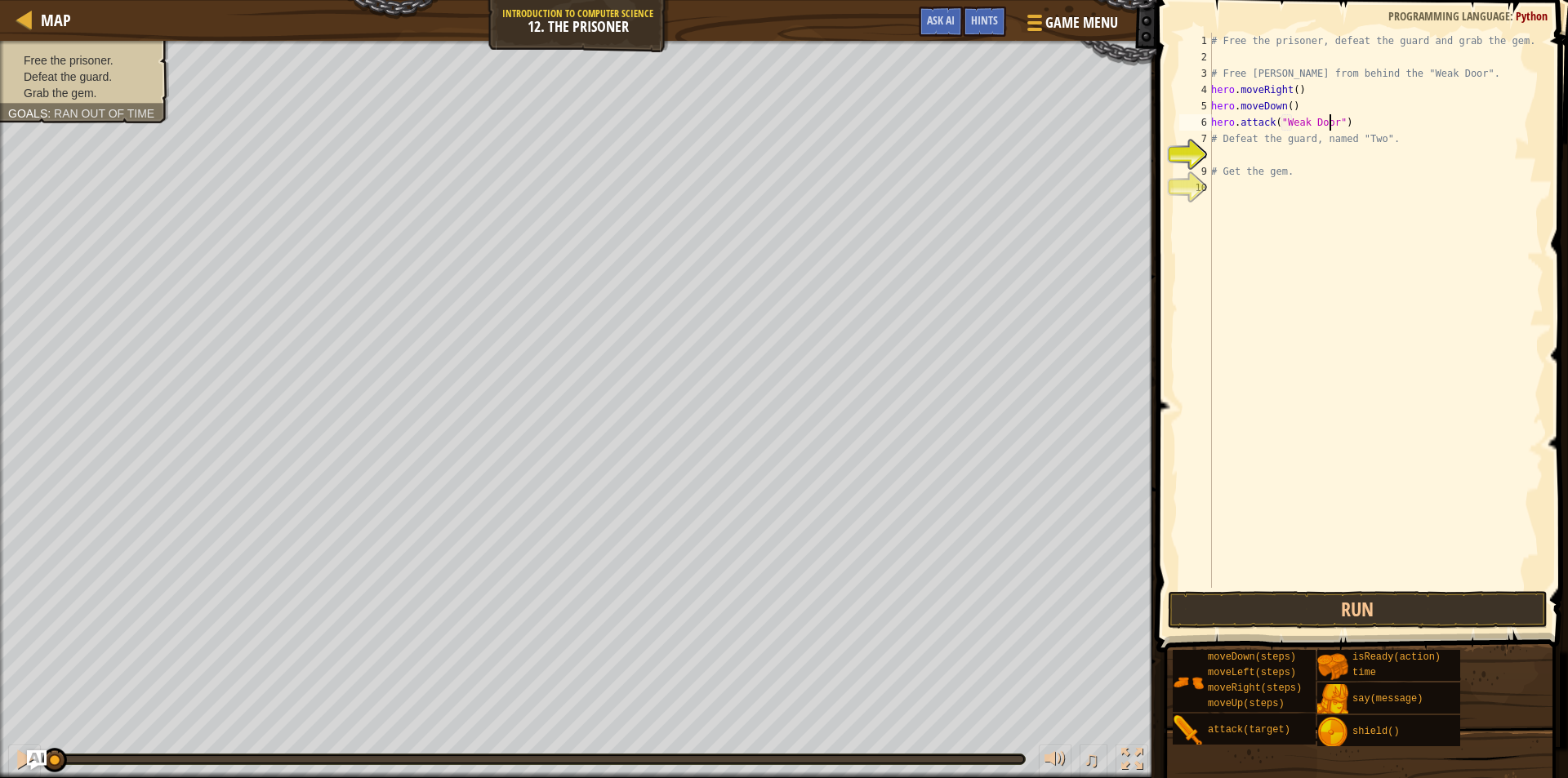
scroll to position [7, 10]
click at [1272, 609] on button "Run" at bounding box center [1358, 610] width 380 height 38
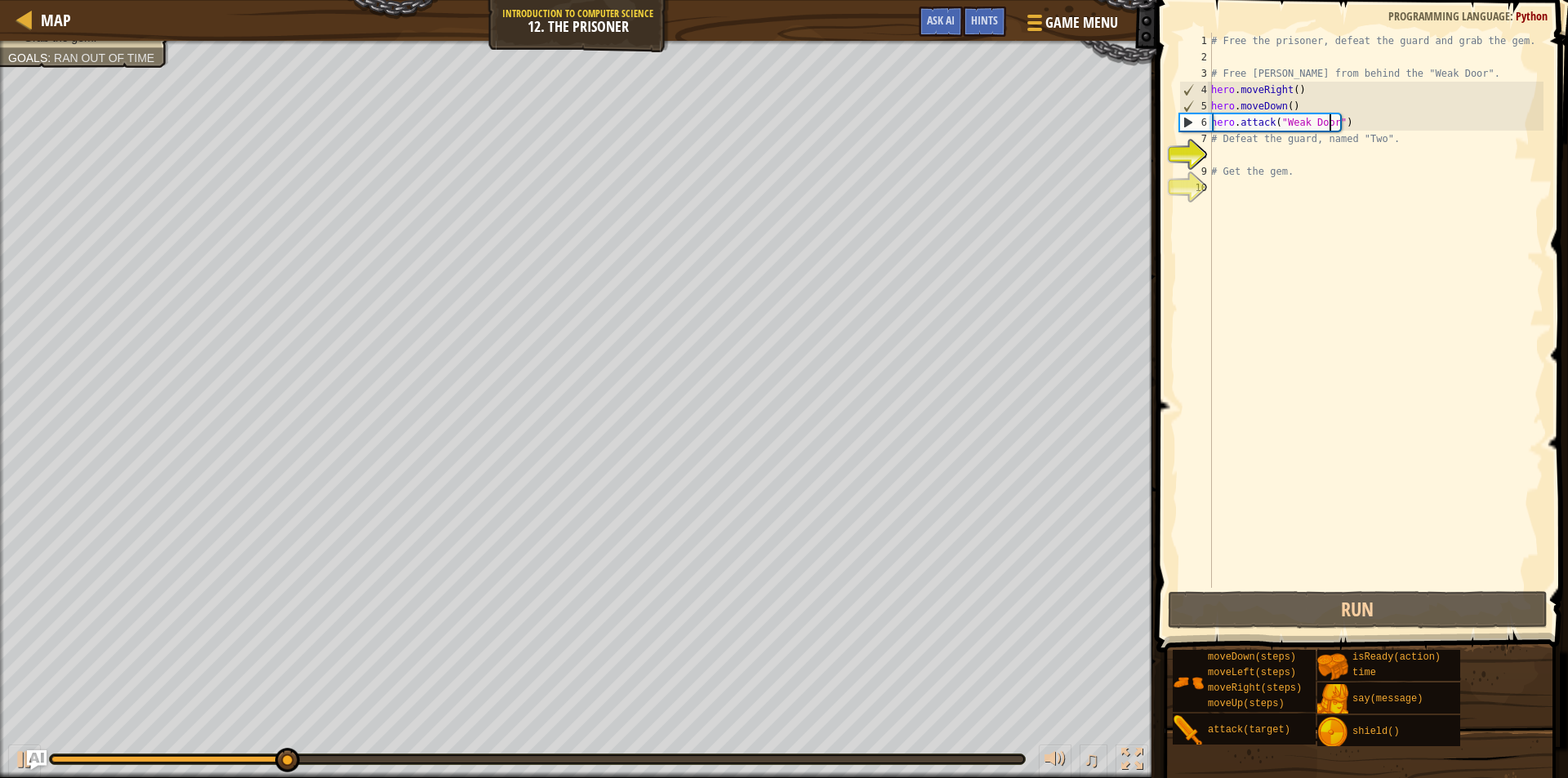
click at [1245, 167] on div "# Free the prisoner, defeat the guard and grab the gem. # Free [PERSON_NAME] fr…" at bounding box center [1375, 326] width 335 height 587
type textarea "# Get the gem."
click at [1218, 152] on div "# Free the prisoner, defeat the guard and grab the gem. # Free [PERSON_NAME] fr…" at bounding box center [1375, 326] width 335 height 587
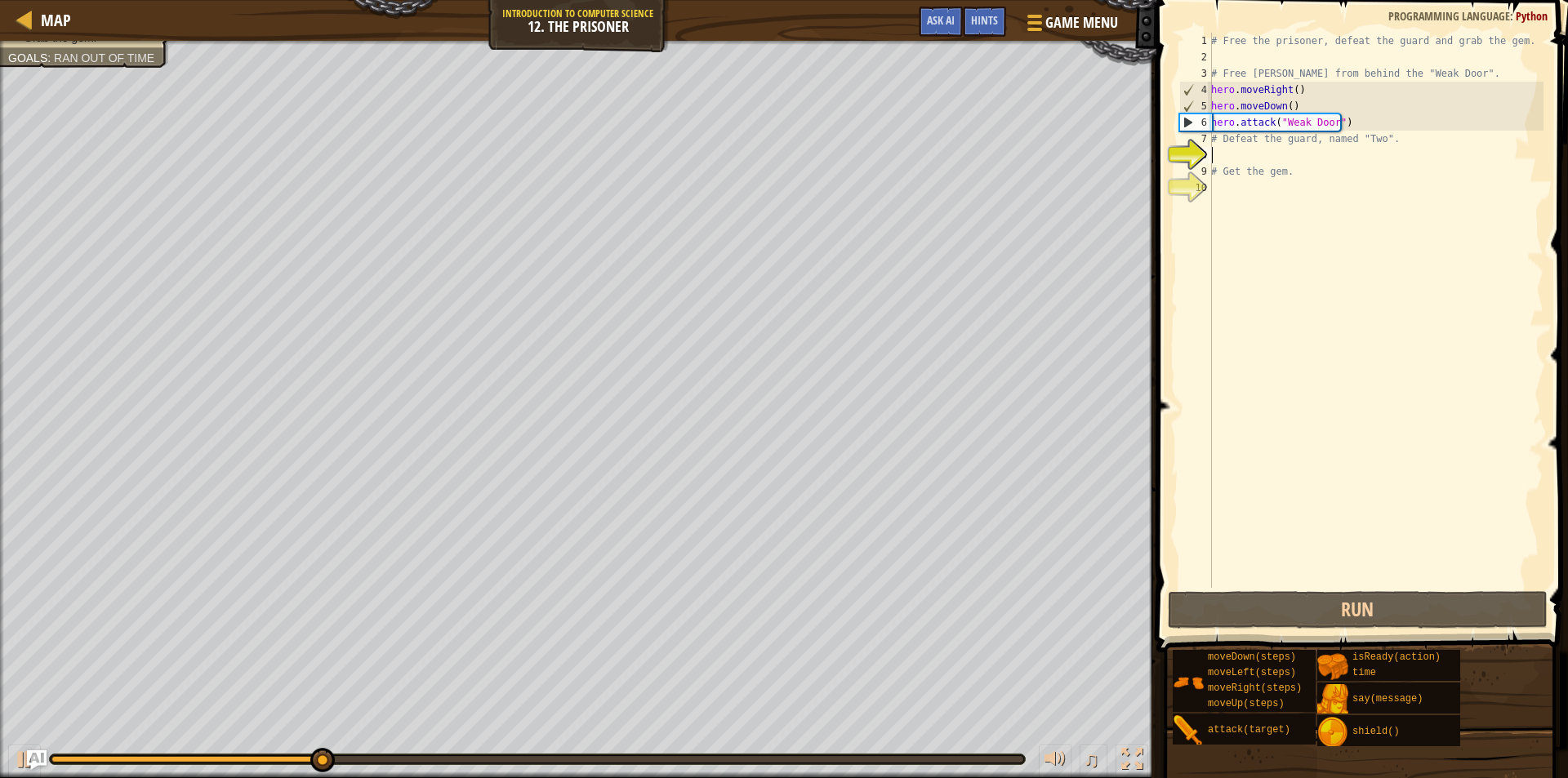
type textarea "h"
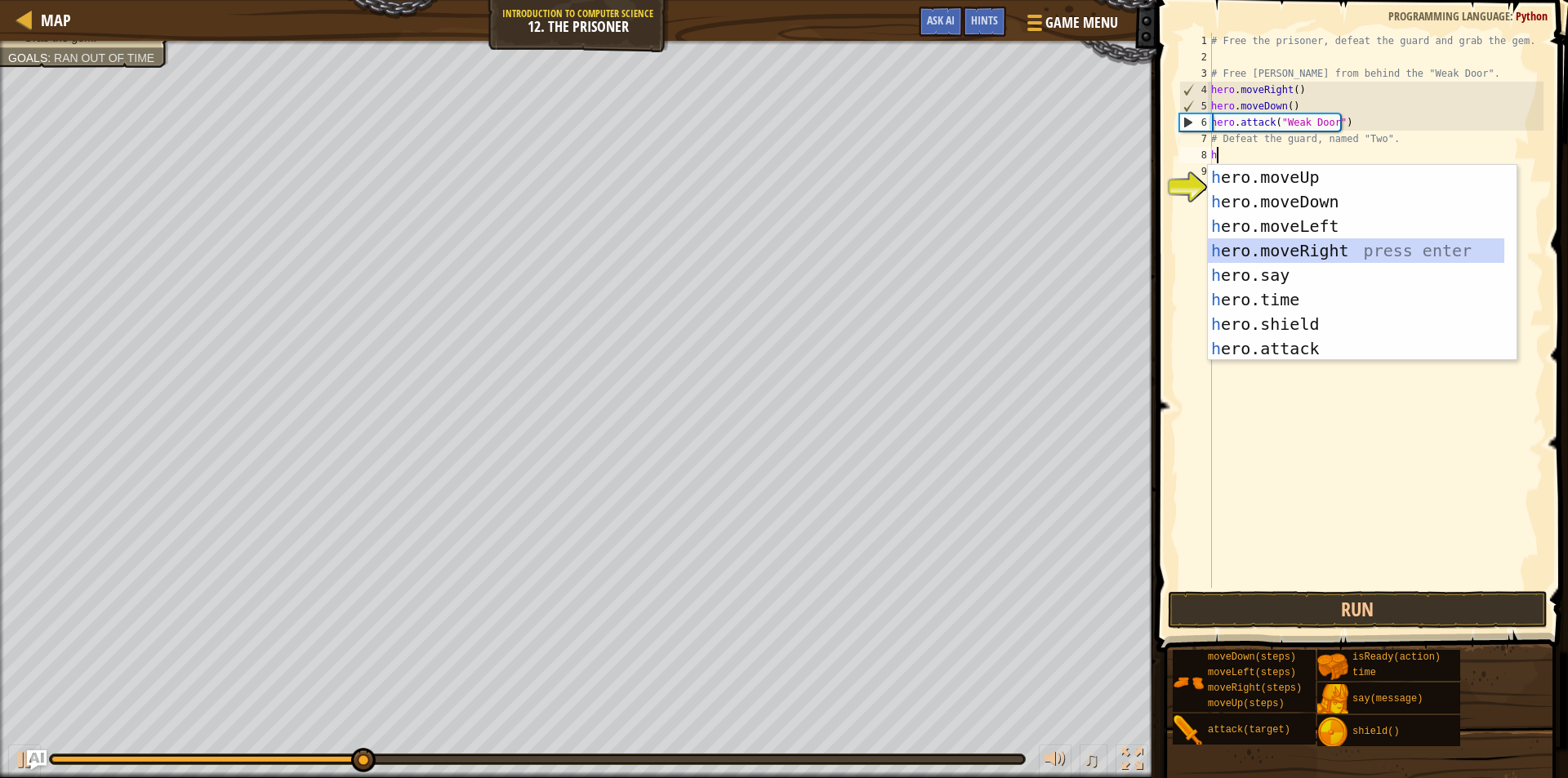
click at [1302, 249] on div "h ero.moveUp press enter h ero.moveDown press enter h ero.moveLeft press enter …" at bounding box center [1362, 287] width 308 height 245
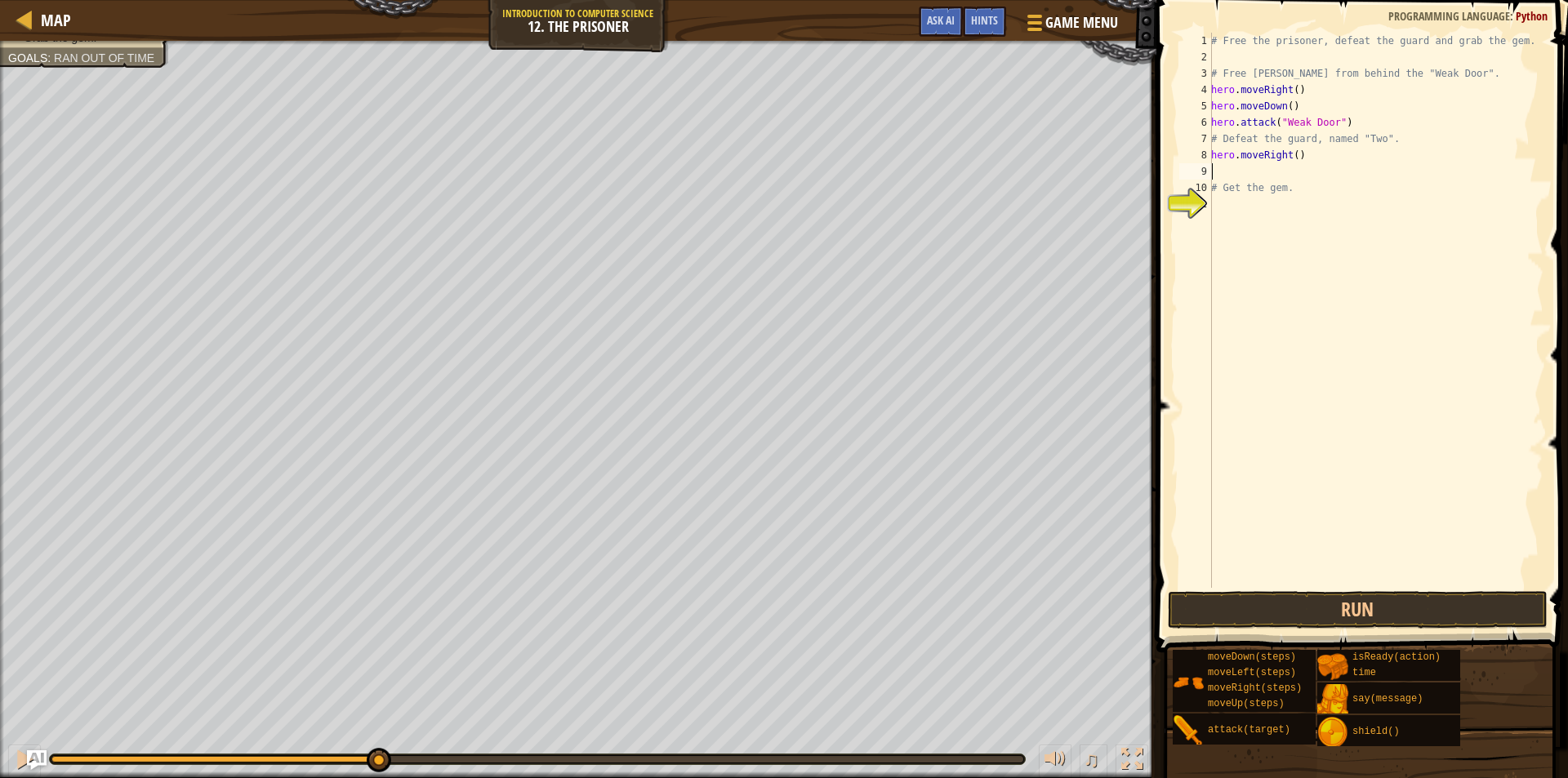
click at [1288, 163] on div "# Free the prisoner, defeat the guard and grab the gem. # Free [PERSON_NAME] fr…" at bounding box center [1375, 326] width 335 height 587
click at [1294, 161] on div "# Free the prisoner, defeat the guard and grab the gem. # Free [PERSON_NAME] fr…" at bounding box center [1375, 326] width 335 height 587
type textarea "hero.moveRight(3)"
click at [1227, 175] on div "# Free the prisoner, defeat the guard and grab the gem. # Free [PERSON_NAME] fr…" at bounding box center [1375, 326] width 335 height 587
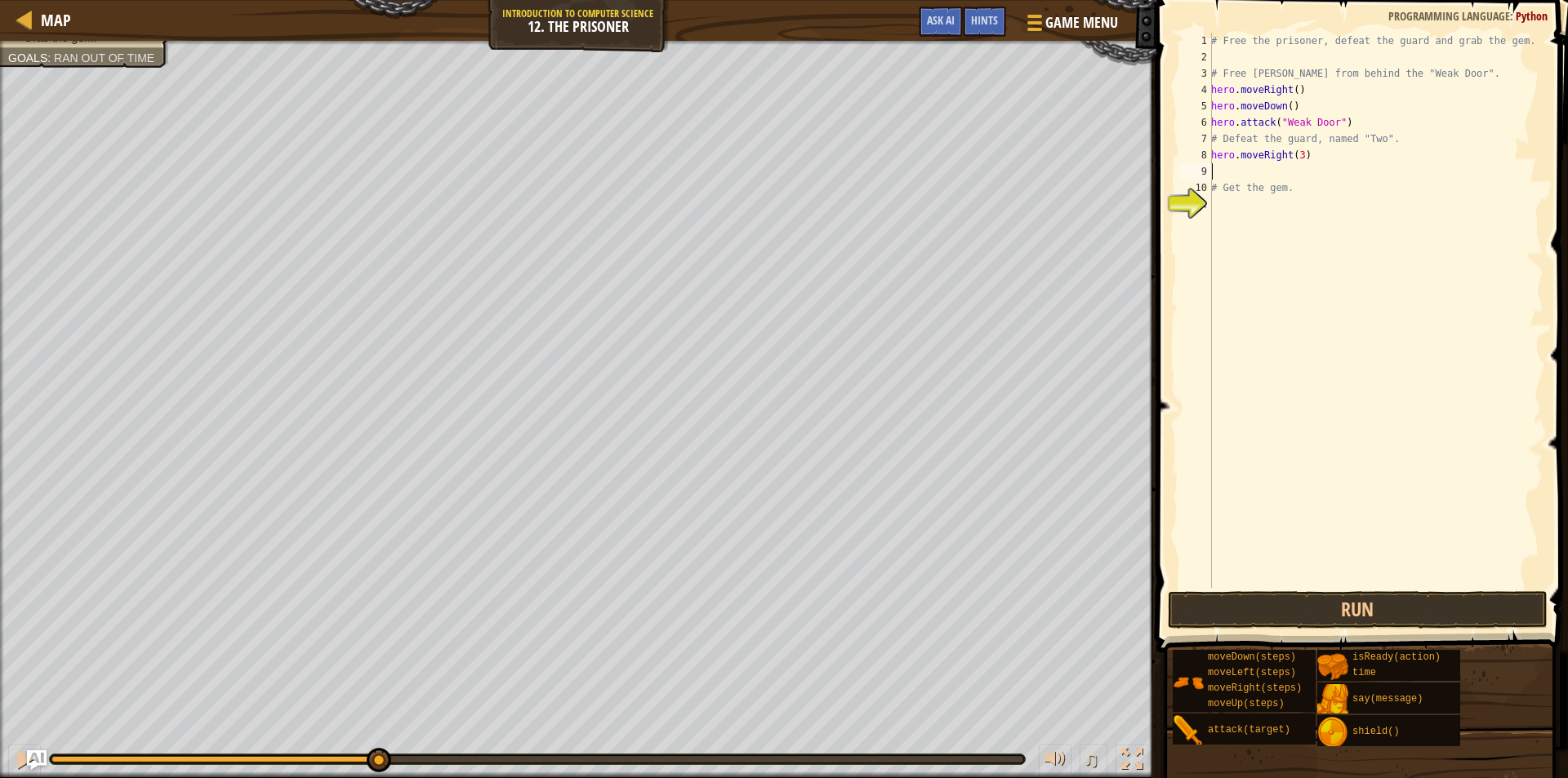
scroll to position [7, 0]
click at [1318, 605] on button "Run" at bounding box center [1358, 610] width 380 height 38
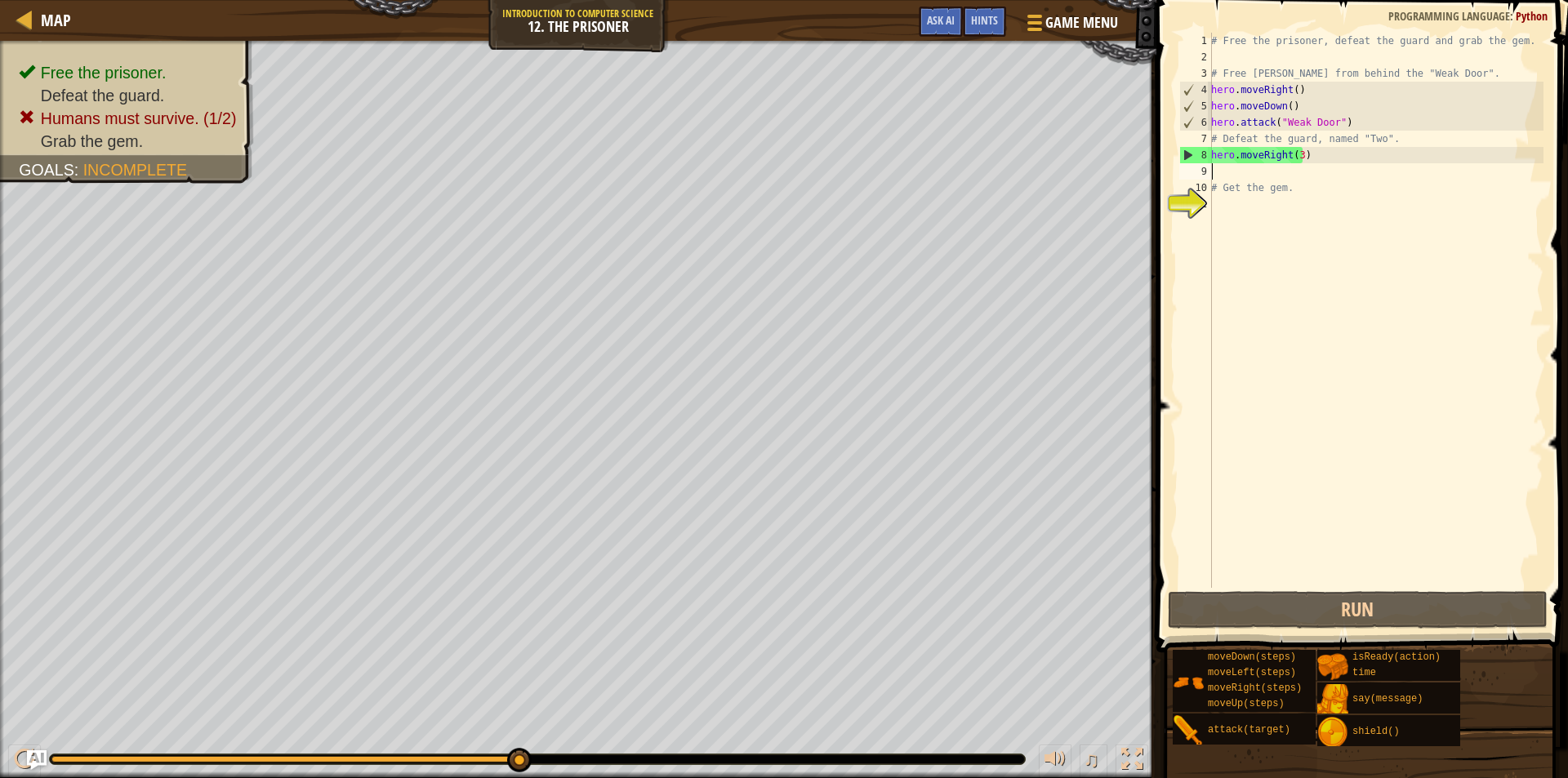
type textarea "h"
